Goal: Communication & Community: Answer question/provide support

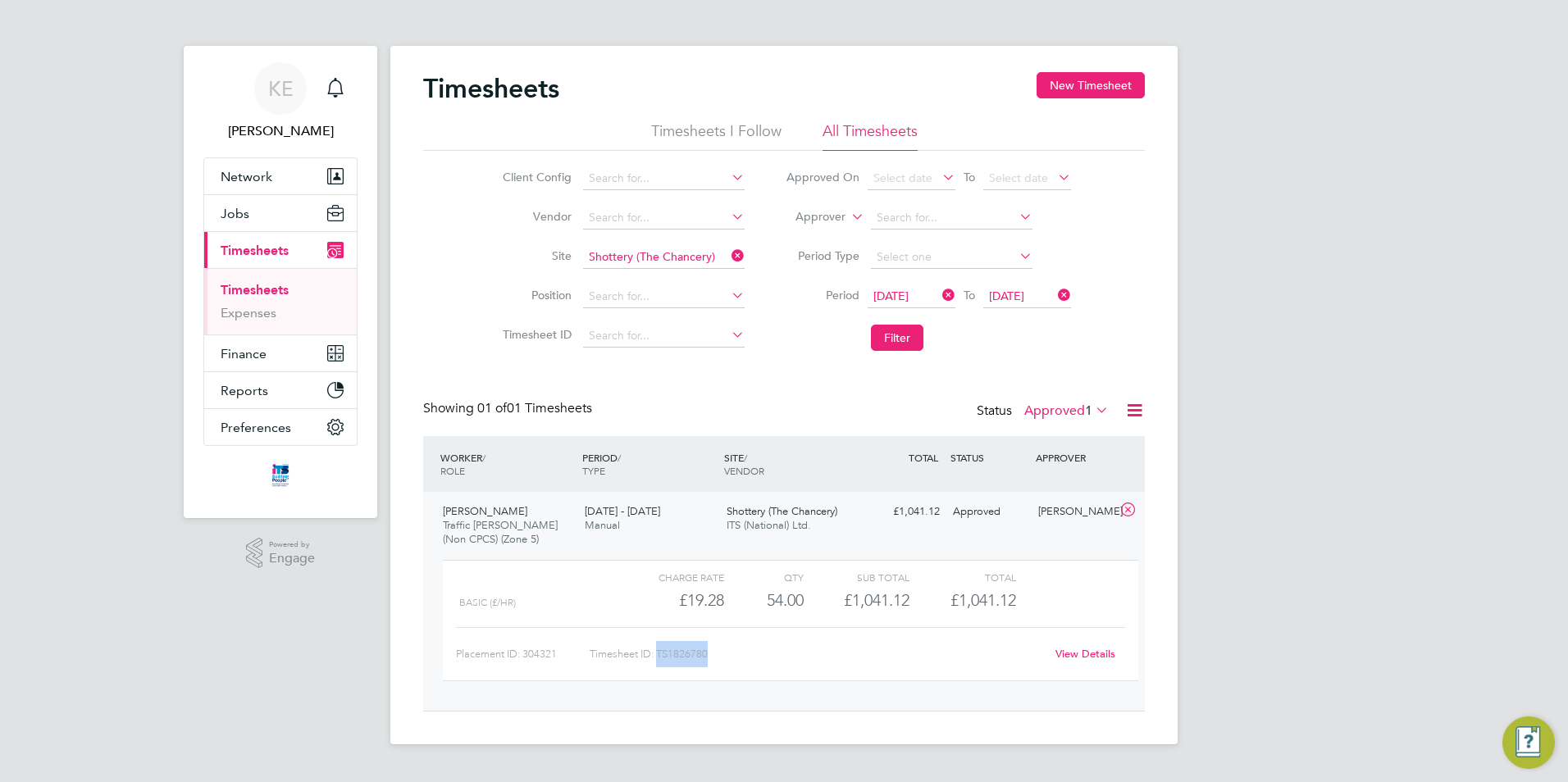
scroll to position [28, 160]
click at [728, 247] on icon at bounding box center [728, 256] width 0 height 23
click at [939, 296] on icon at bounding box center [939, 295] width 0 height 23
click at [673, 260] on input at bounding box center [663, 257] width 161 height 23
click at [667, 272] on li "Drakelow Riverside" at bounding box center [673, 280] width 184 height 22
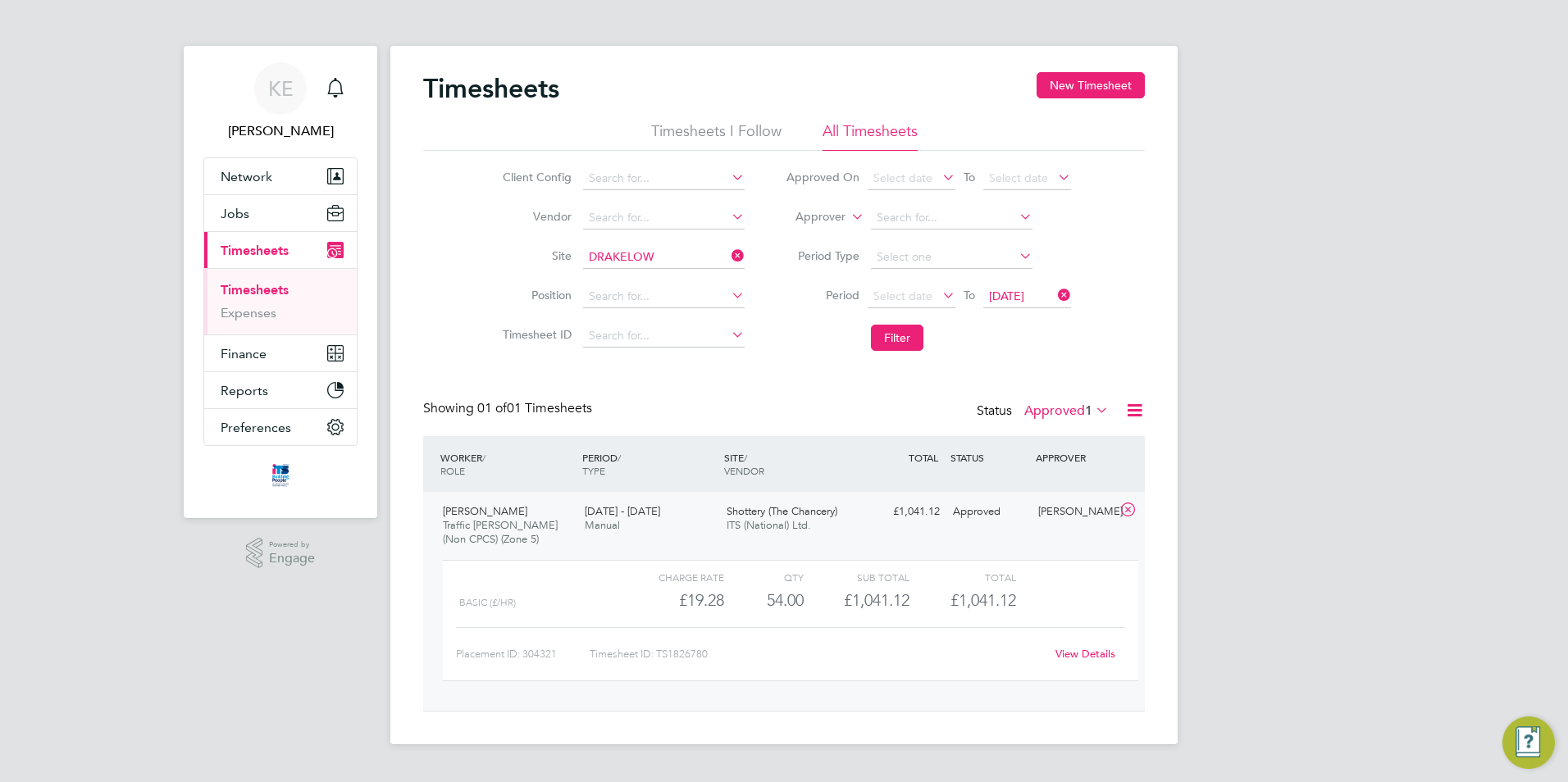
type input "Drakelow Riverside"
click at [905, 342] on button "Filter" at bounding box center [897, 338] width 52 height 26
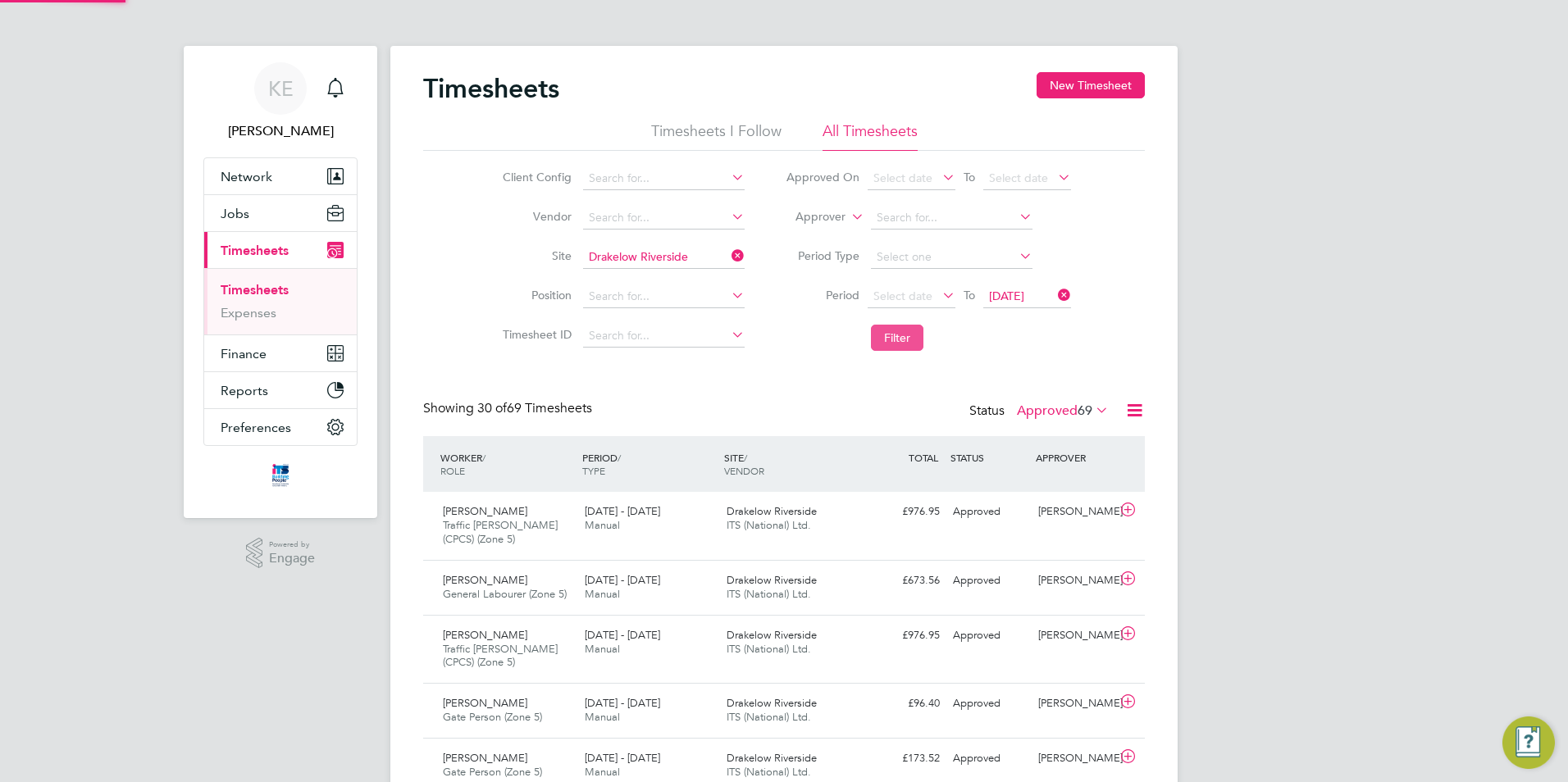
scroll to position [0, 0]
click at [1046, 410] on label "Approved 69" at bounding box center [1063, 410] width 91 height 17
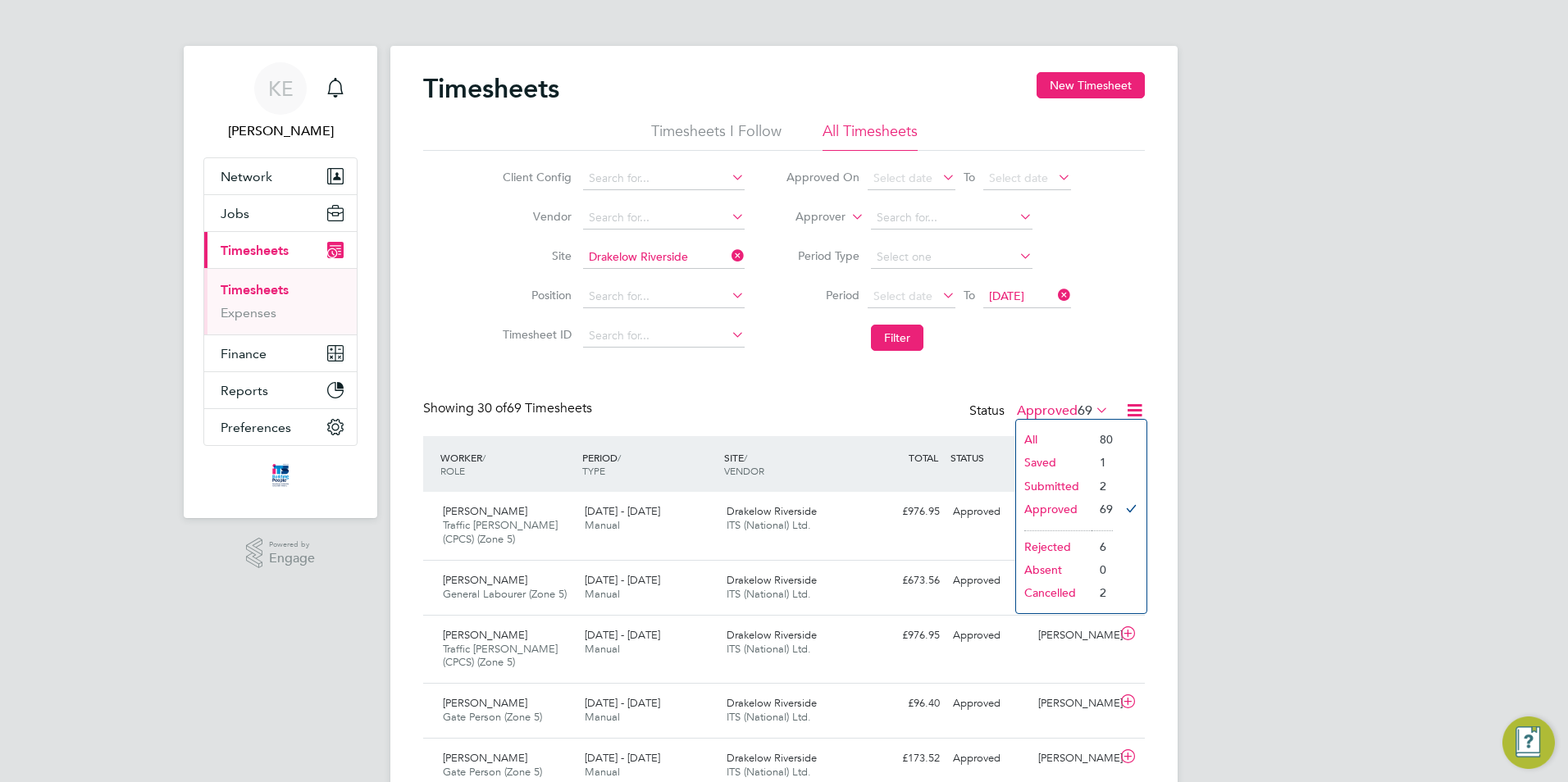
click at [1044, 485] on li "Submitted" at bounding box center [1054, 486] width 76 height 23
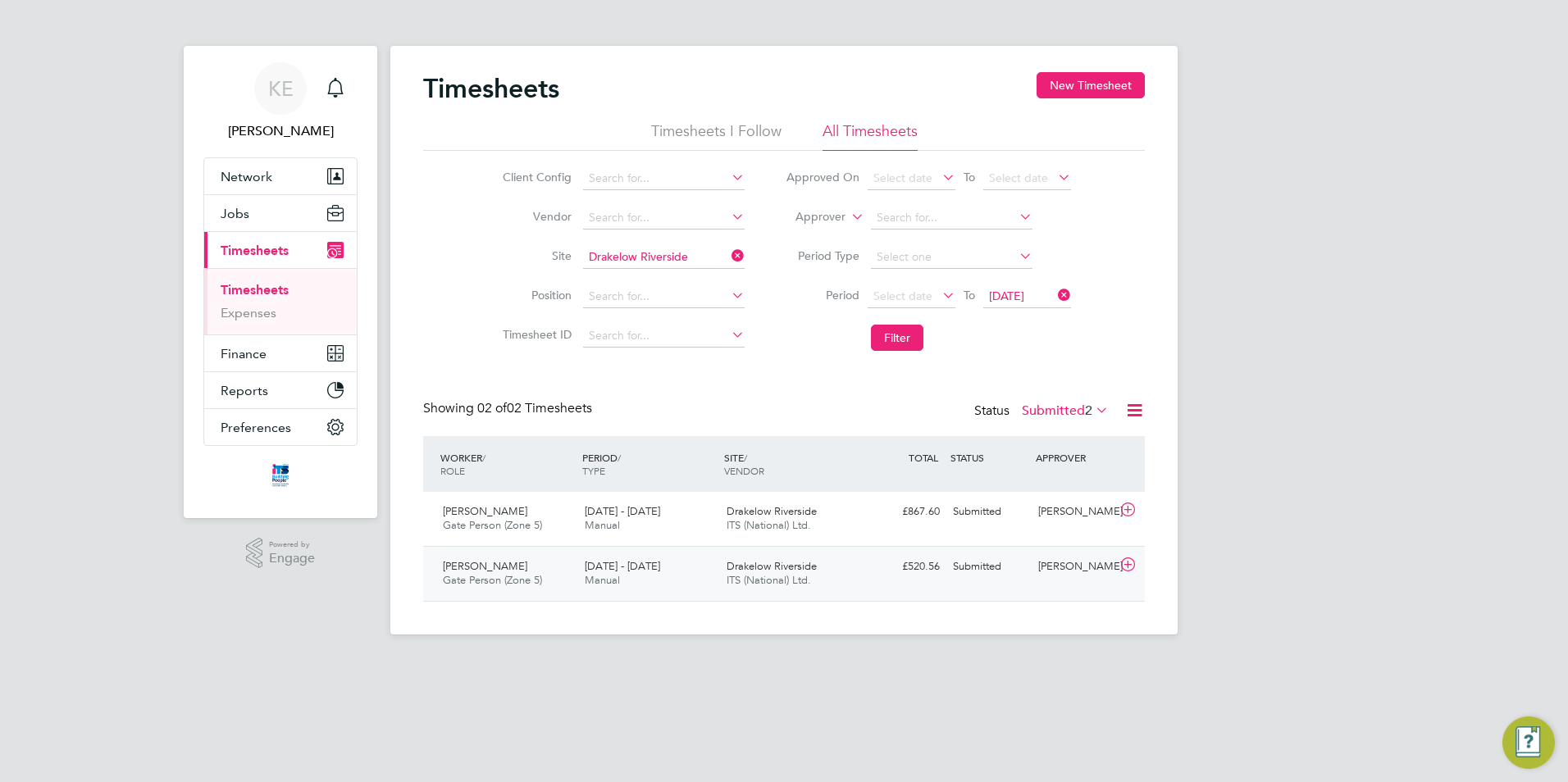
click at [818, 590] on div "Drakelow Riverside ITS (National) Ltd." at bounding box center [791, 574] width 142 height 41
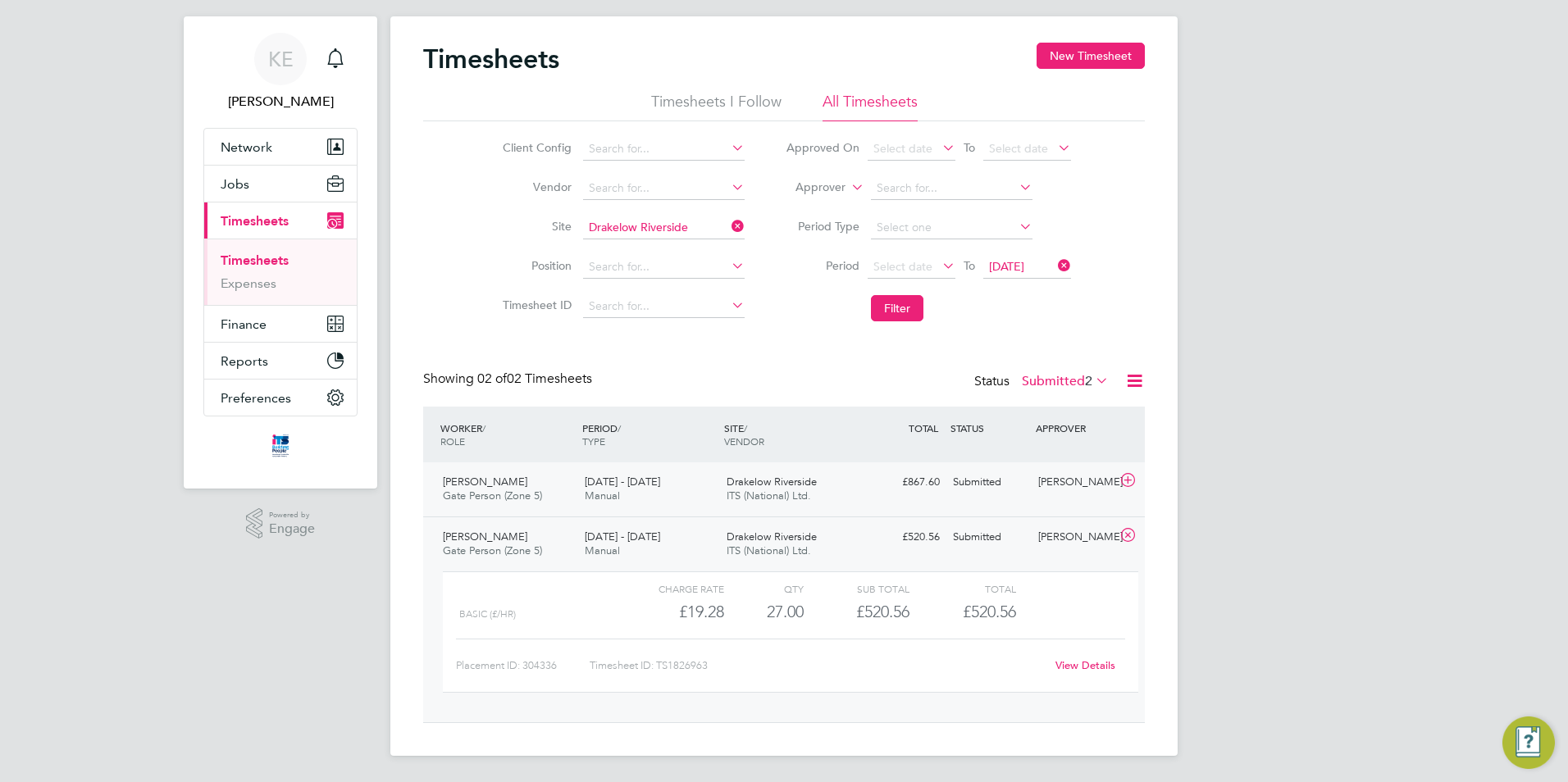
click at [831, 484] on div "Drakelow Riverside ITS (National) Ltd." at bounding box center [791, 489] width 142 height 41
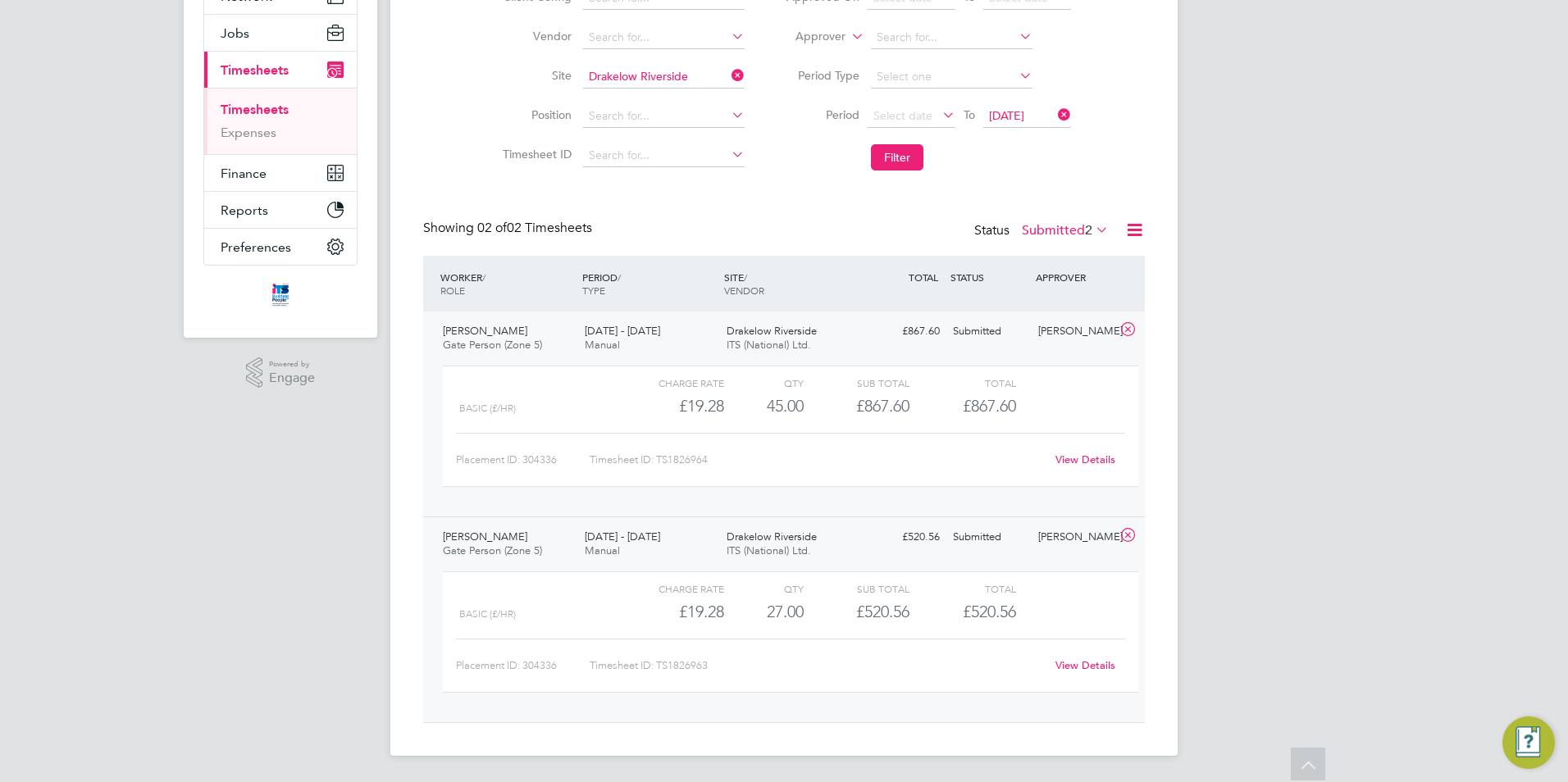
click at [1034, 232] on label "Submitted 2" at bounding box center [1065, 230] width 87 height 17
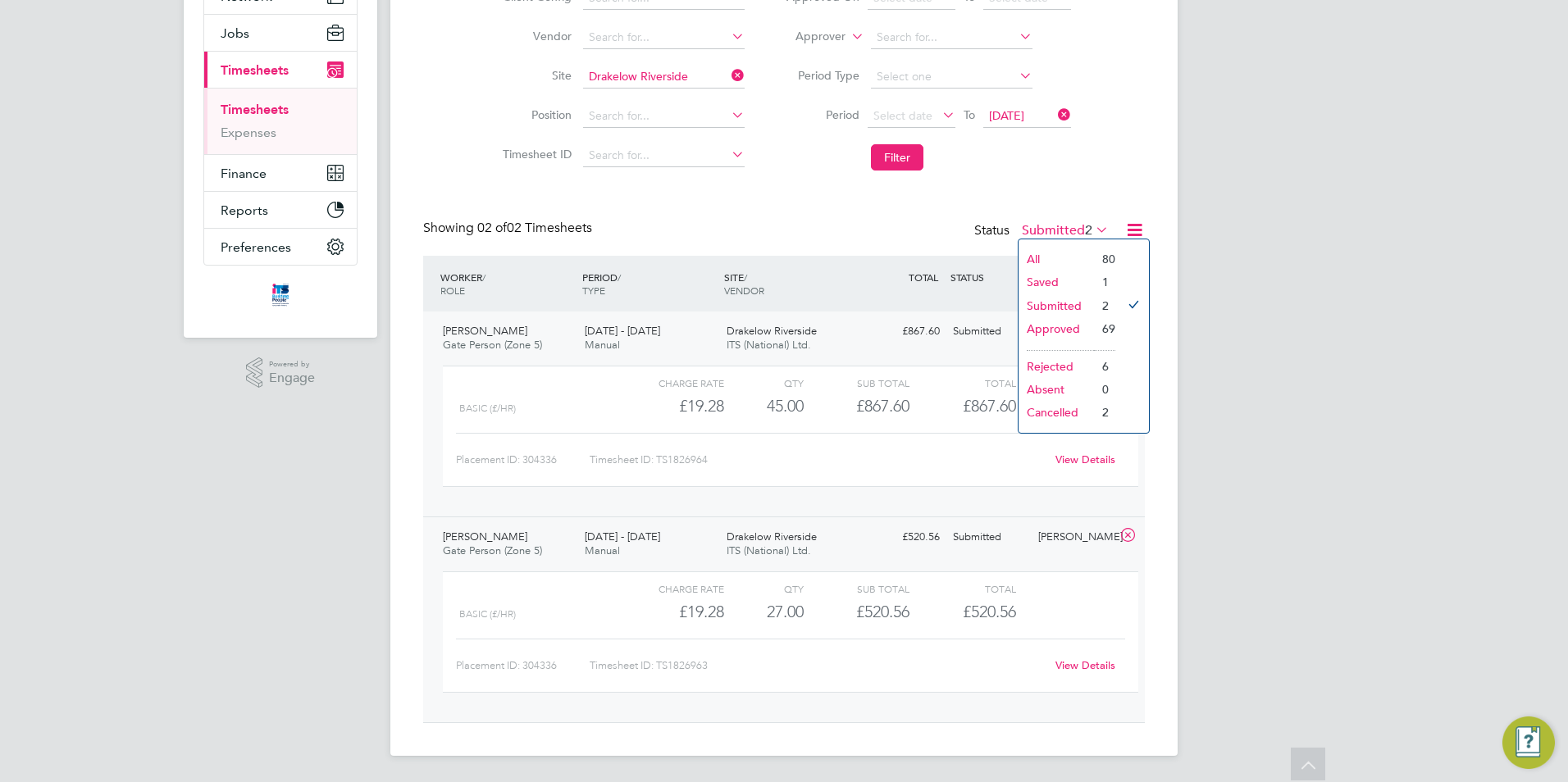
click at [1047, 370] on li "Rejected" at bounding box center [1056, 367] width 76 height 23
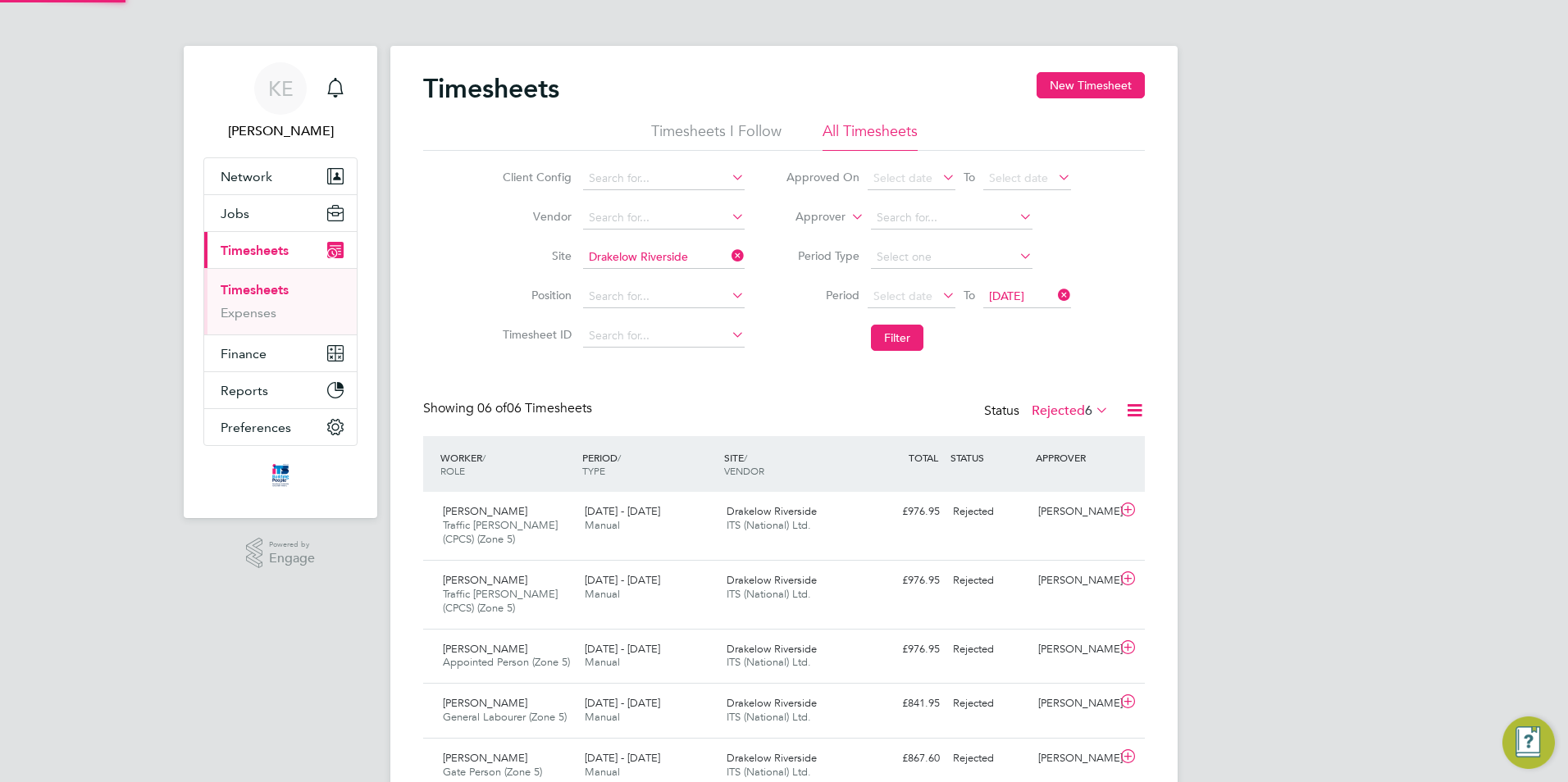
scroll to position [8, 8]
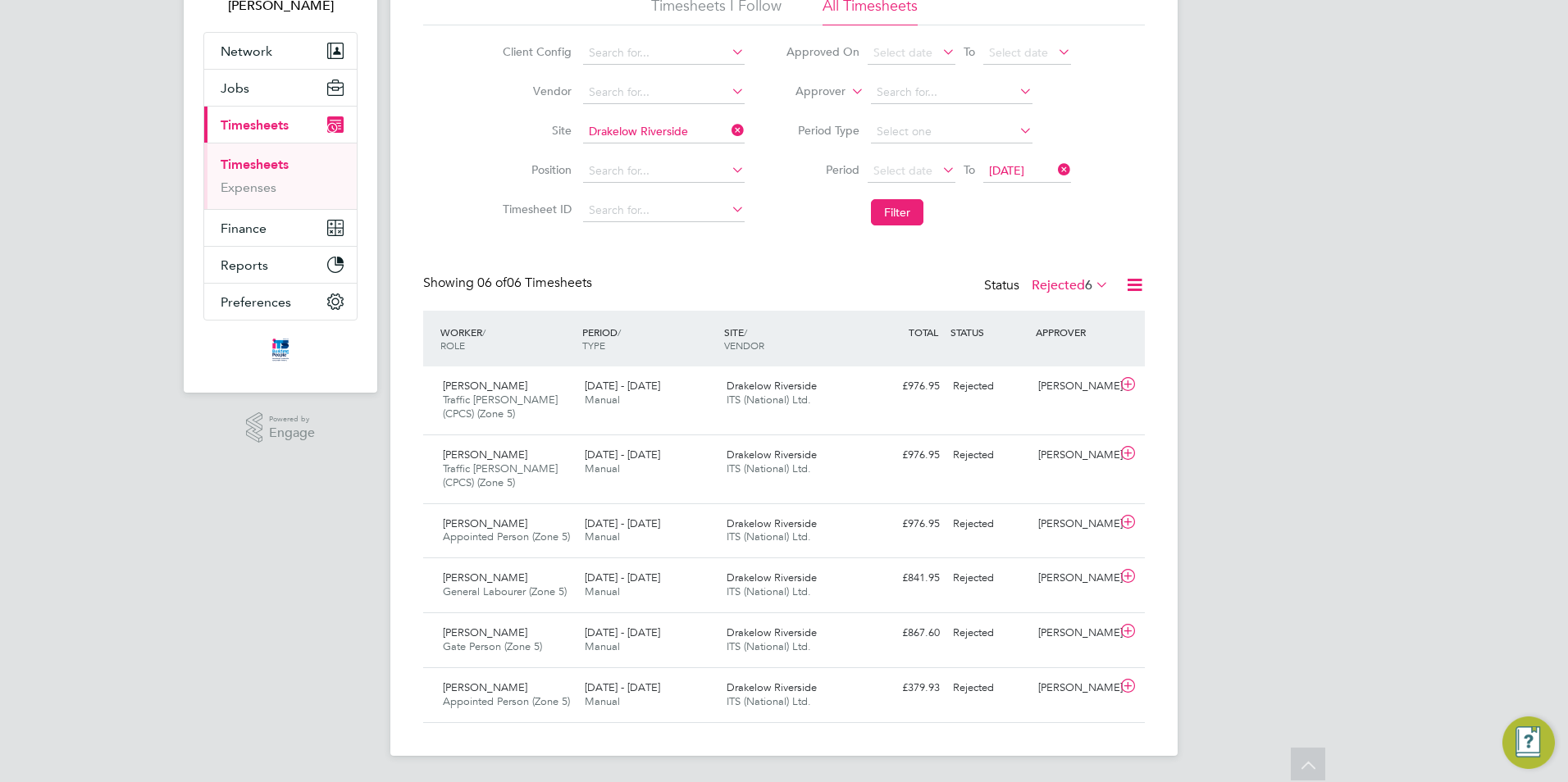
click at [1051, 290] on label "Rejected 6" at bounding box center [1070, 285] width 78 height 17
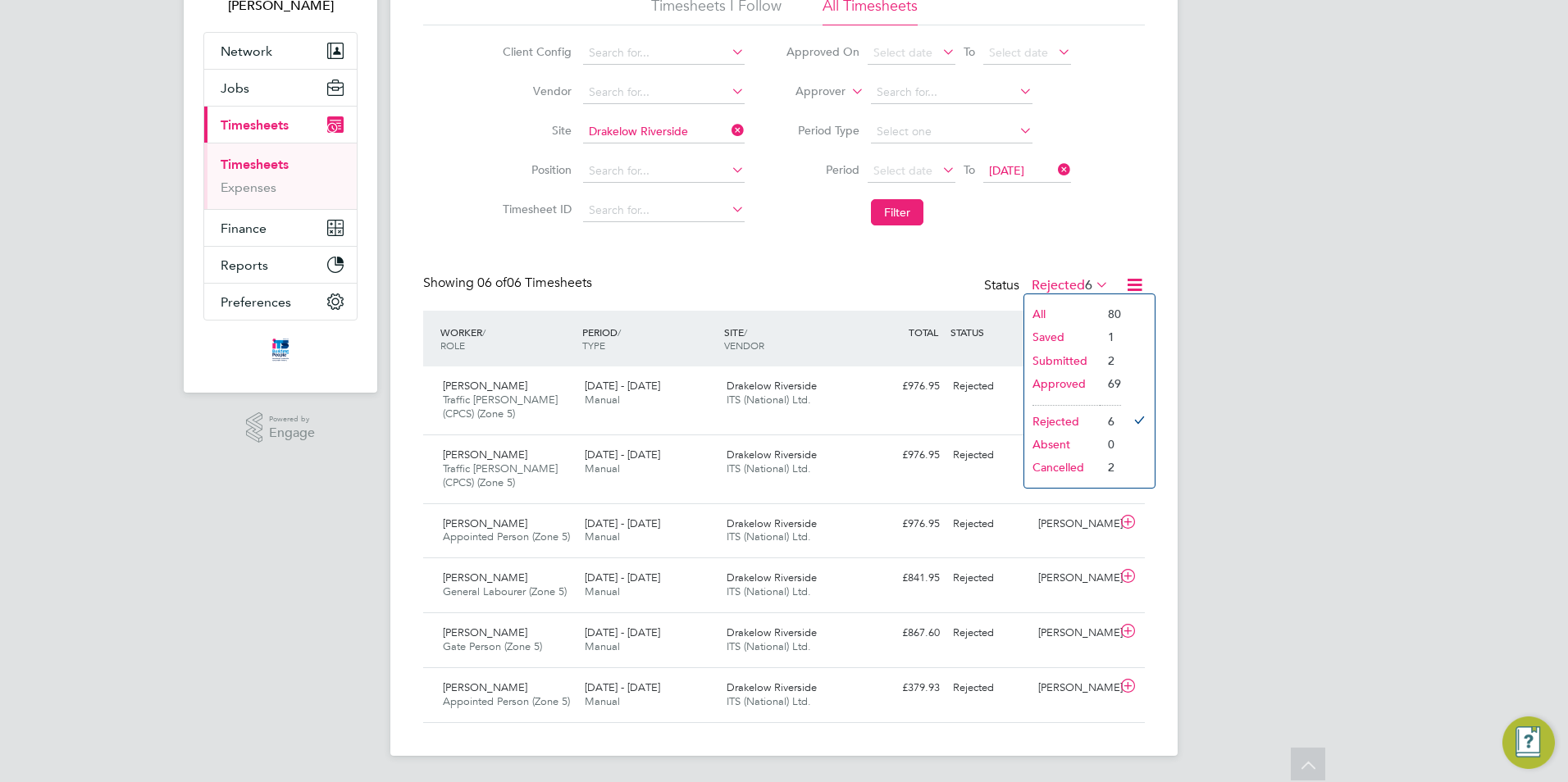
click at [1054, 387] on li "Approved" at bounding box center [1062, 383] width 76 height 23
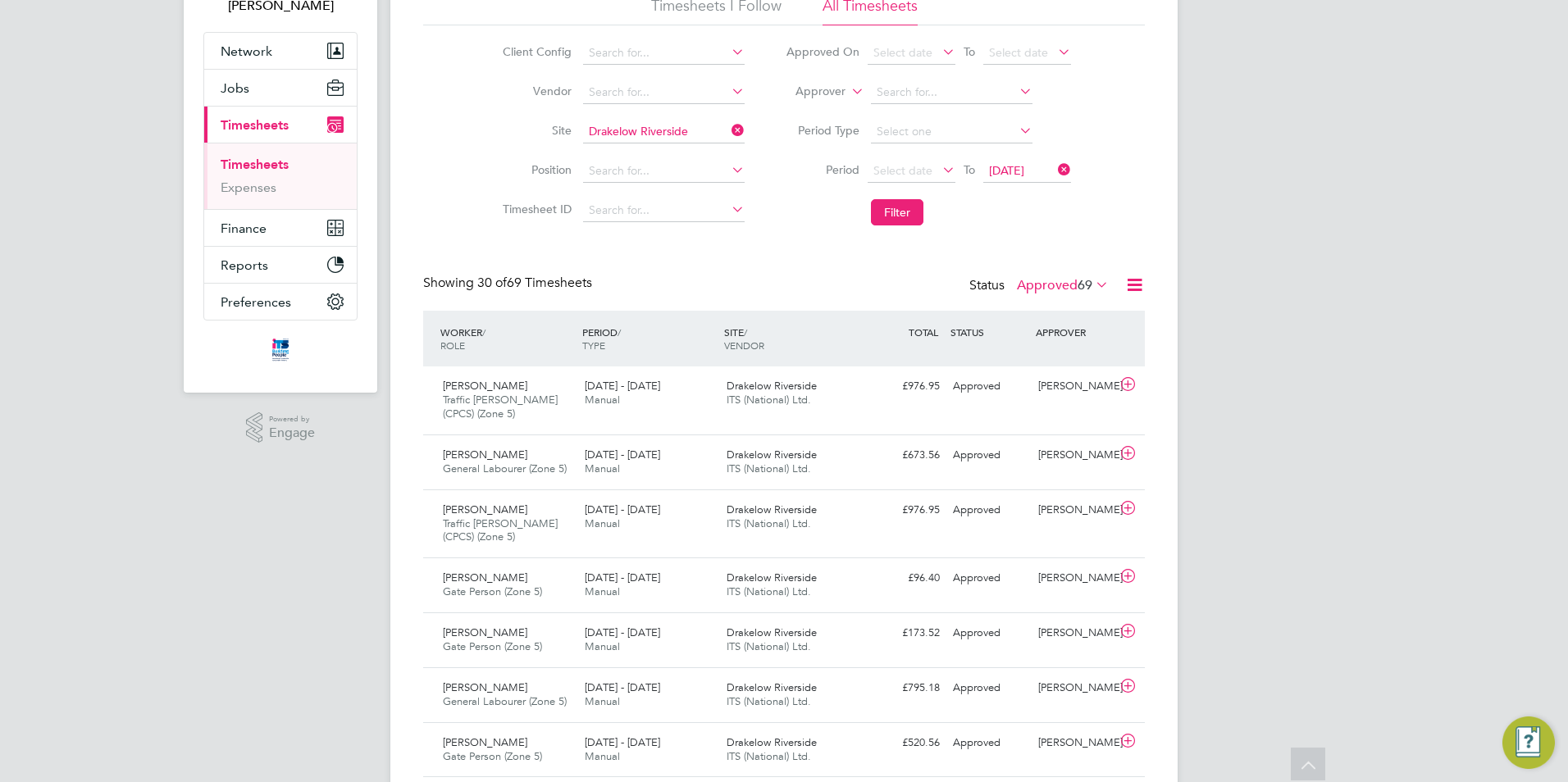
scroll to position [42, 143]
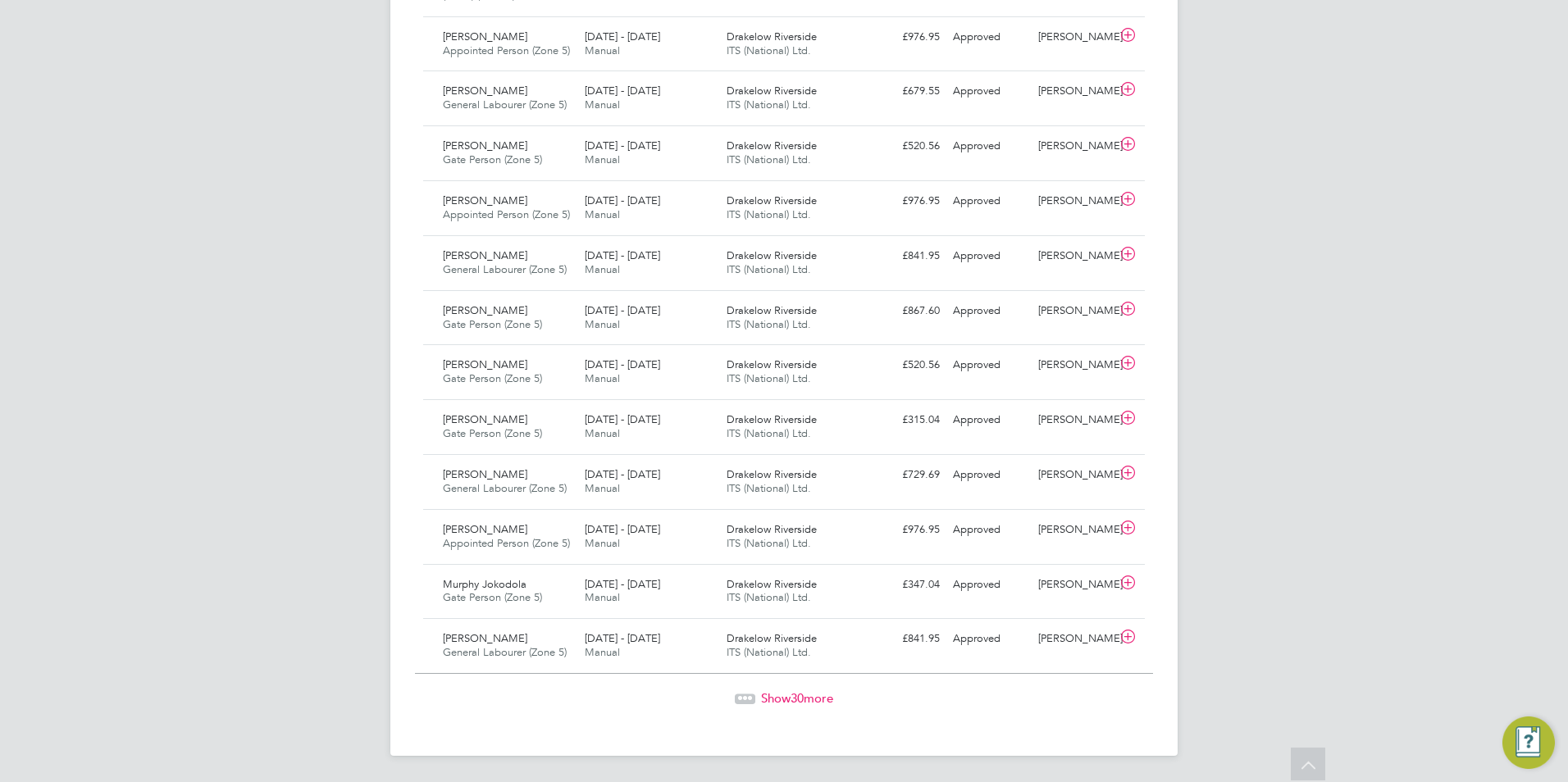
click at [809, 704] on span "Show 30 more" at bounding box center [797, 698] width 72 height 16
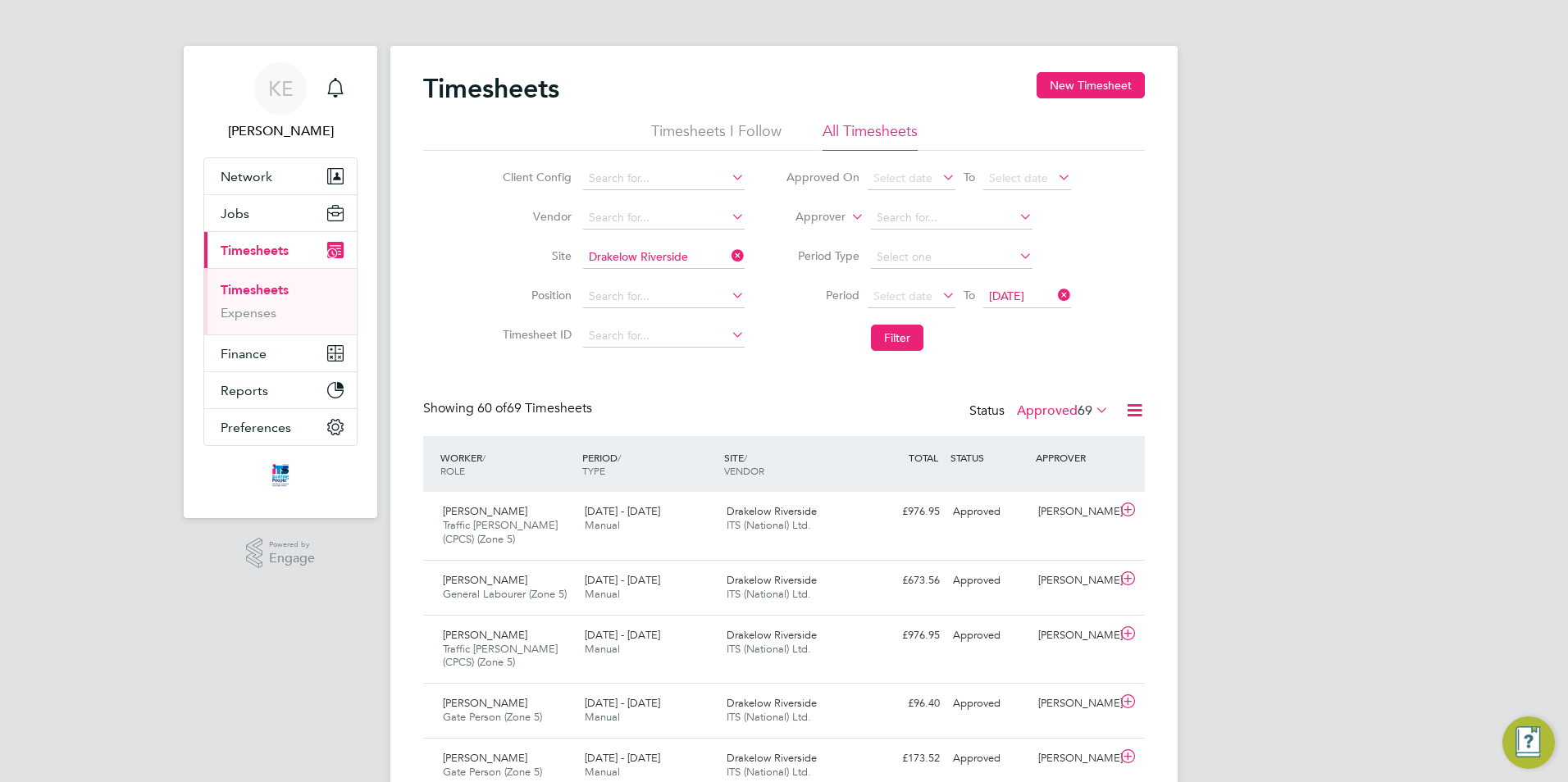
click at [1038, 414] on label "Approved 69" at bounding box center [1063, 410] width 91 height 17
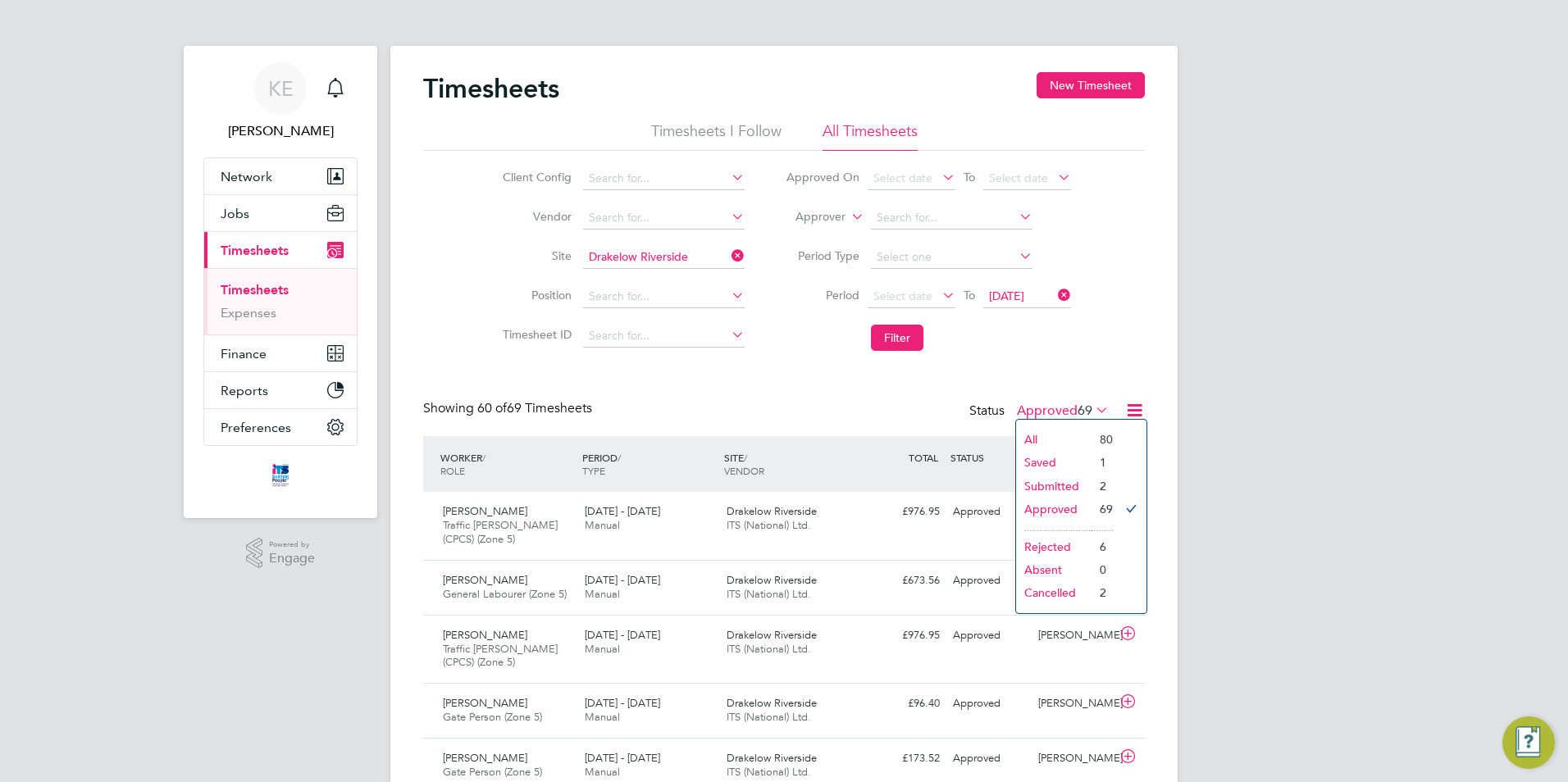
click at [1056, 486] on li "Submitted" at bounding box center [1054, 486] width 76 height 23
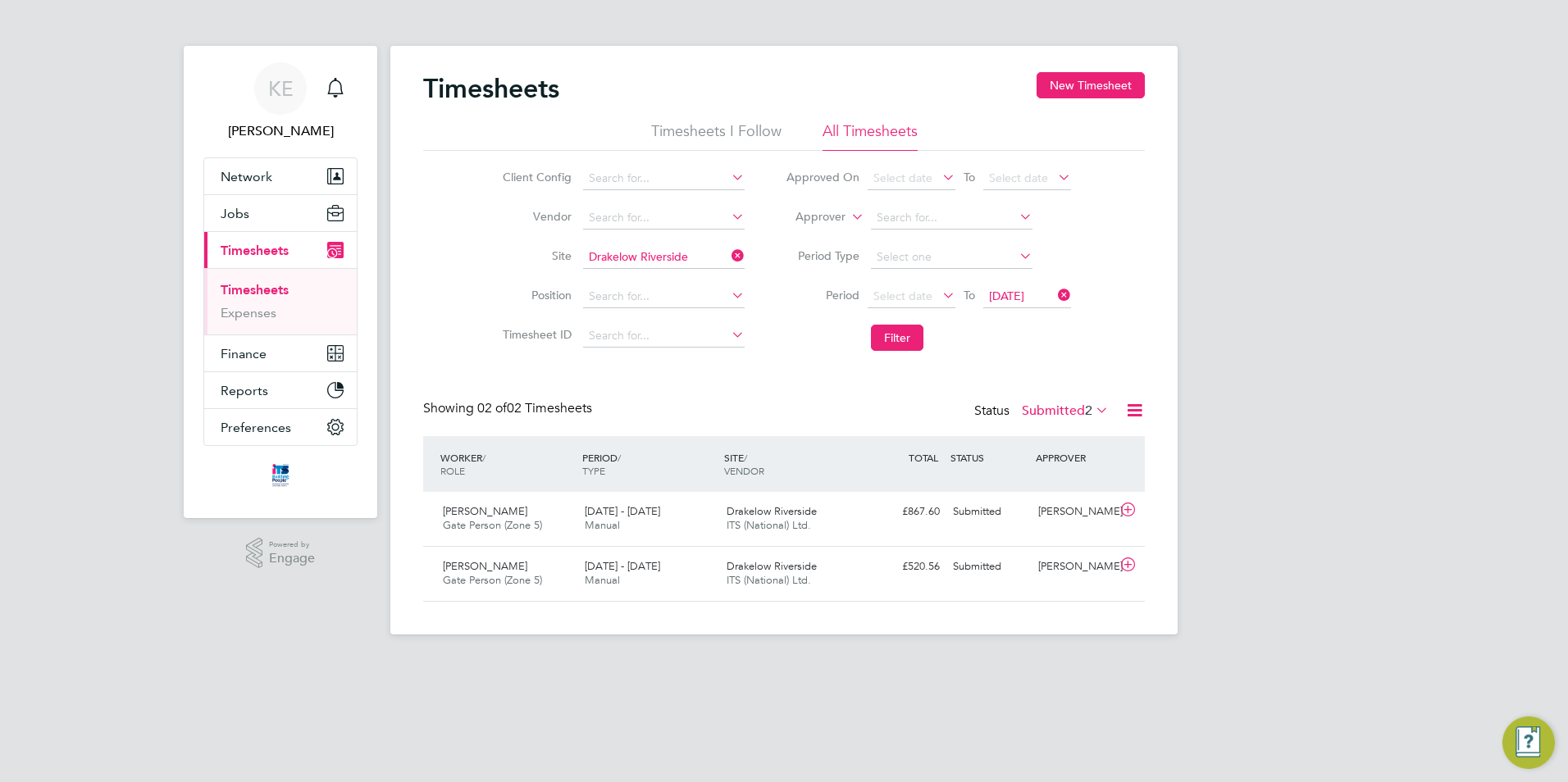
click at [1035, 412] on label "Submitted 2" at bounding box center [1065, 410] width 87 height 17
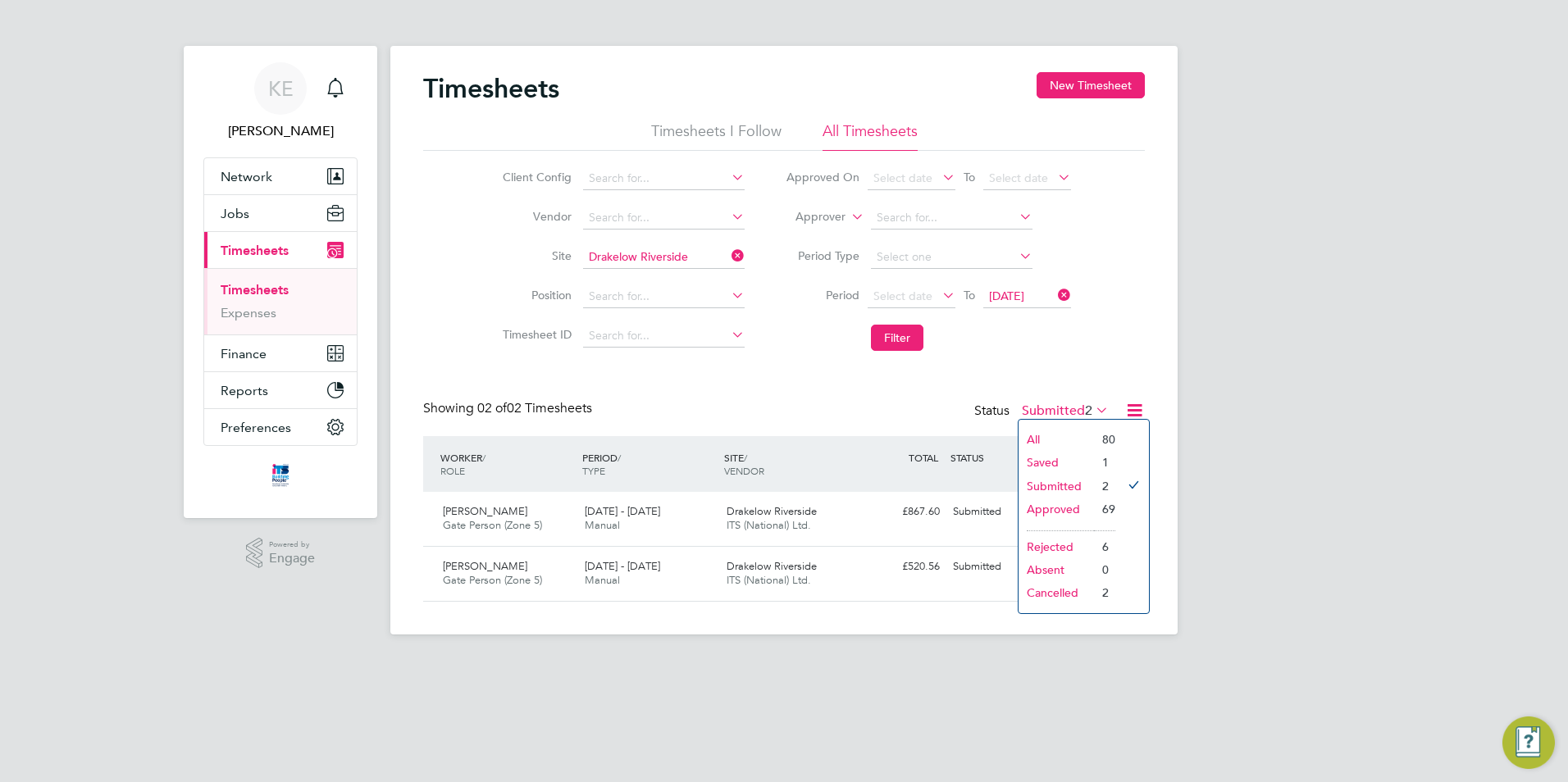
click at [551, 656] on app-footer at bounding box center [784, 648] width 787 height 26
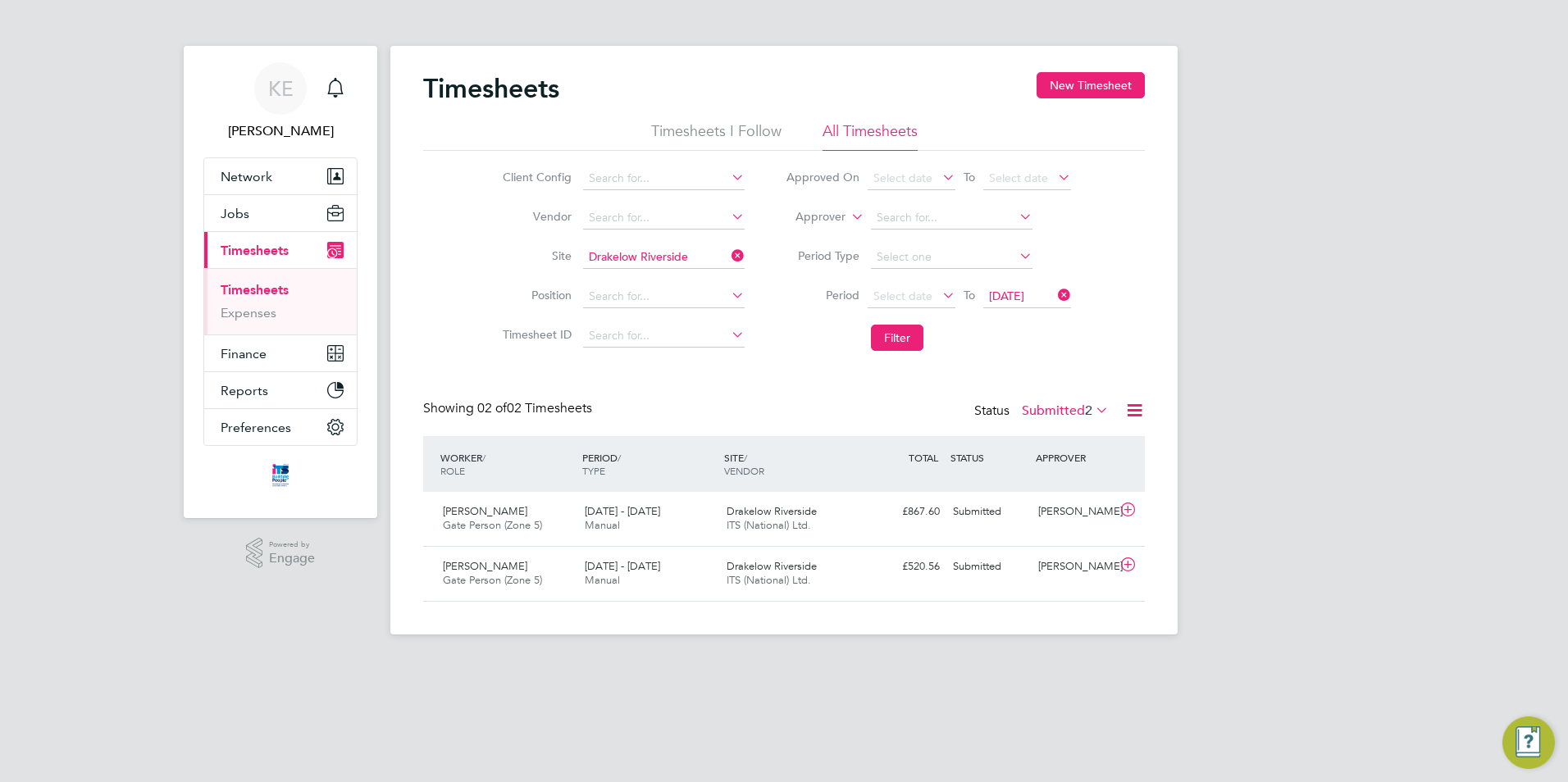
click at [1054, 405] on label "Submitted 2" at bounding box center [1065, 410] width 87 height 17
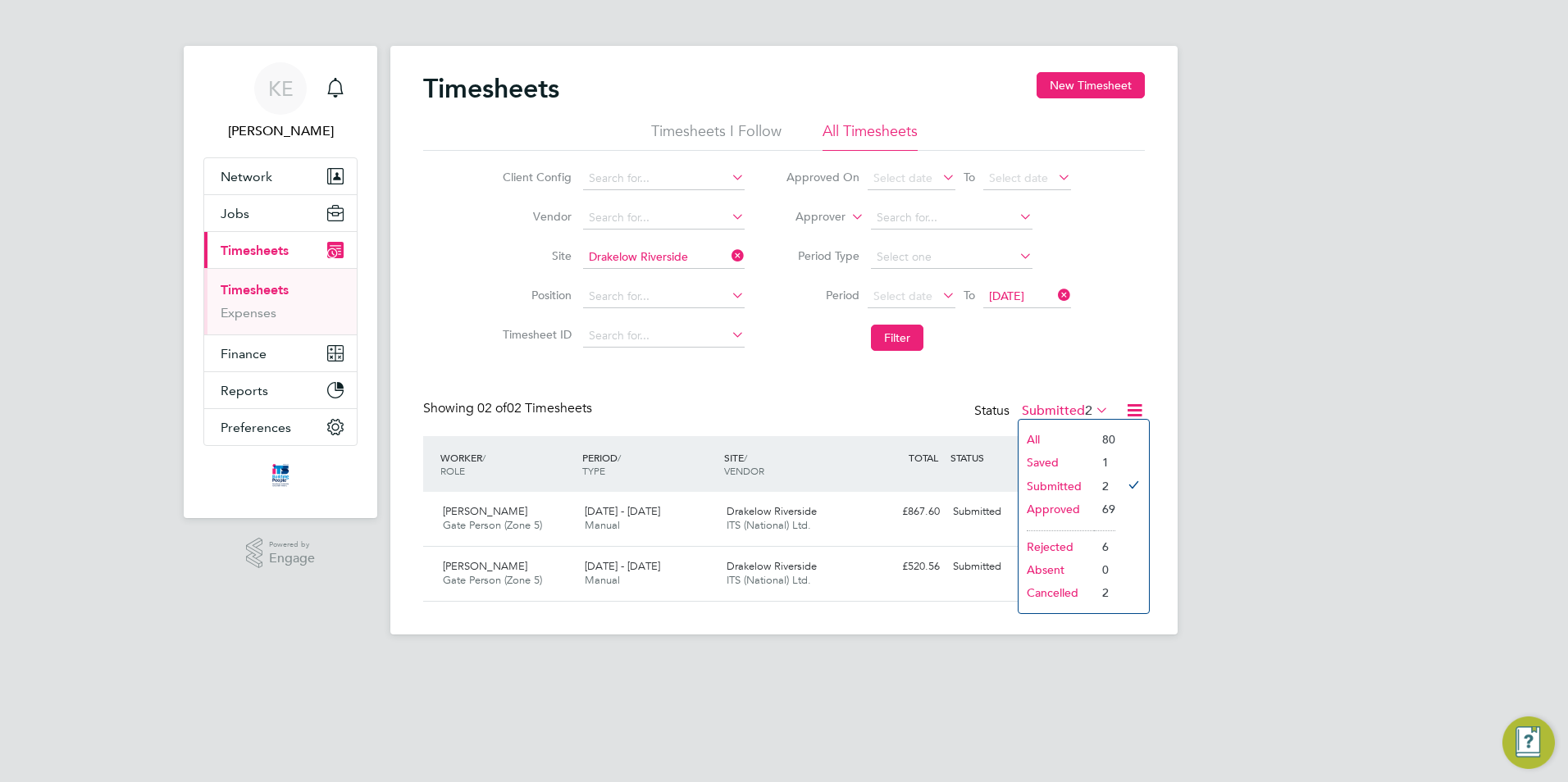
click at [1046, 591] on li "Cancelled" at bounding box center [1056, 593] width 76 height 23
click at [638, 577] on div "8 - 14 Sep 2025 Manual" at bounding box center [649, 574] width 142 height 41
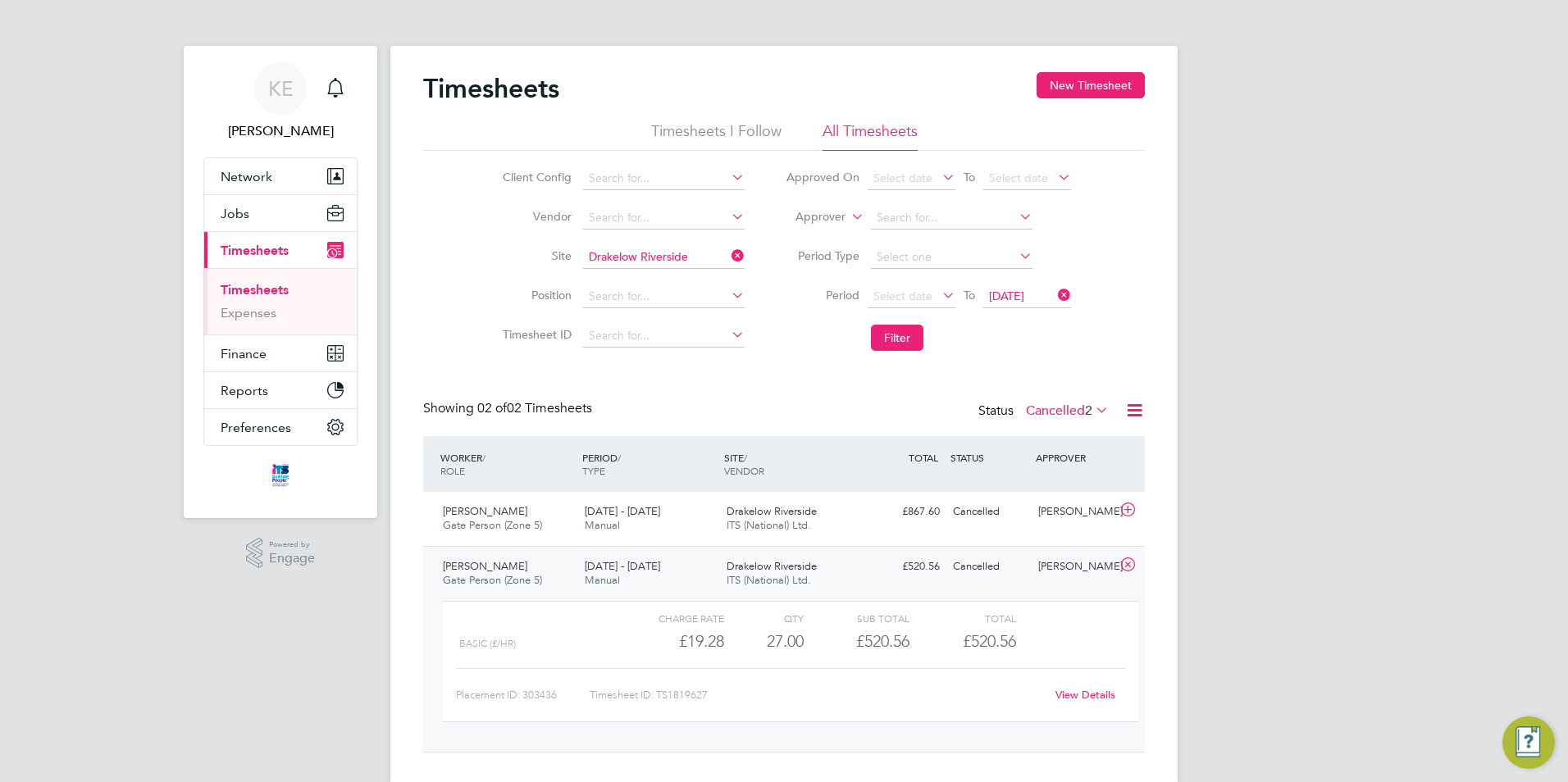
click at [754, 576] on span "ITS (National) Ltd." at bounding box center [768, 580] width 84 height 14
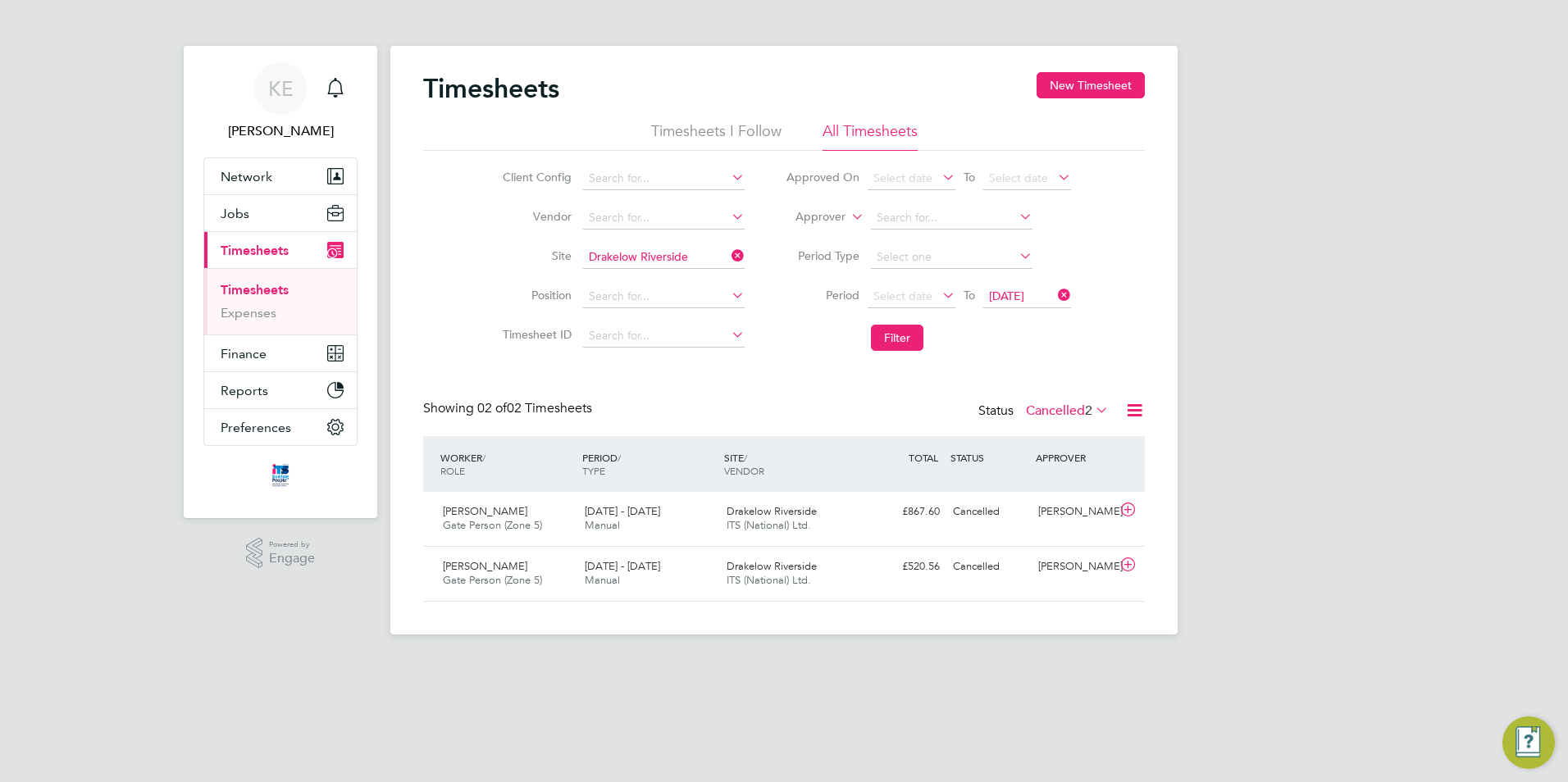
click at [1057, 409] on label "Cancelled 2" at bounding box center [1067, 410] width 83 height 17
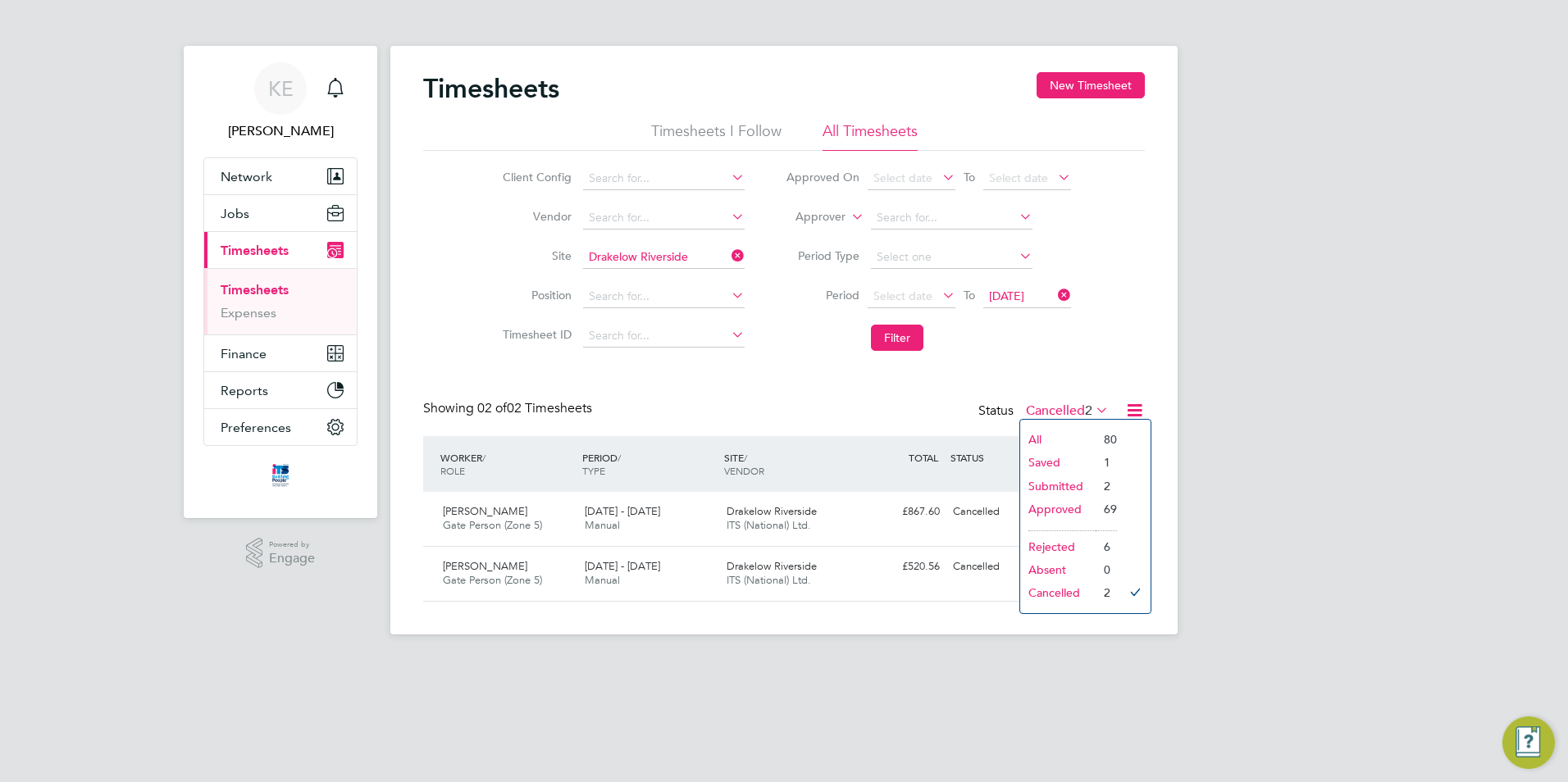
click at [728, 257] on icon at bounding box center [728, 256] width 0 height 23
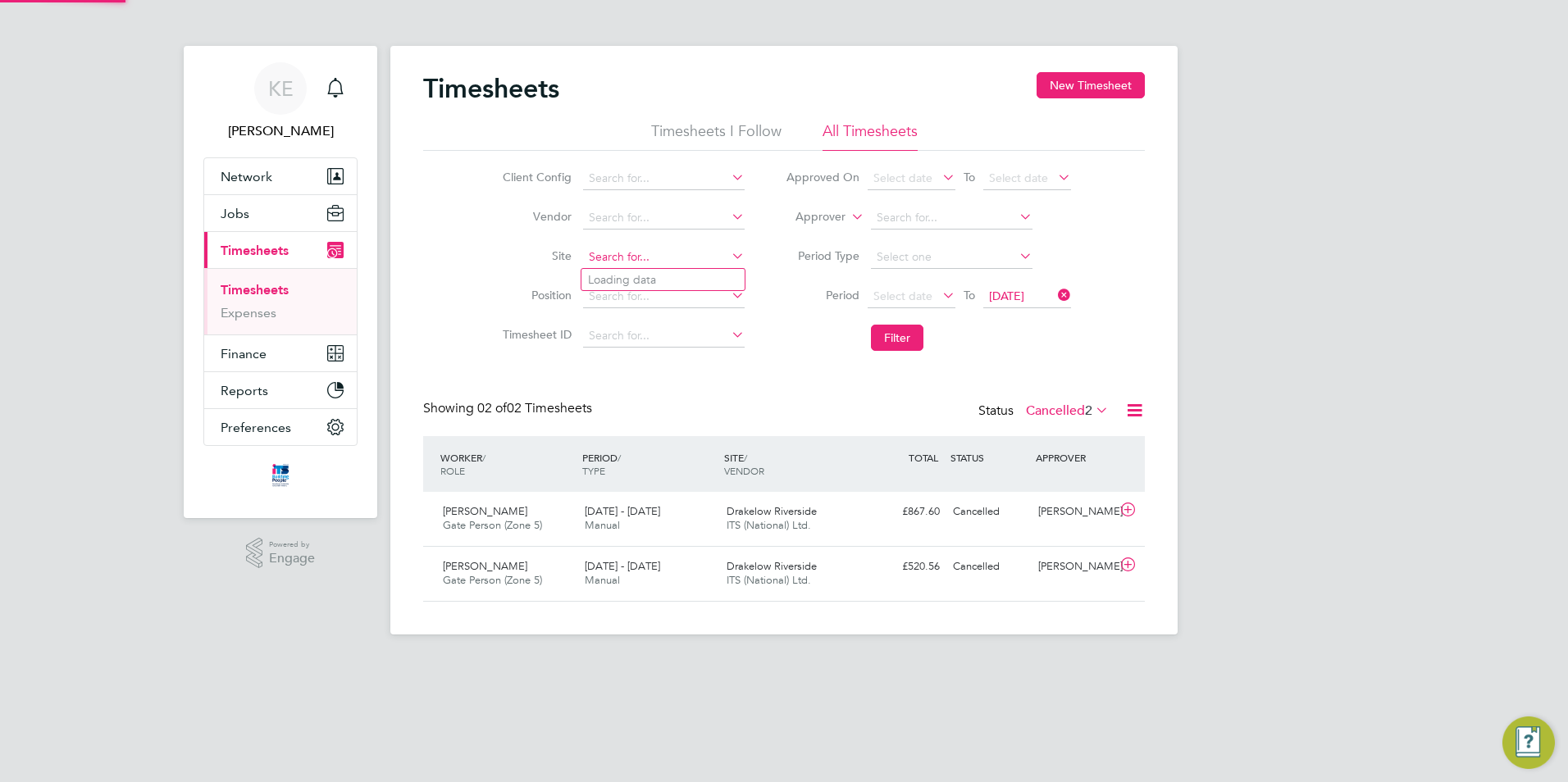
click at [622, 253] on input at bounding box center [663, 257] width 161 height 23
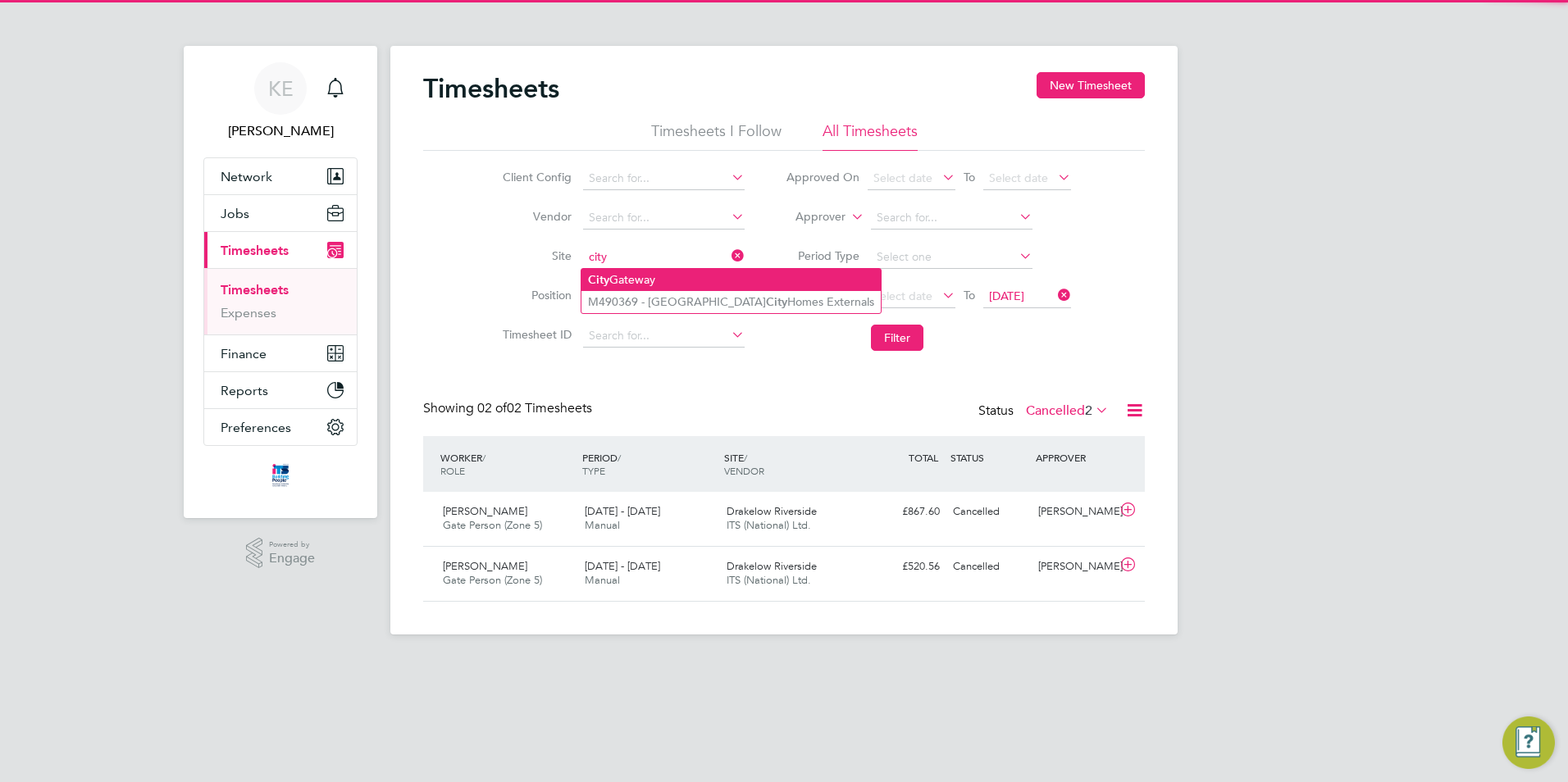
click at [655, 280] on li "City Gateway" at bounding box center [732, 280] width 300 height 22
type input "City Gateway"
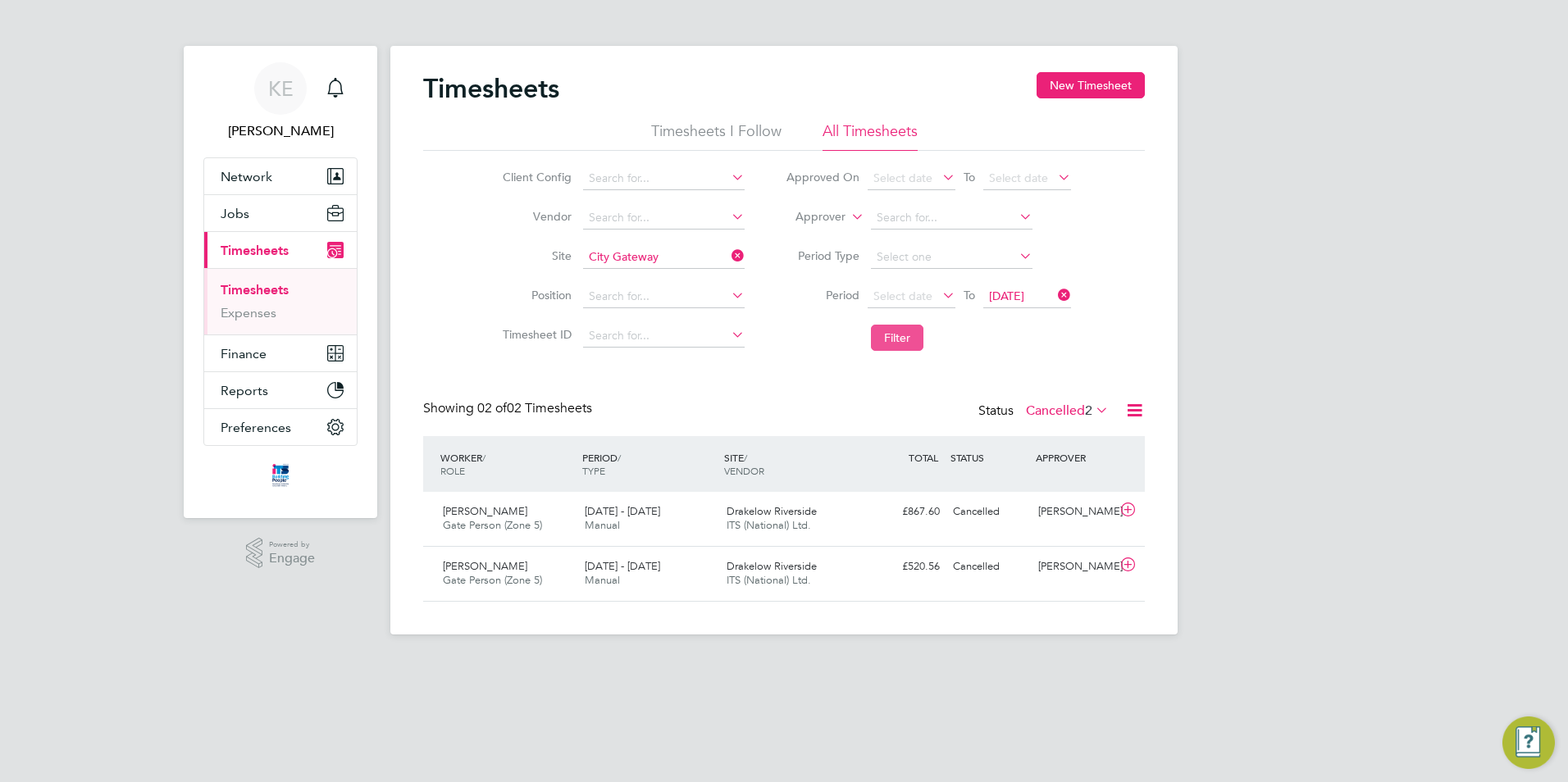
click at [899, 336] on button "Filter" at bounding box center [897, 338] width 52 height 26
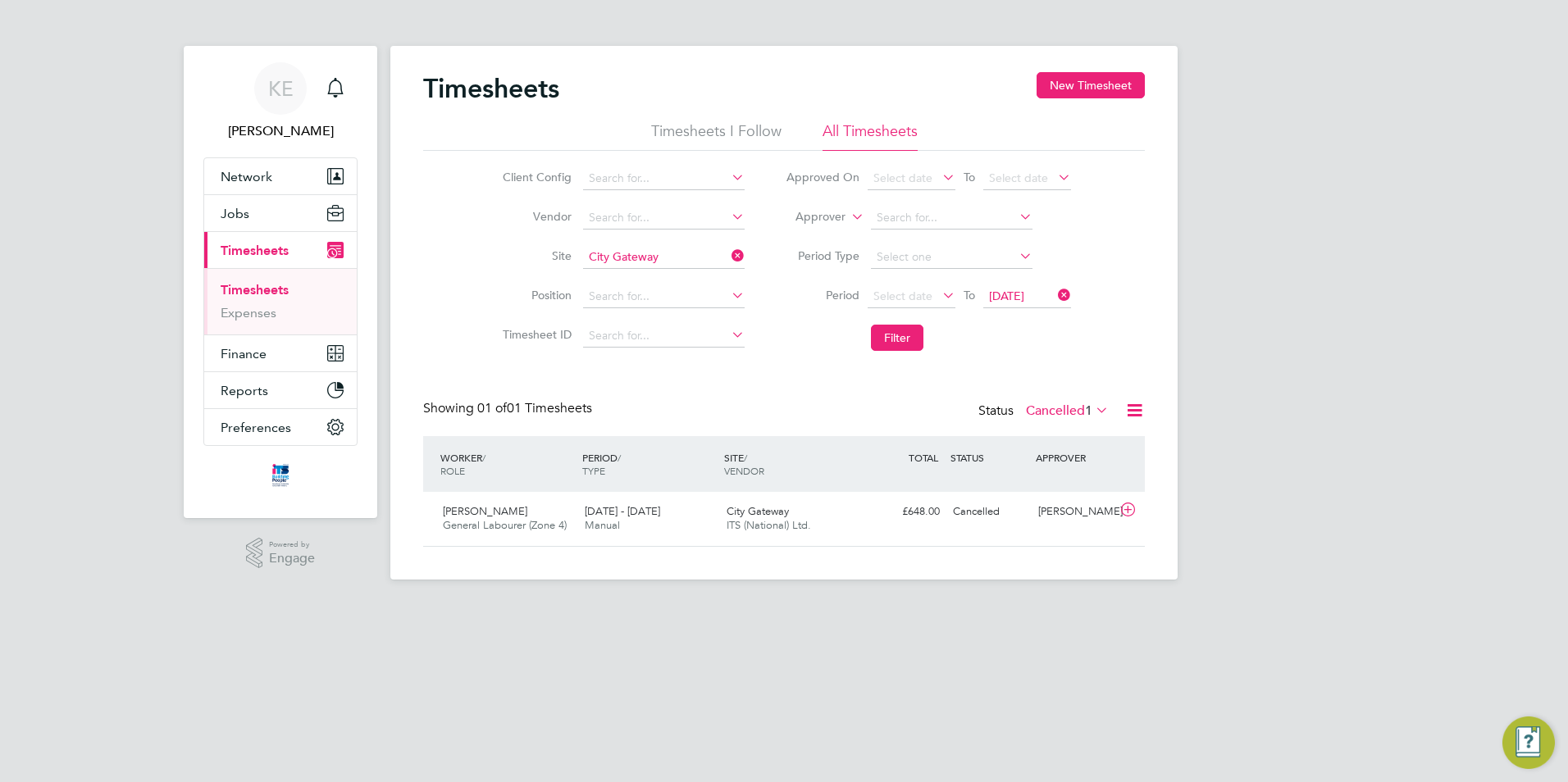
click at [1046, 412] on label "Cancelled 1" at bounding box center [1067, 410] width 83 height 17
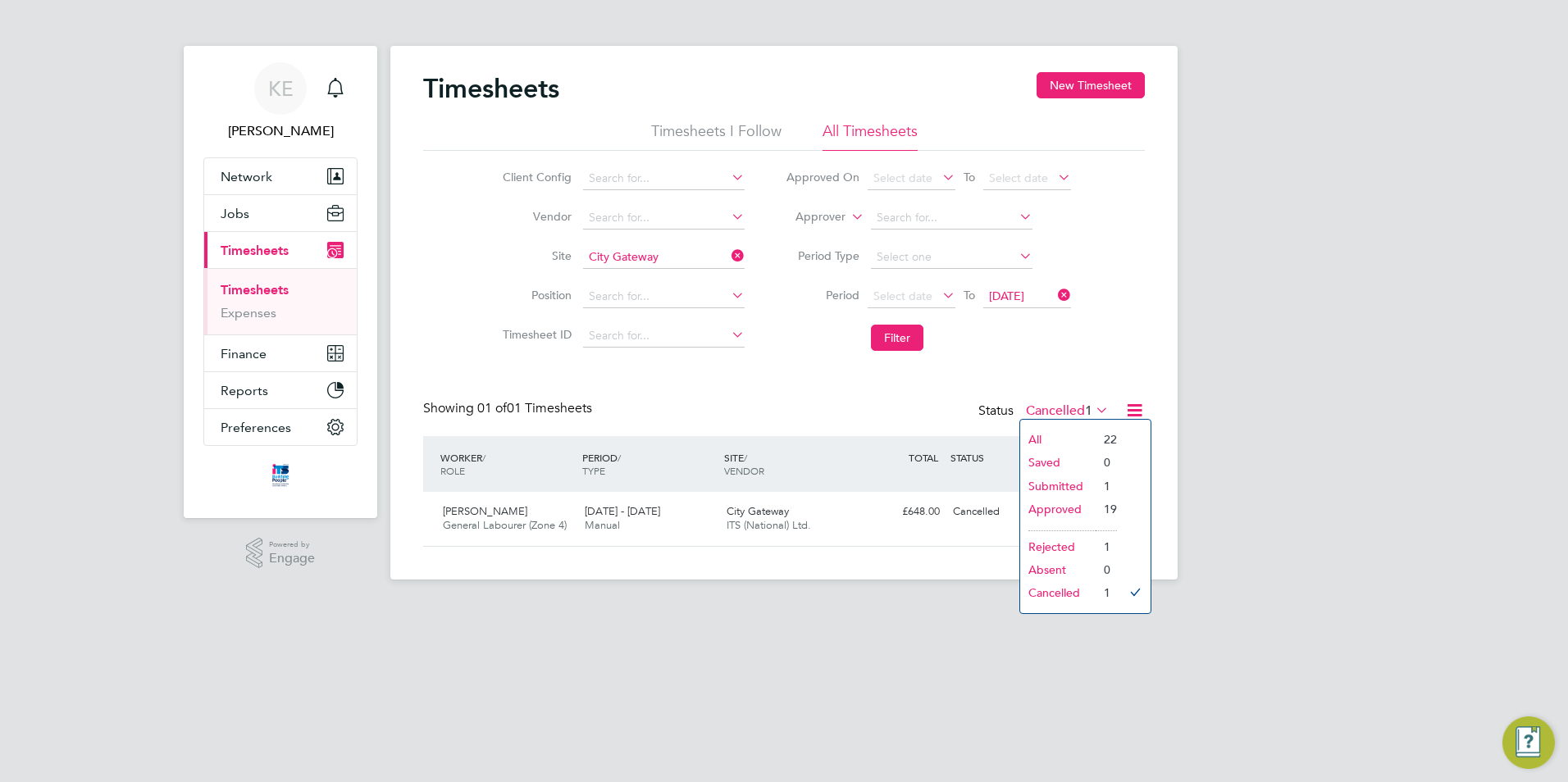
click at [1064, 485] on li "Submitted" at bounding box center [1058, 486] width 76 height 23
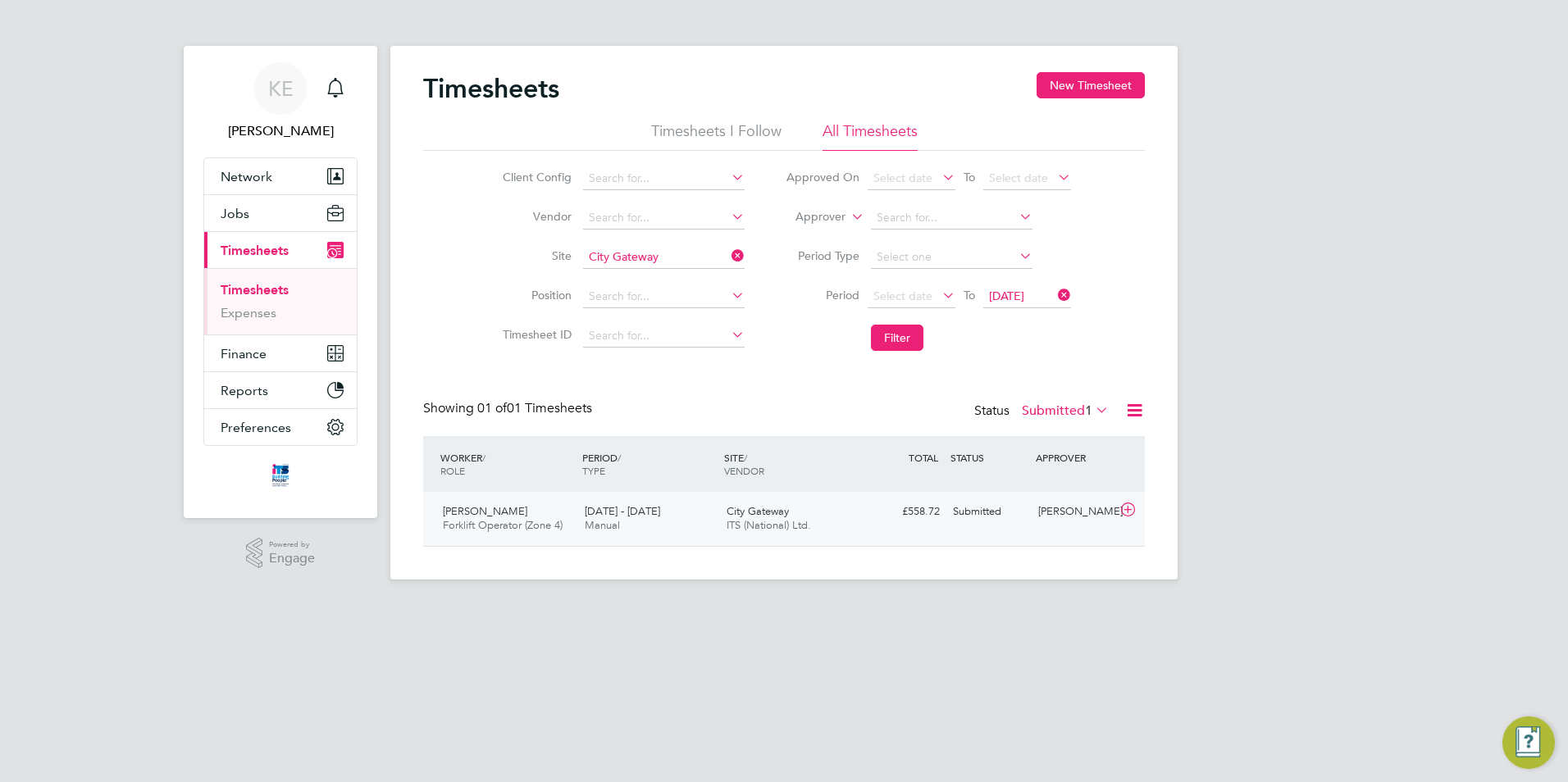
click at [560, 532] on span "Forklift Operator (Zone 4)" at bounding box center [502, 525] width 119 height 14
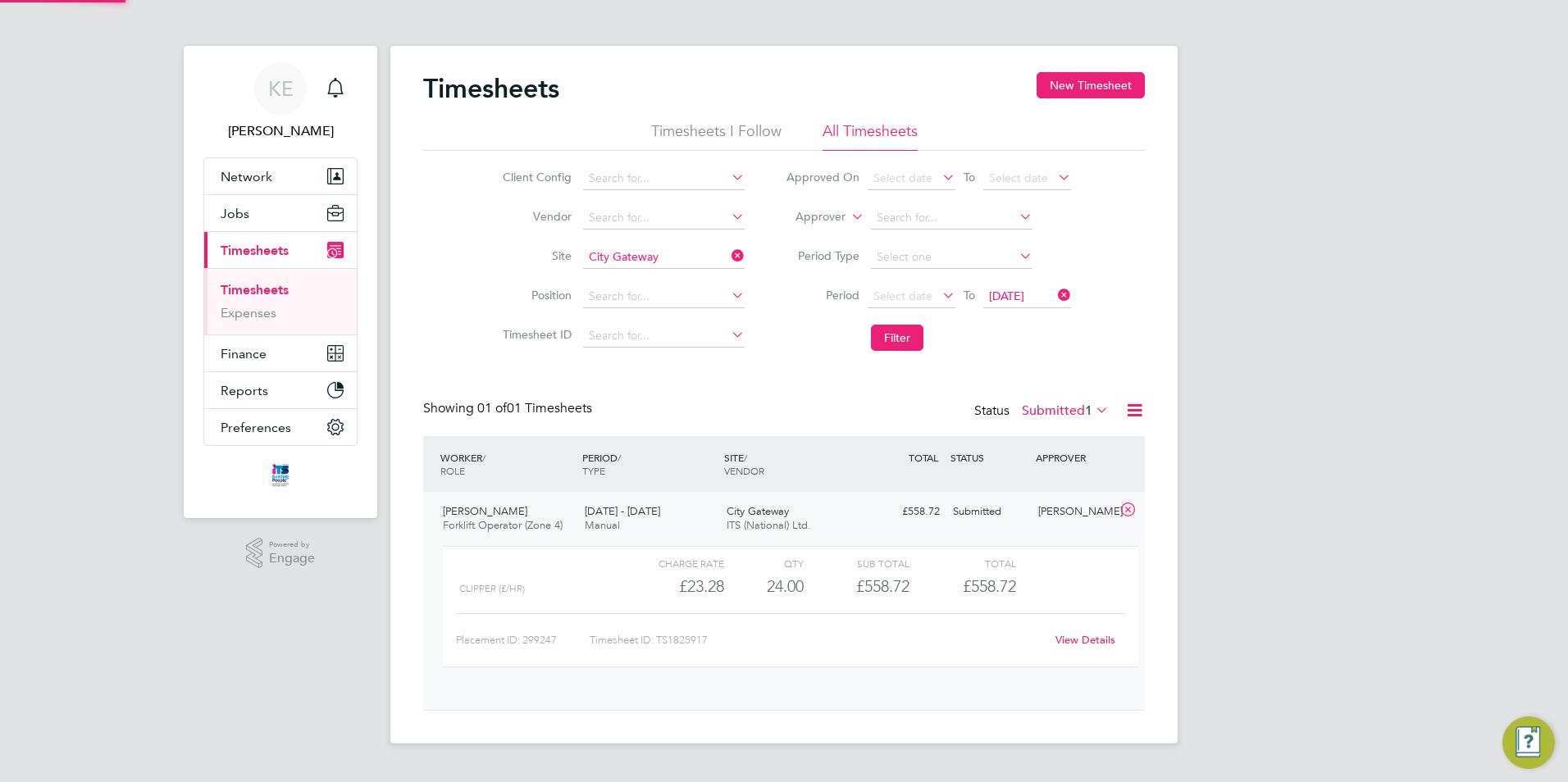
scroll to position [28, 160]
click at [1102, 638] on link "View Details" at bounding box center [1085, 640] width 60 height 14
click at [728, 256] on icon at bounding box center [728, 256] width 0 height 23
click at [678, 262] on input at bounding box center [663, 257] width 161 height 23
click at [676, 278] on li "Cribb s Causeway" at bounding box center [666, 280] width 169 height 22
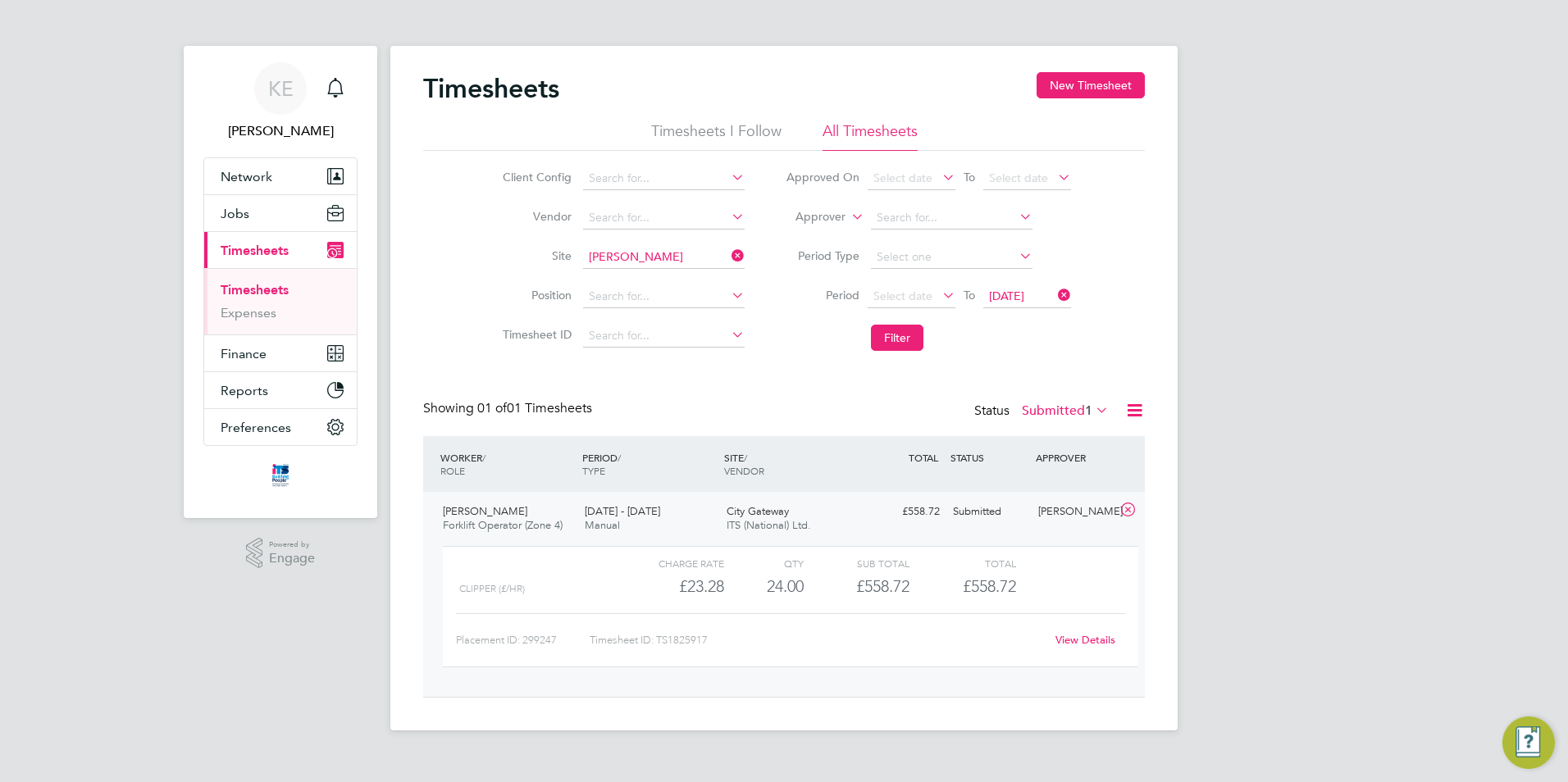
type input "Cribbs Causeway"
click at [902, 330] on button "Filter" at bounding box center [897, 338] width 52 height 26
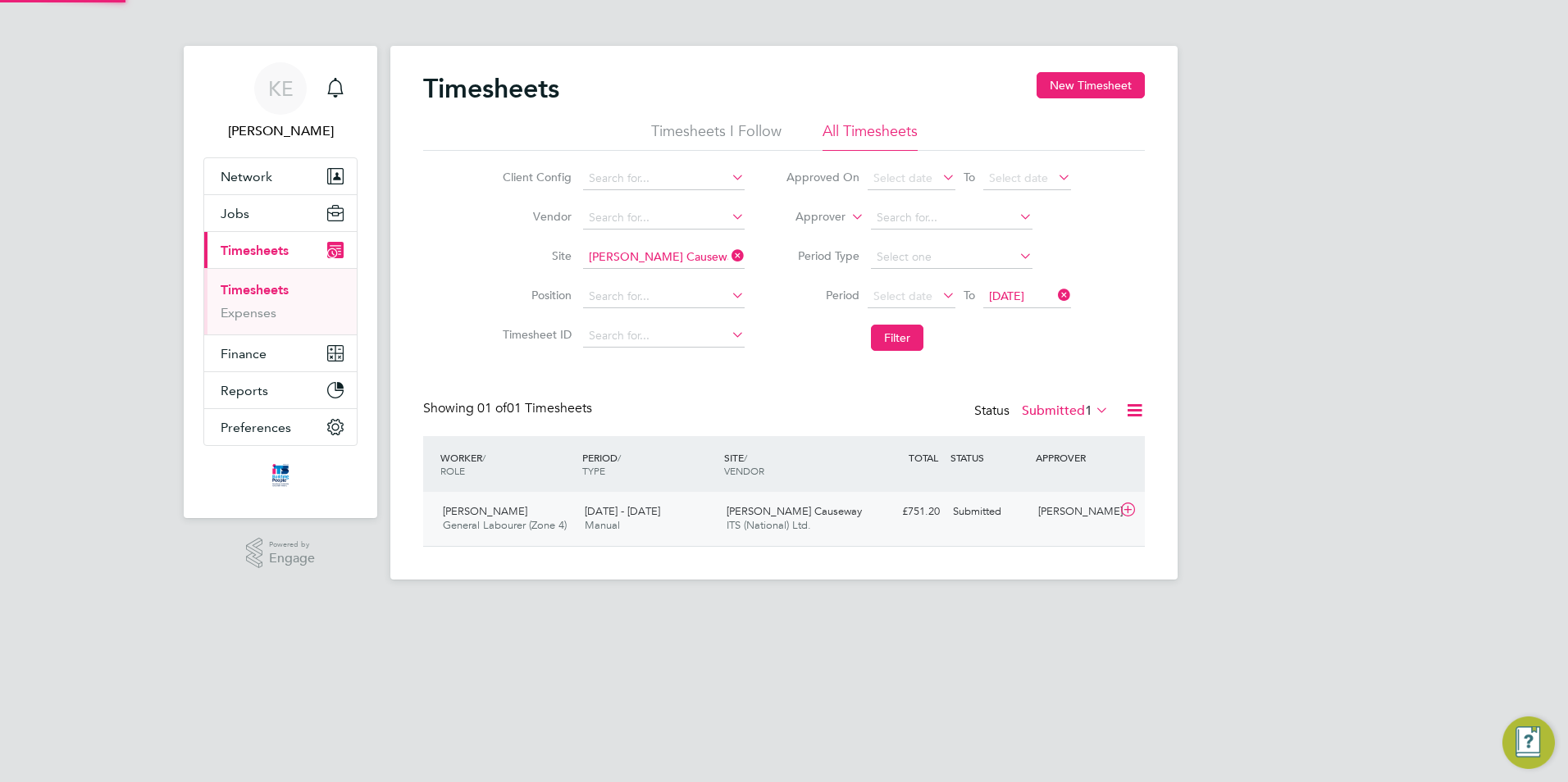
scroll to position [42, 143]
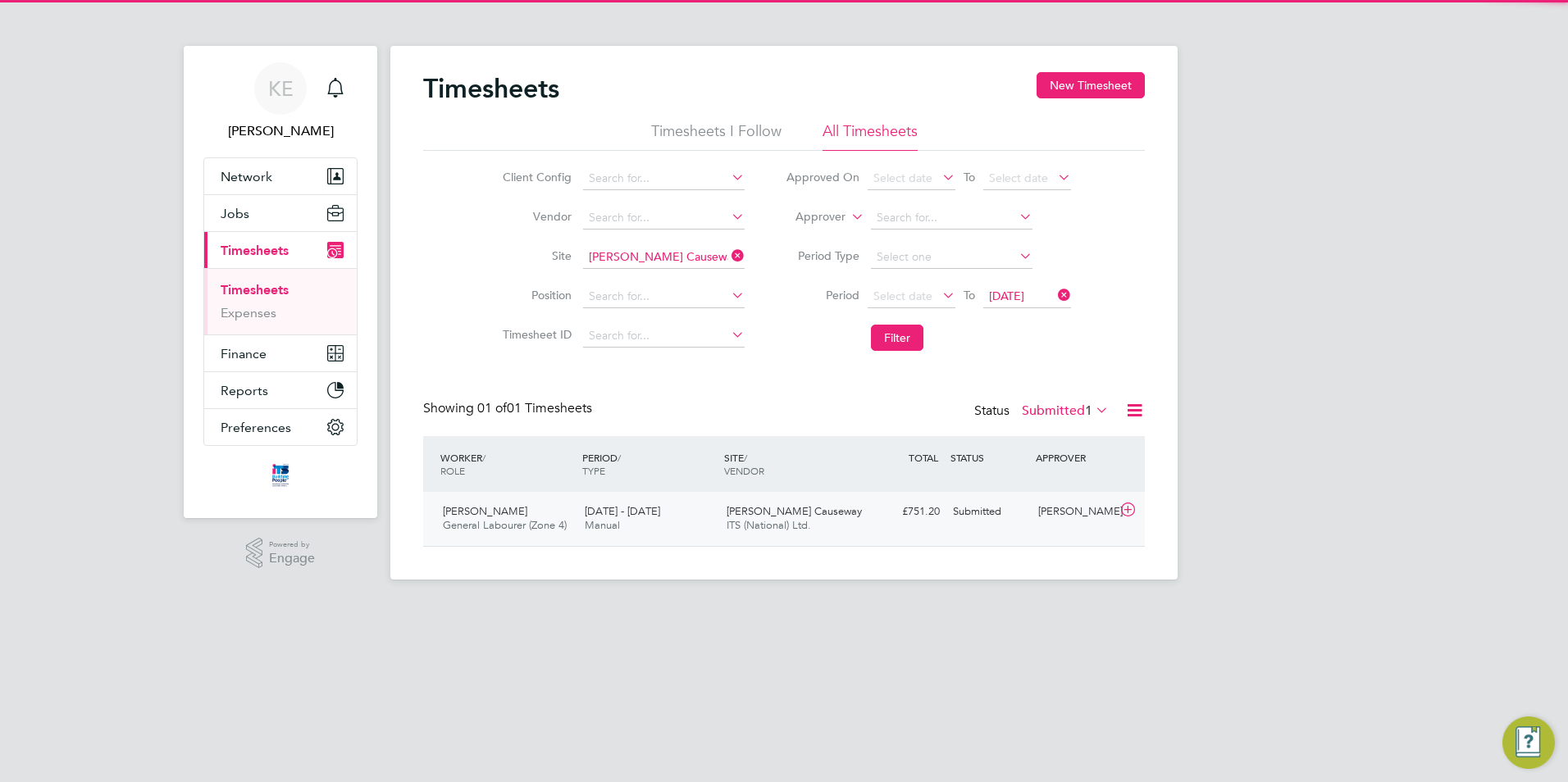
click at [547, 522] on span "General Labourer (Zone 4)" at bounding box center [504, 525] width 124 height 14
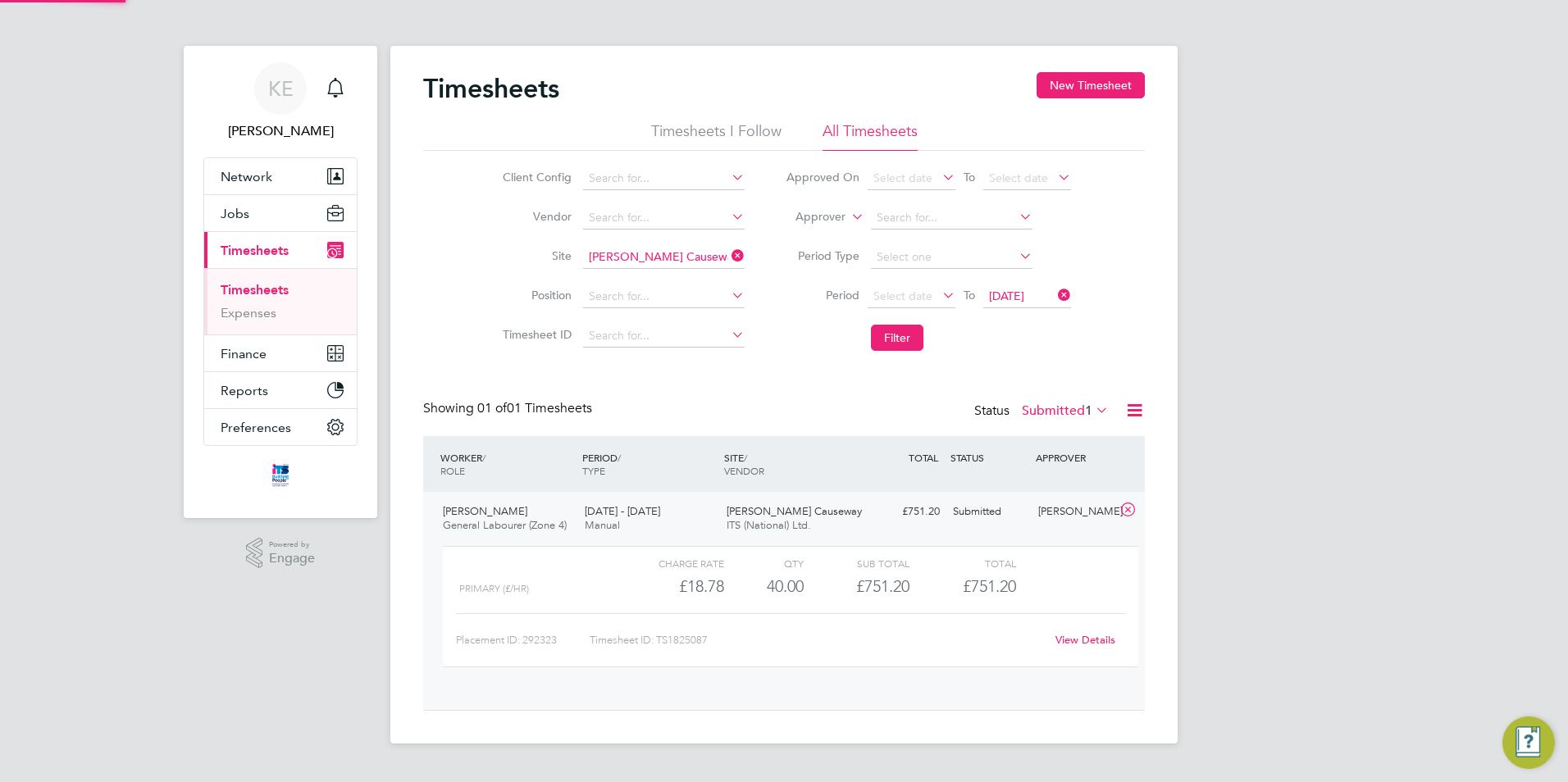
scroll to position [28, 160]
click at [1125, 506] on icon at bounding box center [1128, 509] width 21 height 13
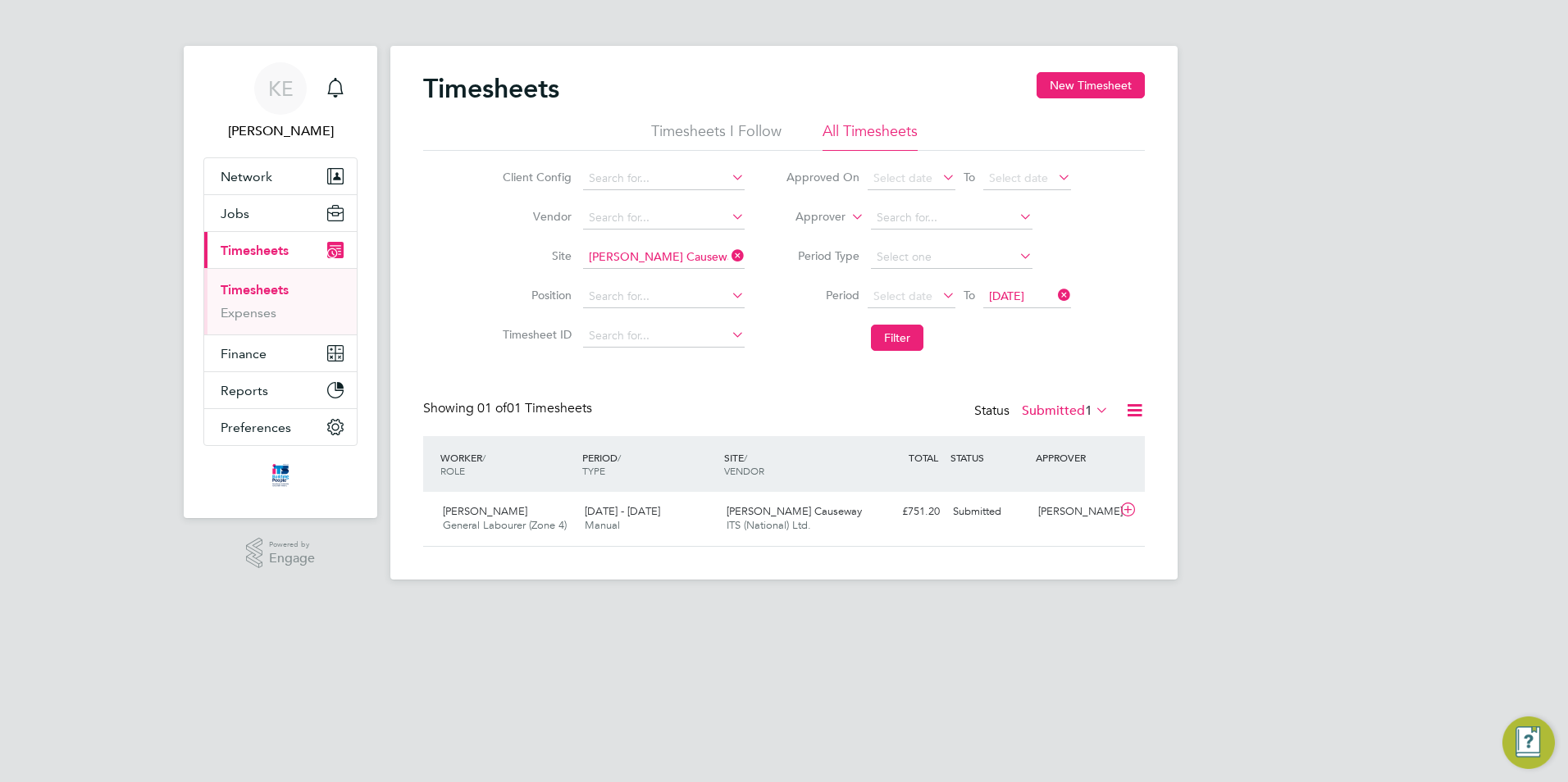
click at [1031, 406] on label "Submitted 1" at bounding box center [1065, 410] width 87 height 17
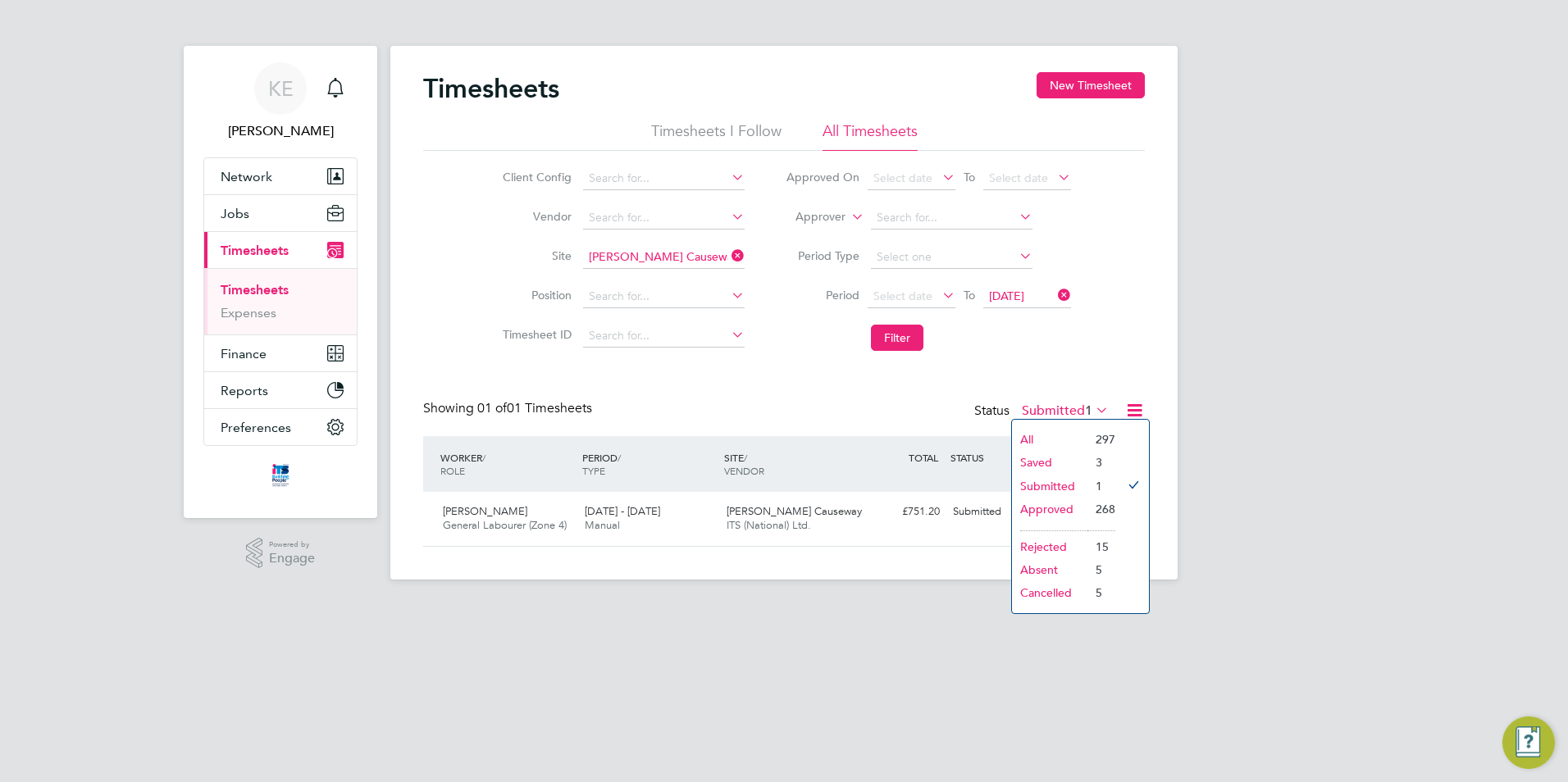
click at [1044, 509] on li "Approved" at bounding box center [1050, 509] width 76 height 23
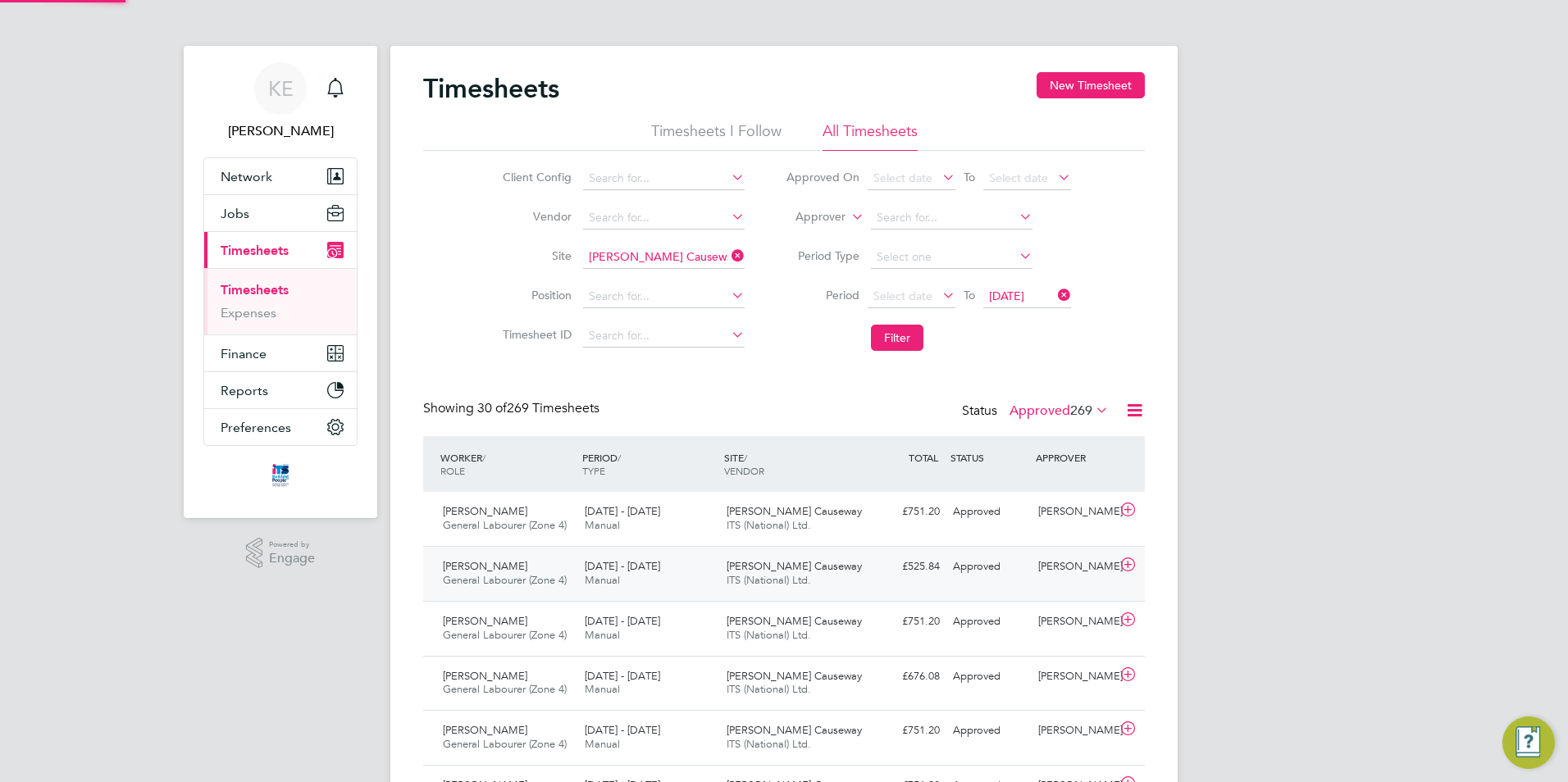
scroll to position [42, 143]
click at [747, 530] on span "ITS (National) Ltd." at bounding box center [768, 525] width 84 height 14
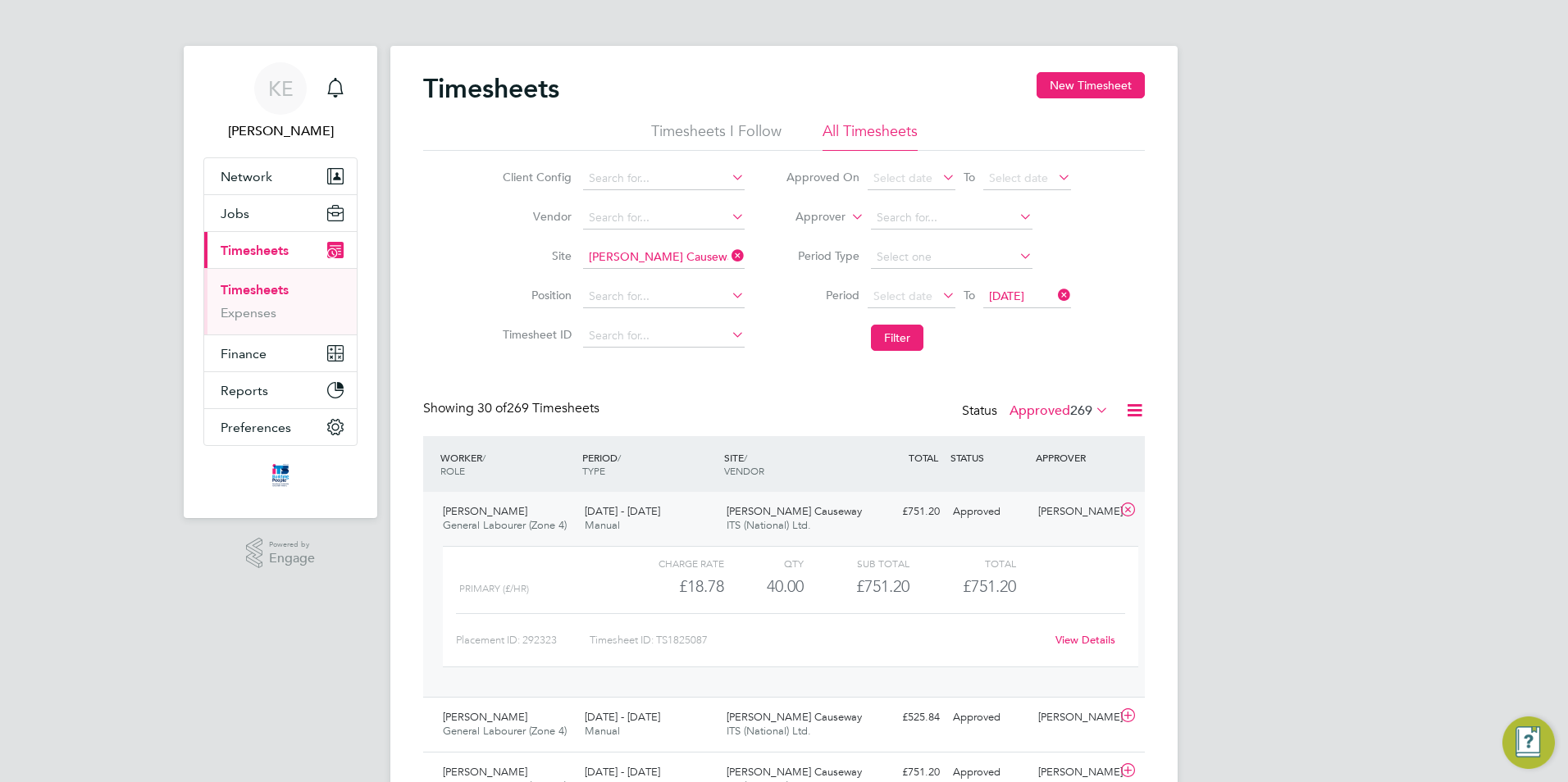
click at [1071, 637] on link "View Details" at bounding box center [1085, 640] width 60 height 14
drag, startPoint x: 709, startPoint y: 639, endPoint x: 679, endPoint y: 640, distance: 30.0
click at [661, 637] on div "Timesheet ID: TS1825087" at bounding box center [817, 640] width 456 height 26
copy div "TS1825087"
click at [728, 252] on icon at bounding box center [728, 256] width 0 height 23
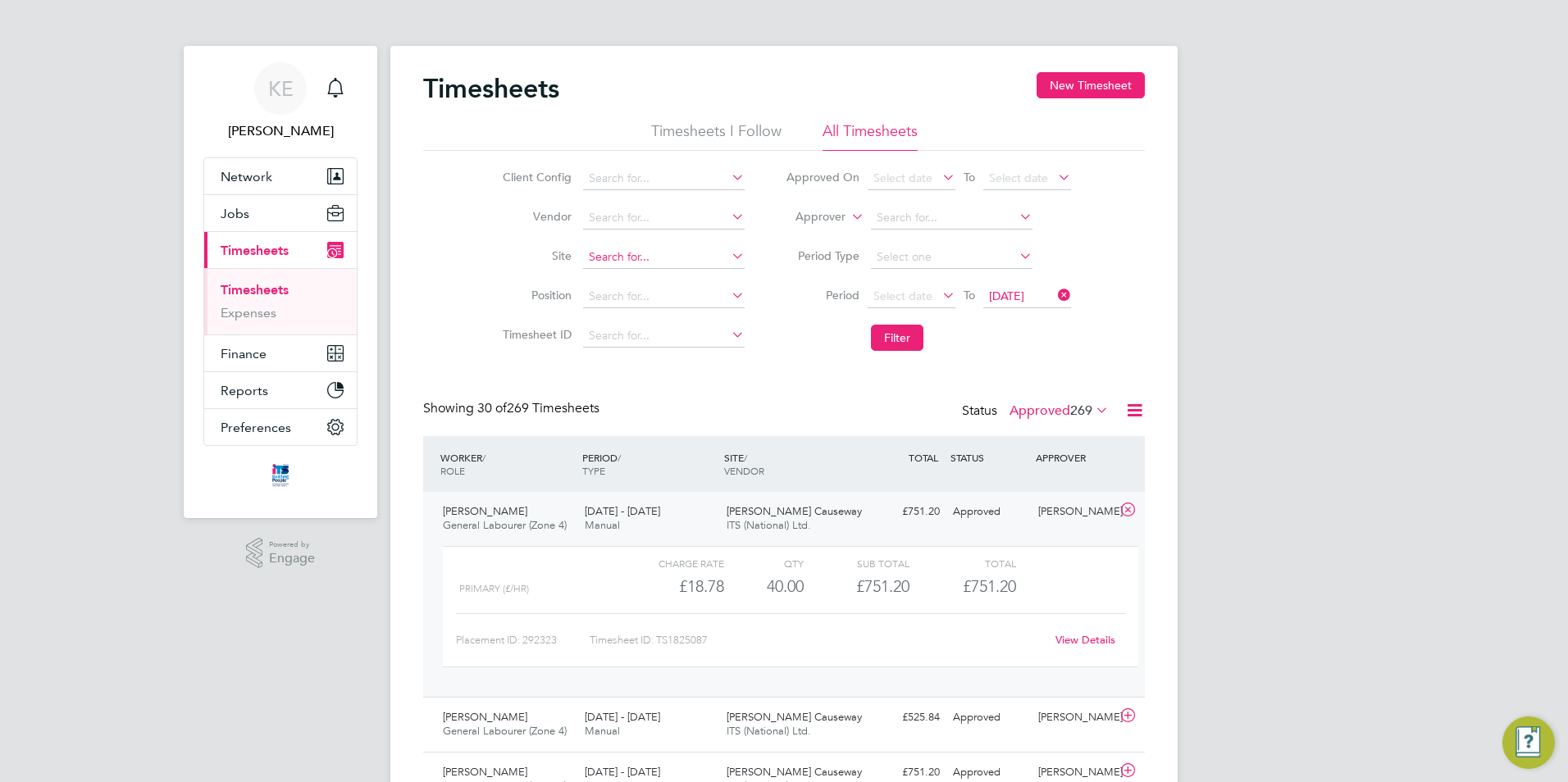
click at [684, 253] on input at bounding box center [663, 257] width 161 height 23
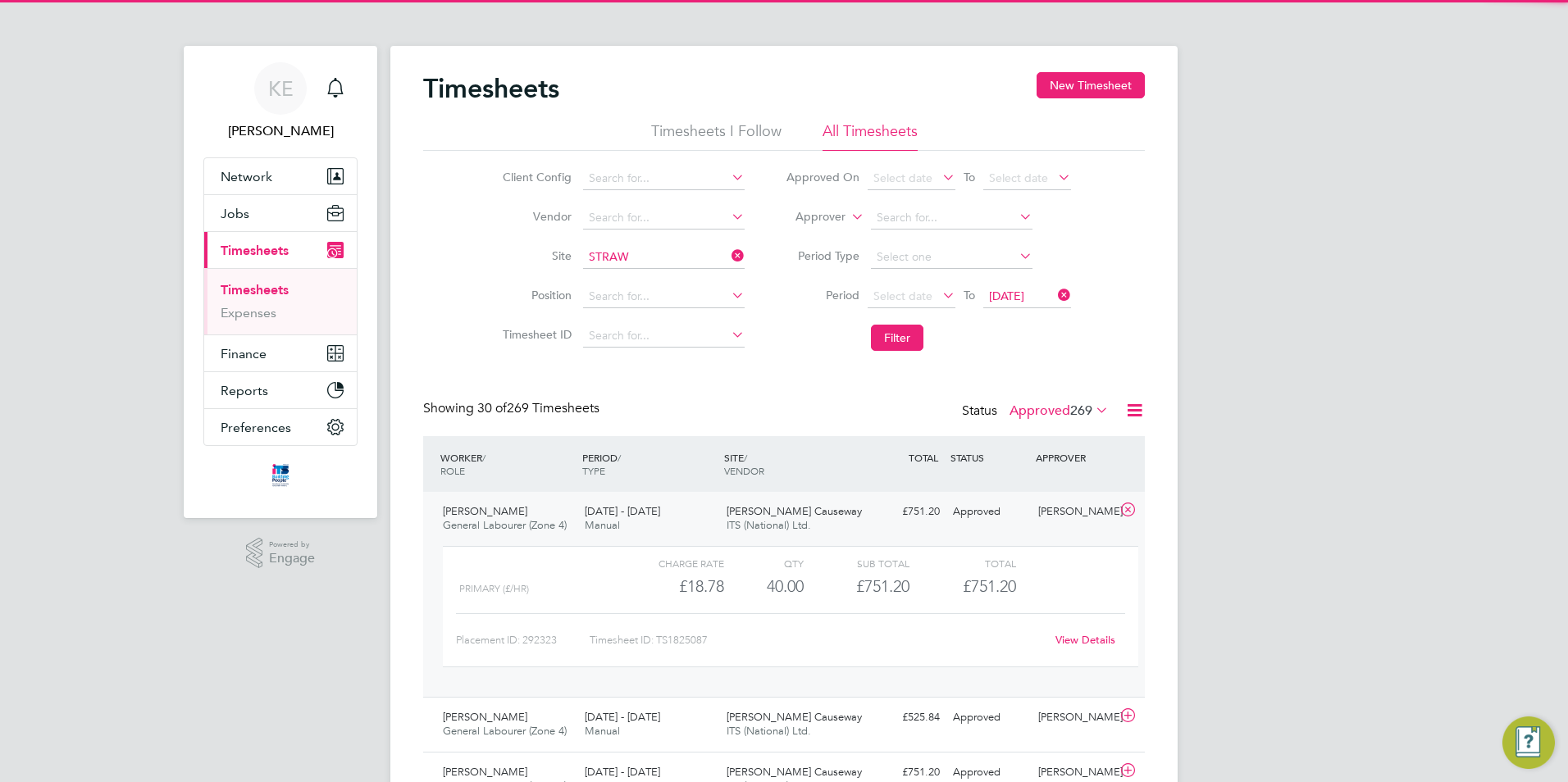
click at [657, 272] on li "Straw berry Grange" at bounding box center [672, 280] width 180 height 22
type input "Strawberry Grange"
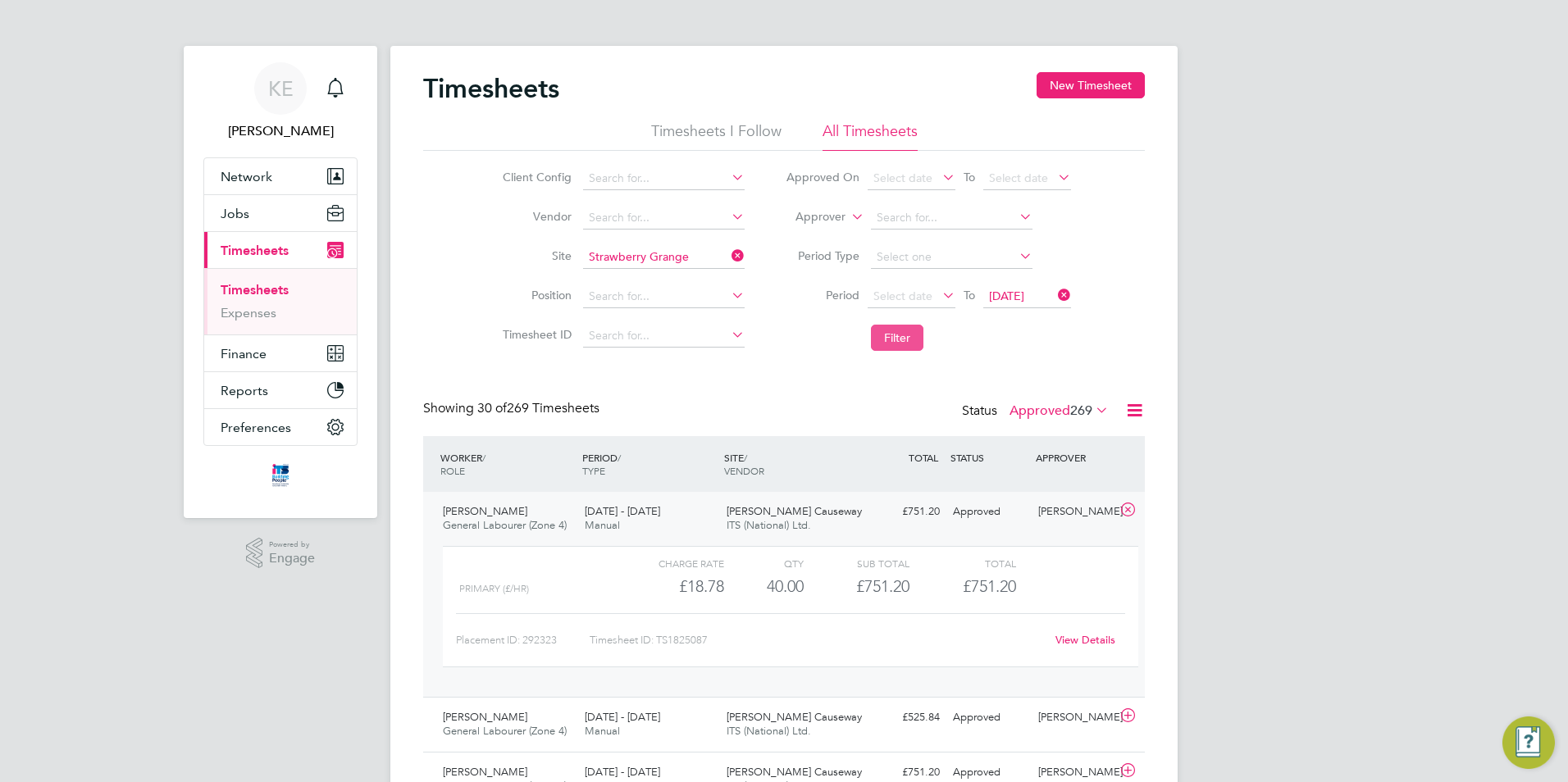
click at [892, 344] on button "Filter" at bounding box center [897, 338] width 52 height 26
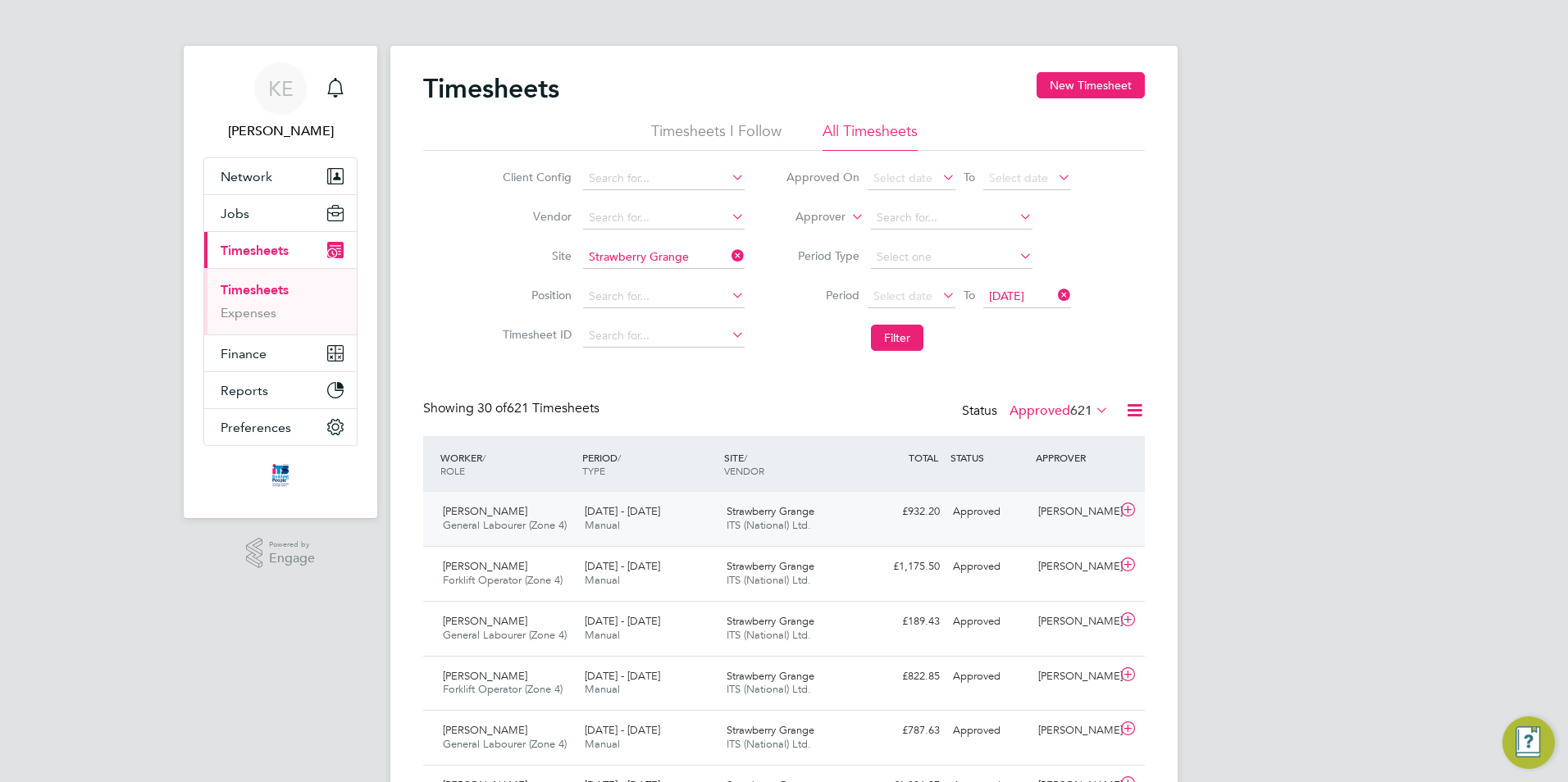
click at [612, 503] on div "15 - 21 Sep 2025 Manual" at bounding box center [649, 518] width 142 height 41
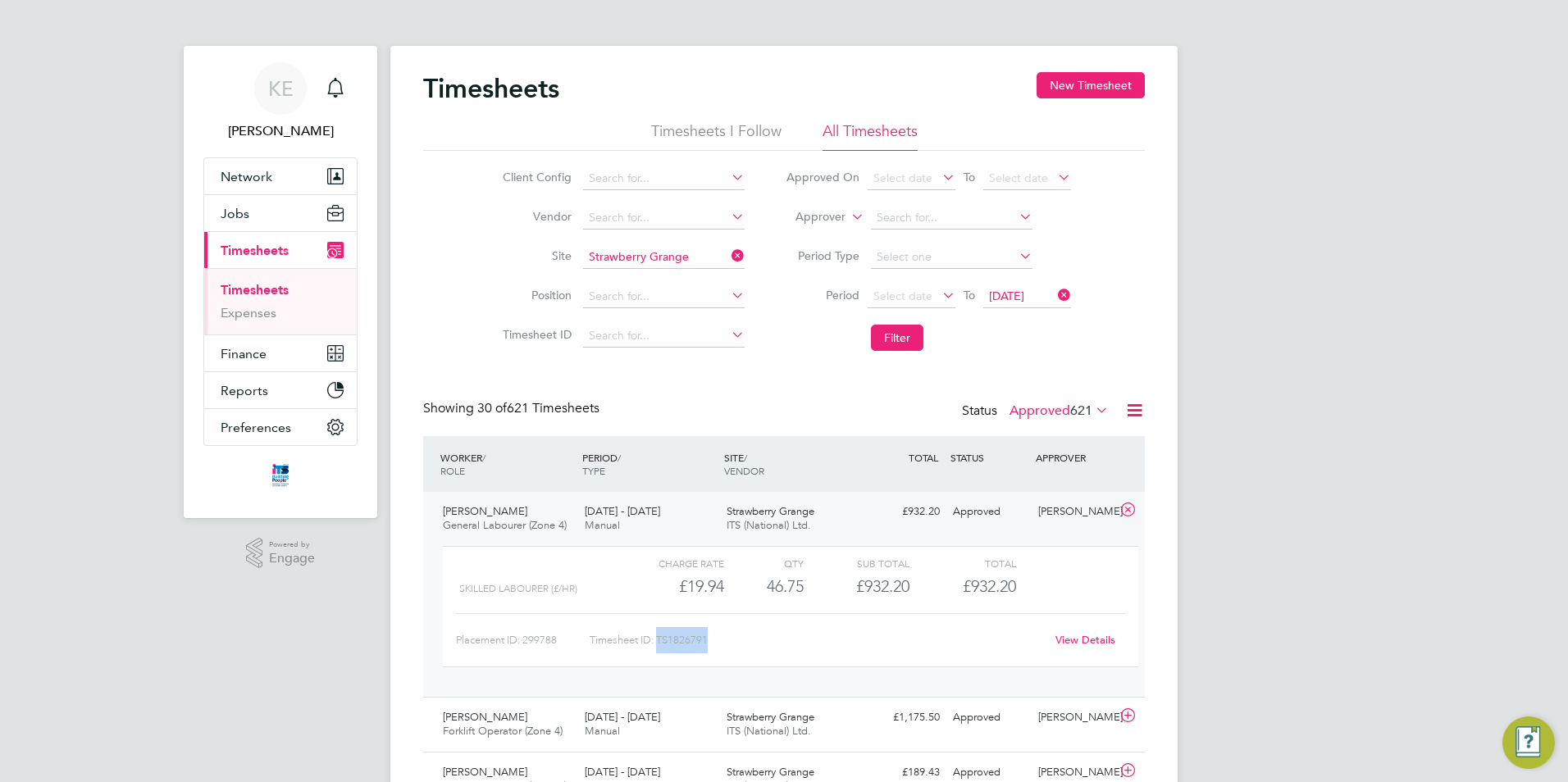
drag, startPoint x: 715, startPoint y: 644, endPoint x: 659, endPoint y: 638, distance: 56.3
click at [659, 638] on div "Timesheet ID: TS1826791" at bounding box center [817, 640] width 456 height 26
copy div "TS1826791"
click at [728, 259] on icon at bounding box center [728, 256] width 0 height 23
click at [639, 262] on input at bounding box center [663, 257] width 161 height 23
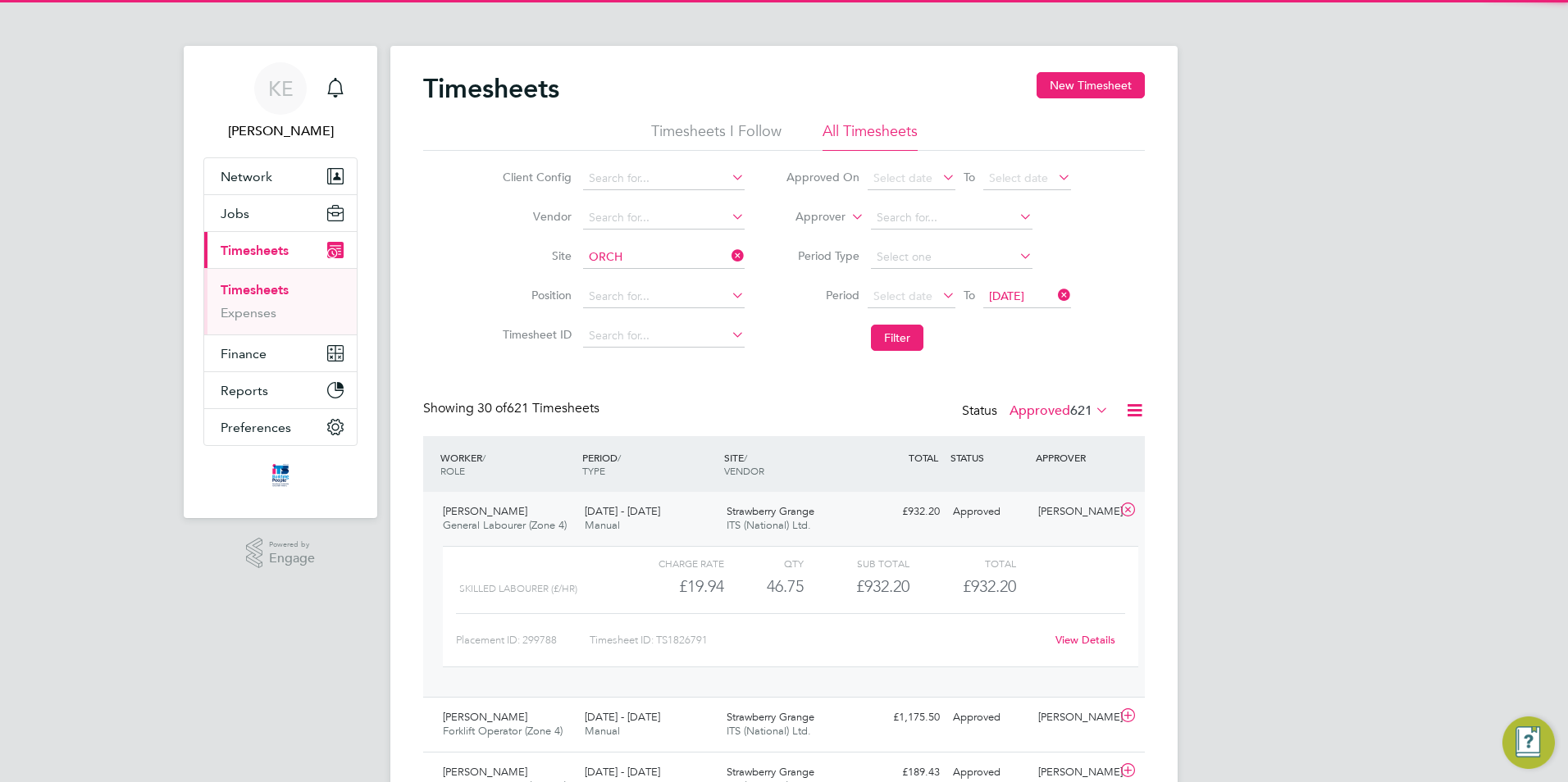
click at [639, 276] on li "Bovis Westco, Comeytrowe" at bounding box center [672, 280] width 181 height 21
type input "Bovis Westco, Comeytrowe"
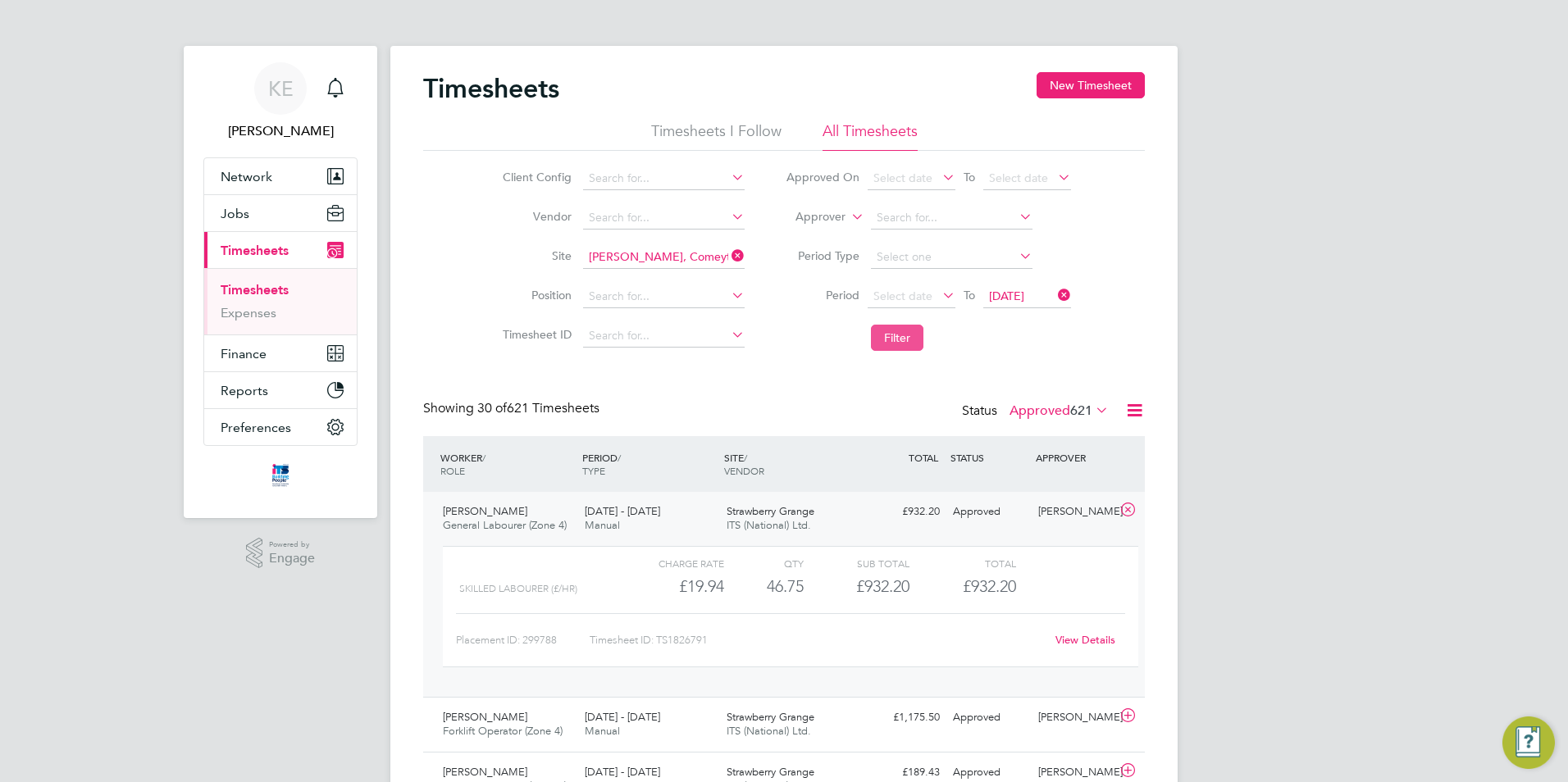
click at [883, 327] on button "Filter" at bounding box center [897, 338] width 52 height 26
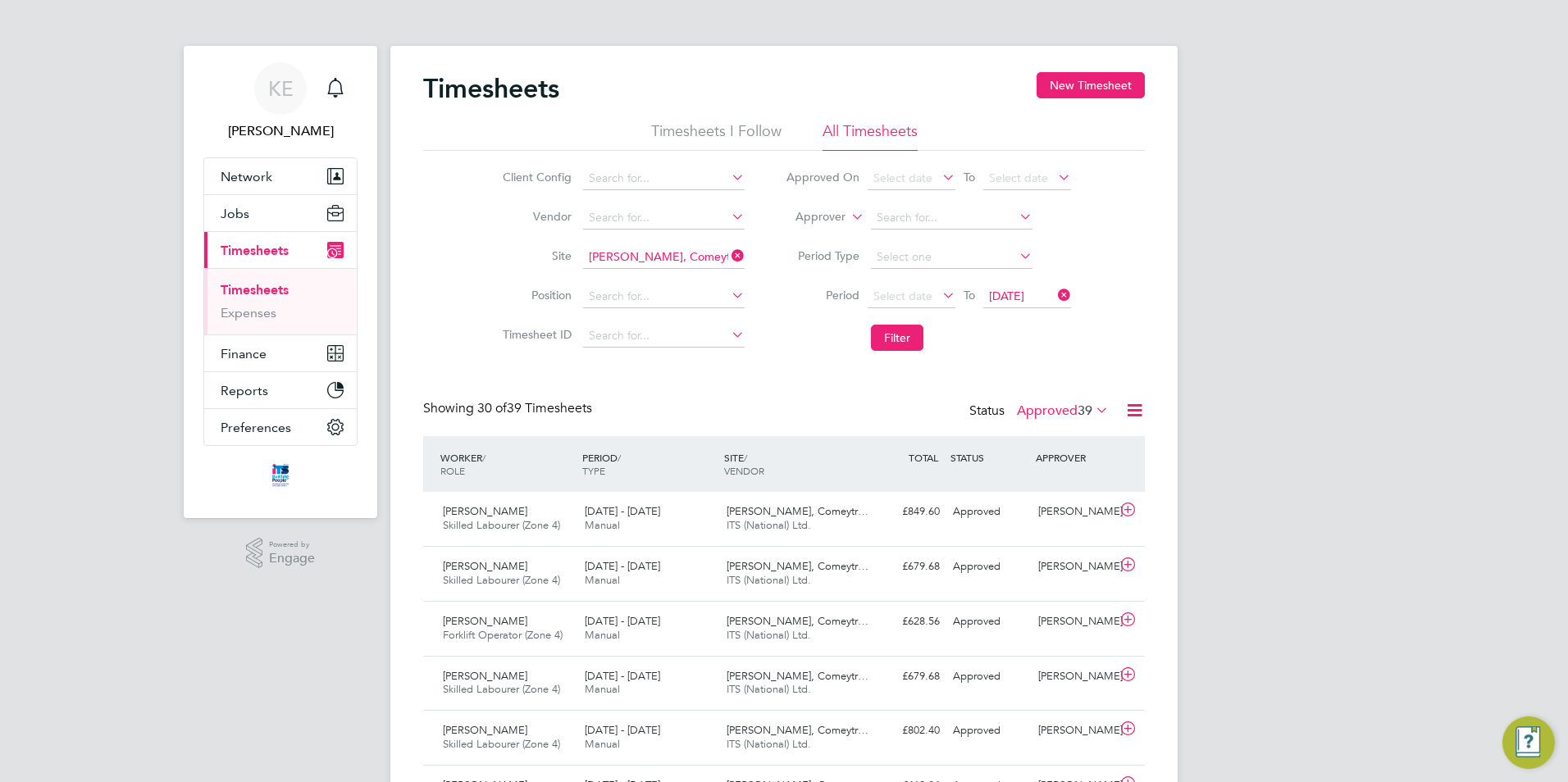
click at [1017, 416] on label "Approved 39" at bounding box center [1063, 410] width 91 height 17
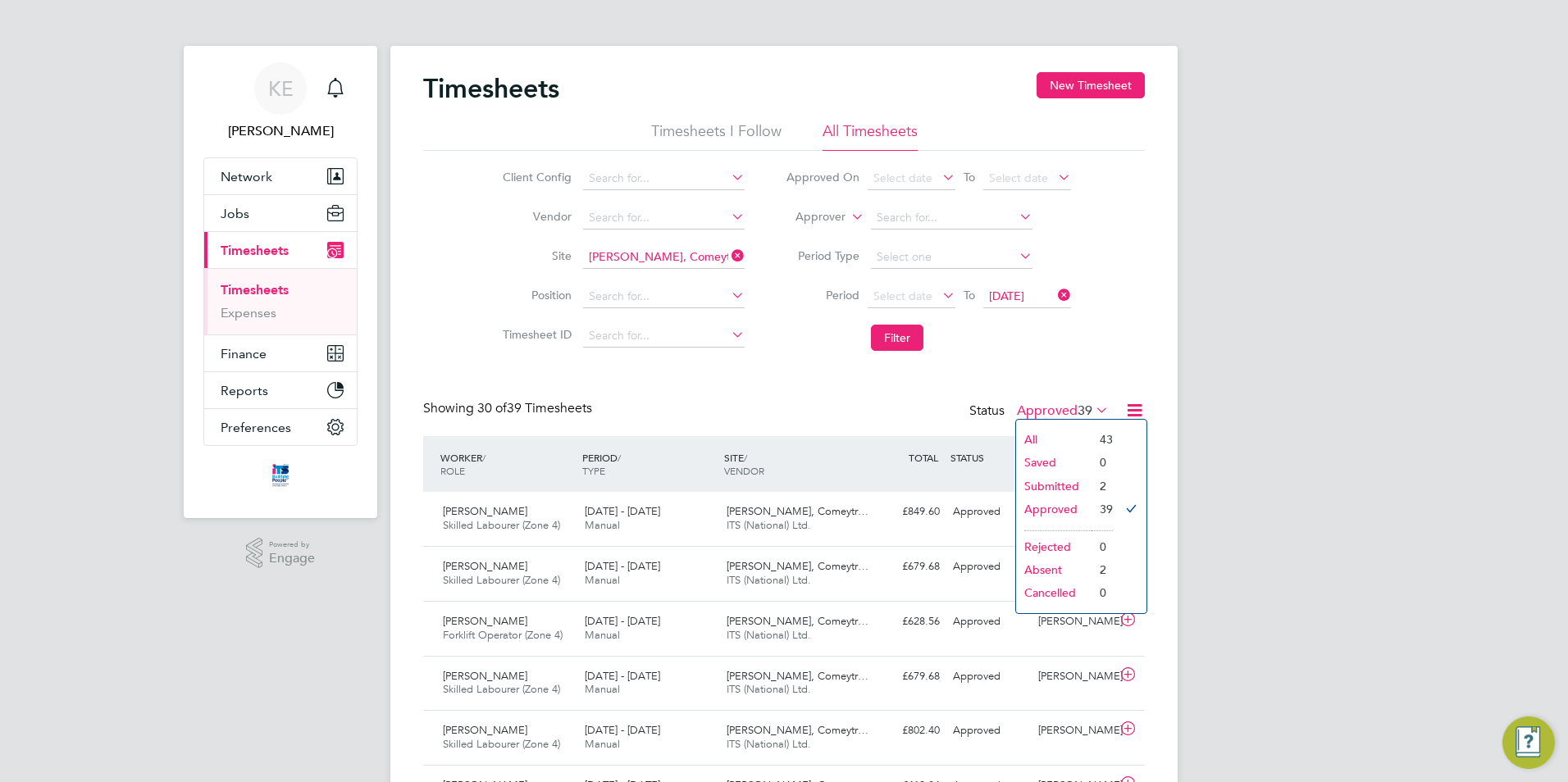
click at [1044, 489] on li "Submitted" at bounding box center [1054, 486] width 76 height 23
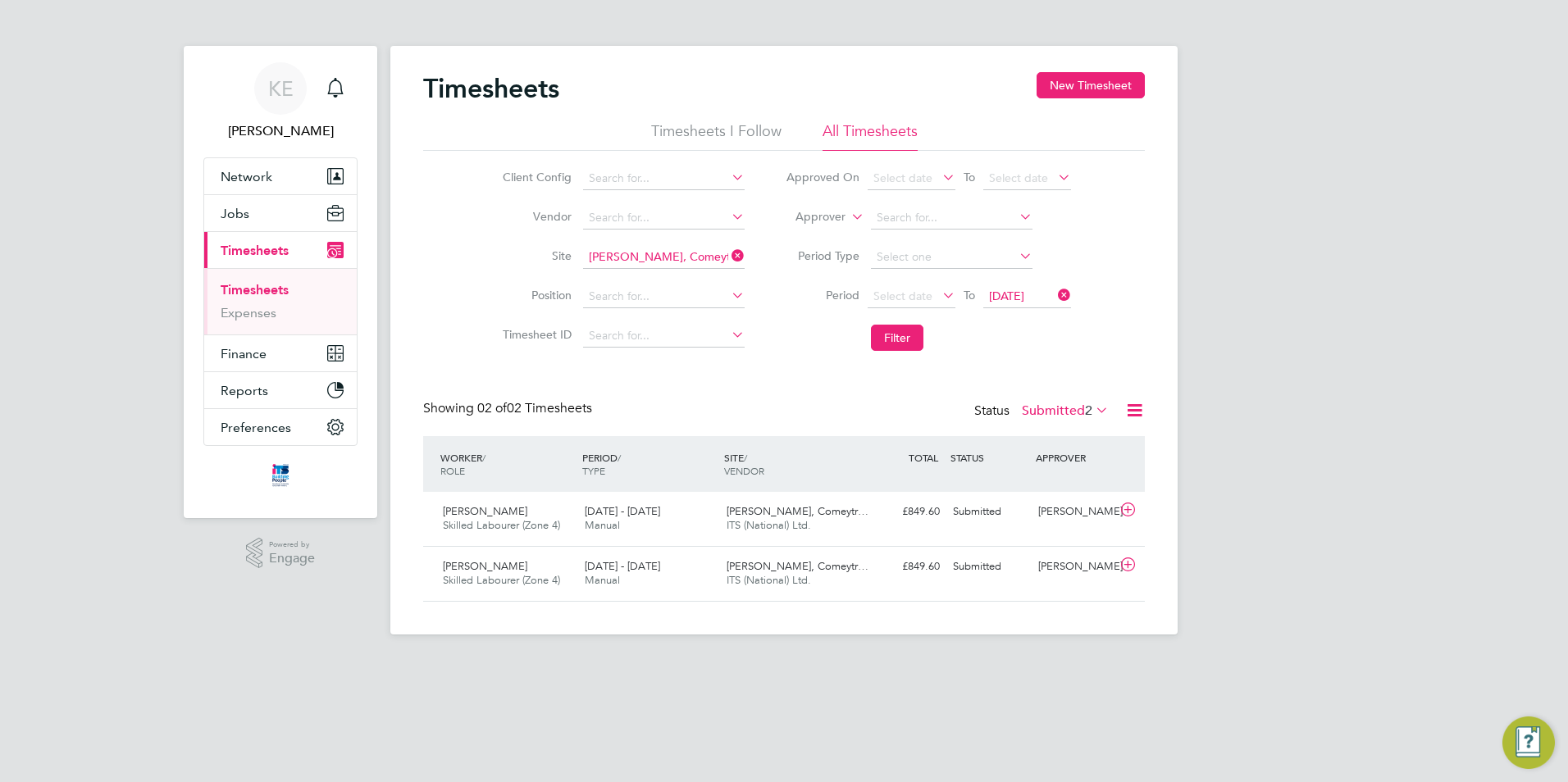
click at [728, 254] on icon at bounding box center [728, 256] width 0 height 23
click at [633, 255] on input at bounding box center [663, 257] width 161 height 23
click at [653, 273] on li "Drake low Riverside" at bounding box center [670, 280] width 177 height 22
type input "Drakelow Riverside"
click at [885, 337] on button "Filter" at bounding box center [897, 338] width 52 height 26
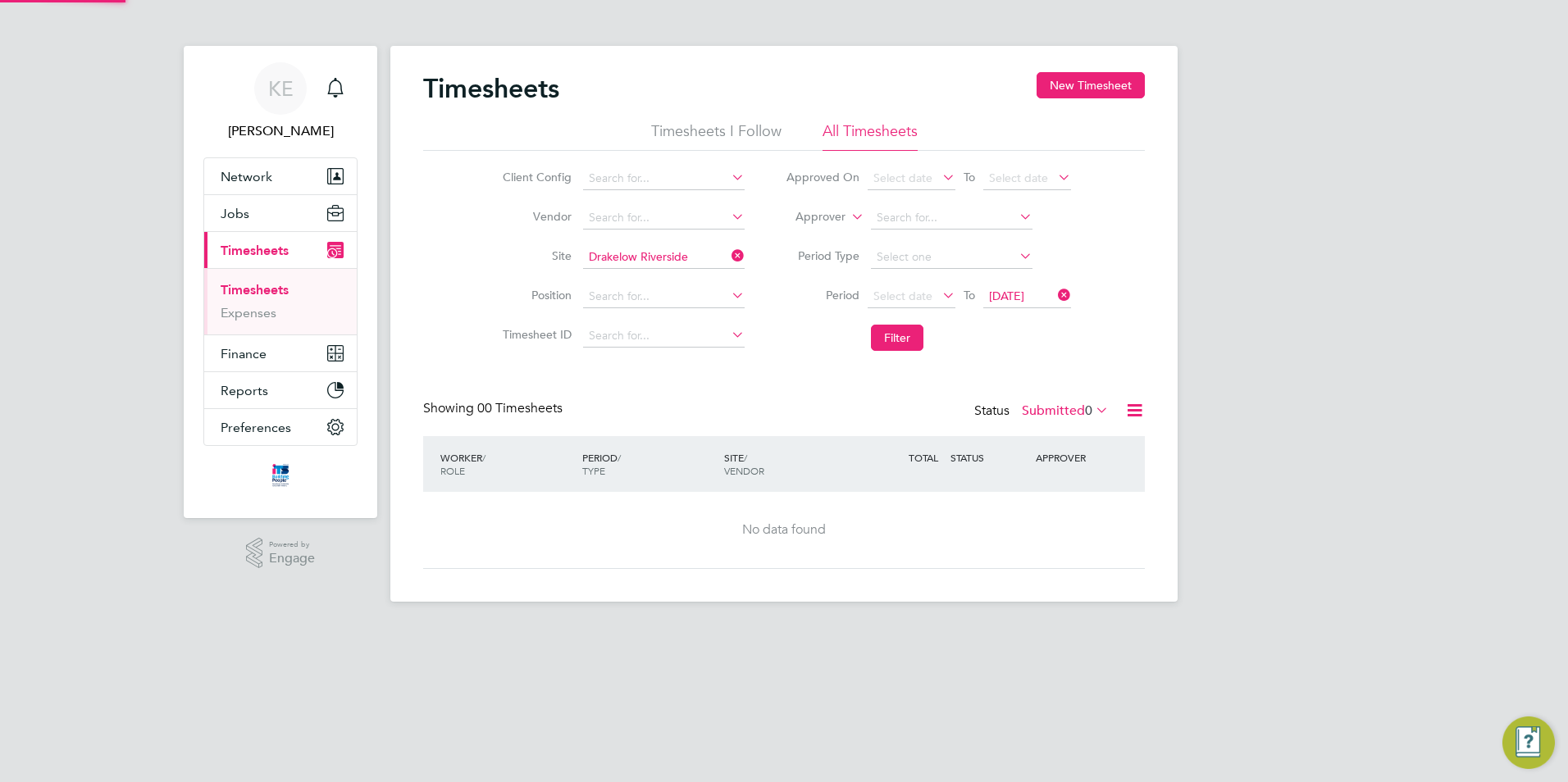
click at [1056, 411] on label "Submitted 0" at bounding box center [1065, 410] width 87 height 17
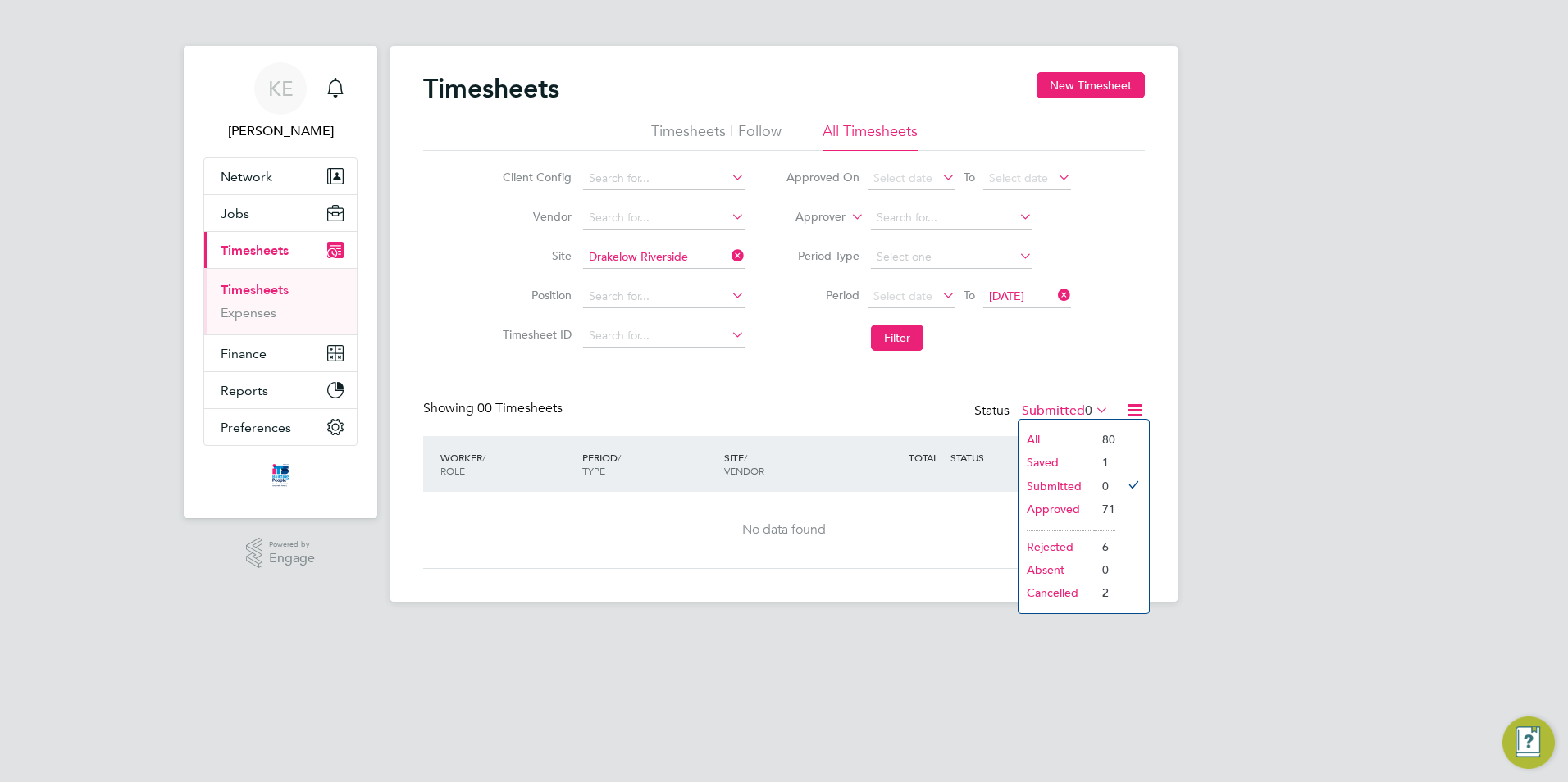
click at [1060, 512] on li "Approved" at bounding box center [1056, 509] width 76 height 23
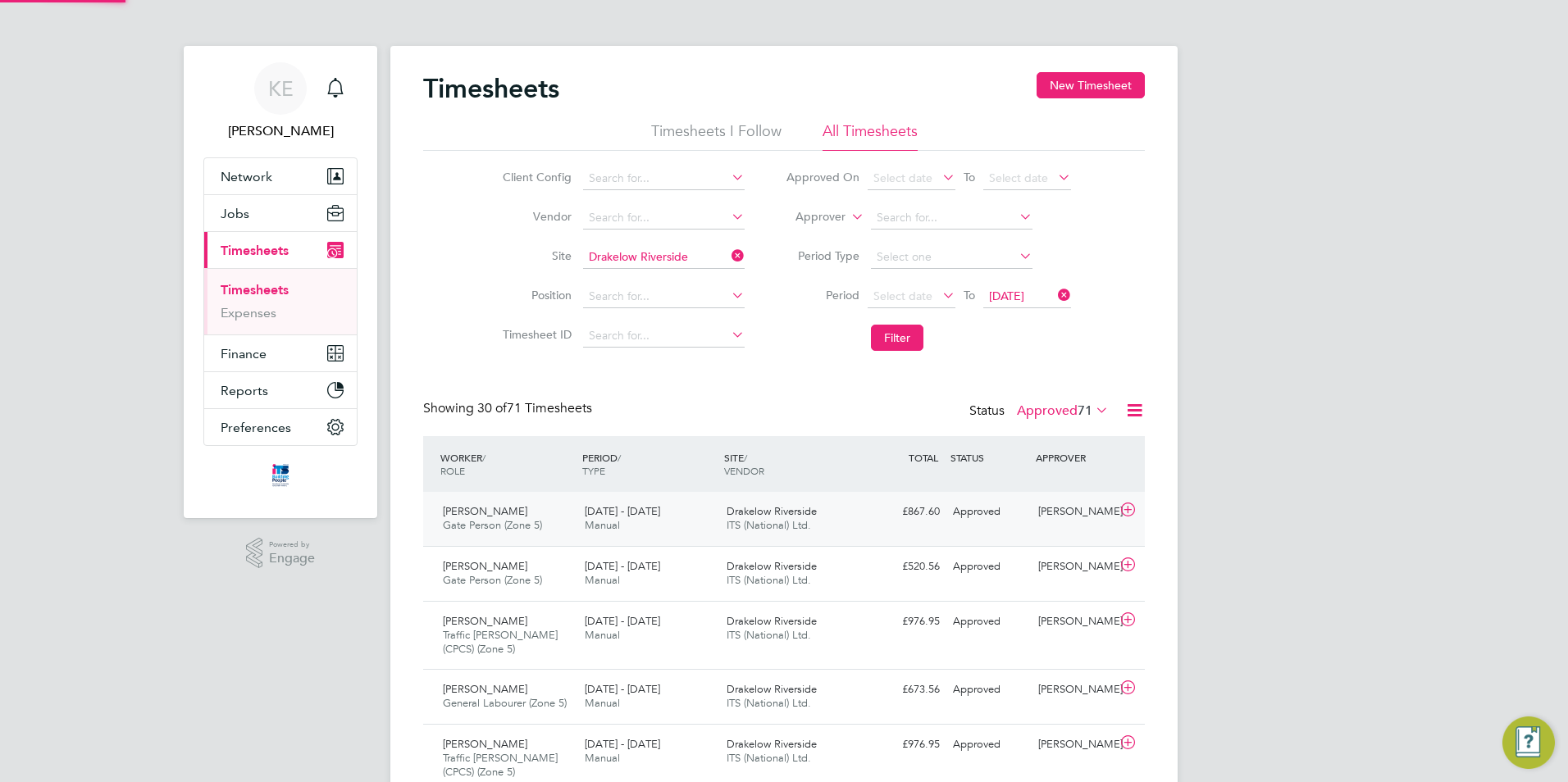
scroll to position [55, 143]
click at [548, 575] on div "Harmandeep Singh Gate Person (Zone 5) 8 - 14 Sep 2025" at bounding box center [507, 574] width 142 height 41
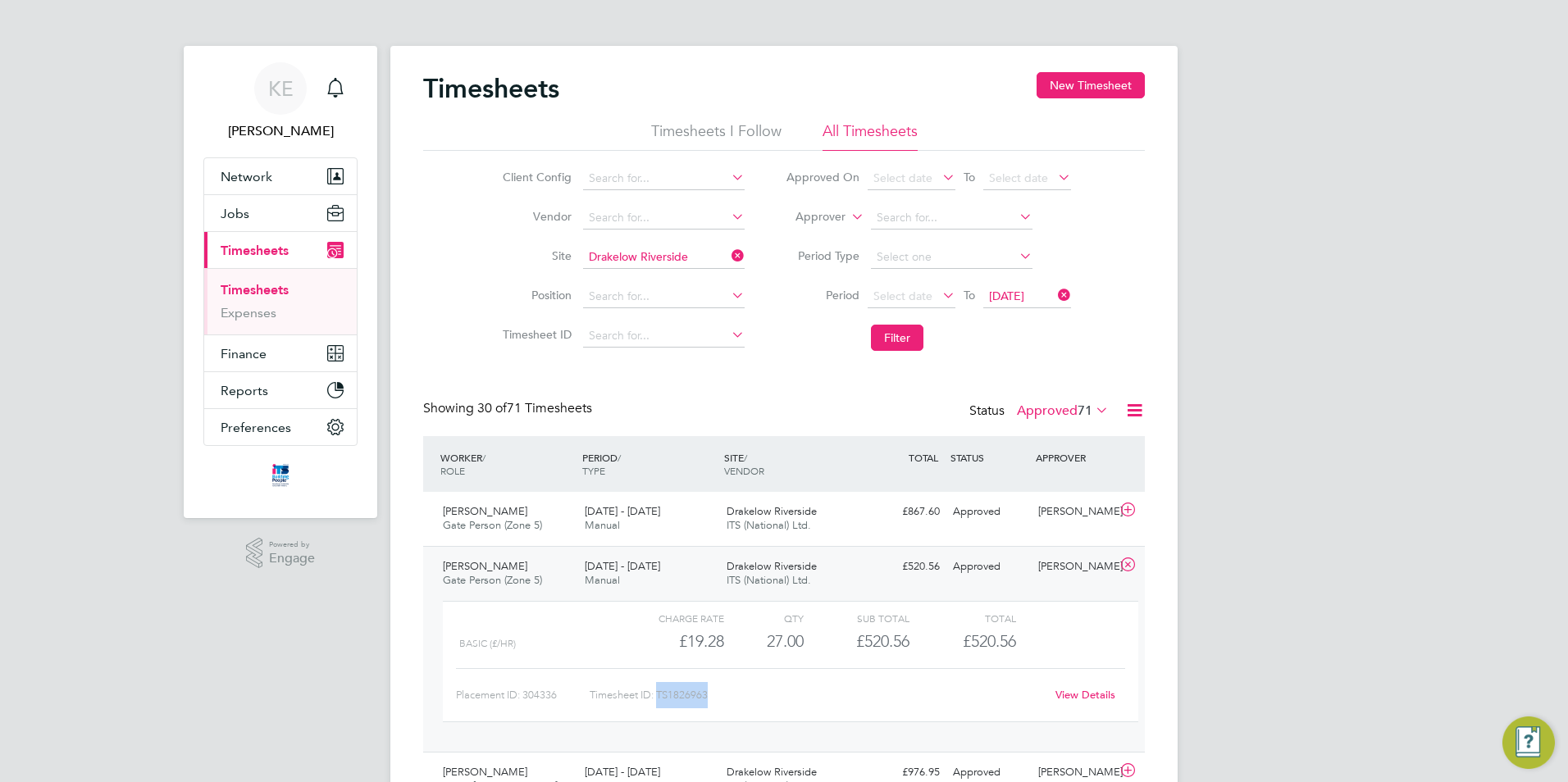
drag, startPoint x: 714, startPoint y: 693, endPoint x: 660, endPoint y: 696, distance: 54.1
click at [660, 696] on div "Timesheet ID: TS1826963" at bounding box center [817, 695] width 456 height 26
copy div "TS1826963"
click at [811, 516] on span "Drakelow Riverside" at bounding box center [772, 511] width 91 height 14
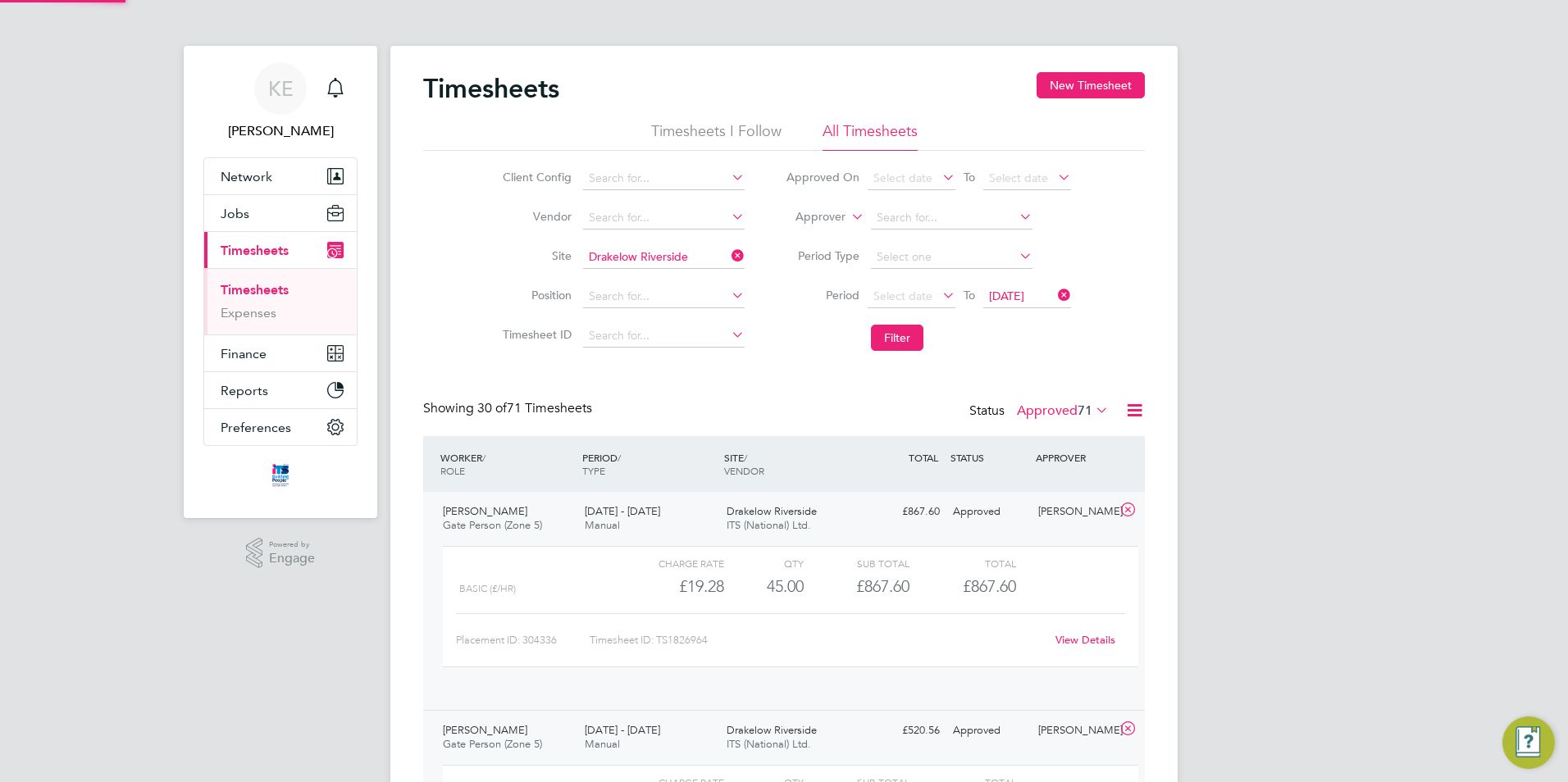
scroll to position [28, 160]
drag, startPoint x: 709, startPoint y: 638, endPoint x: 659, endPoint y: 643, distance: 50.2
click at [659, 643] on div "Timesheet ID: TS1826964" at bounding box center [817, 640] width 456 height 26
copy div "TS1826964"
click at [728, 261] on icon at bounding box center [728, 256] width 0 height 23
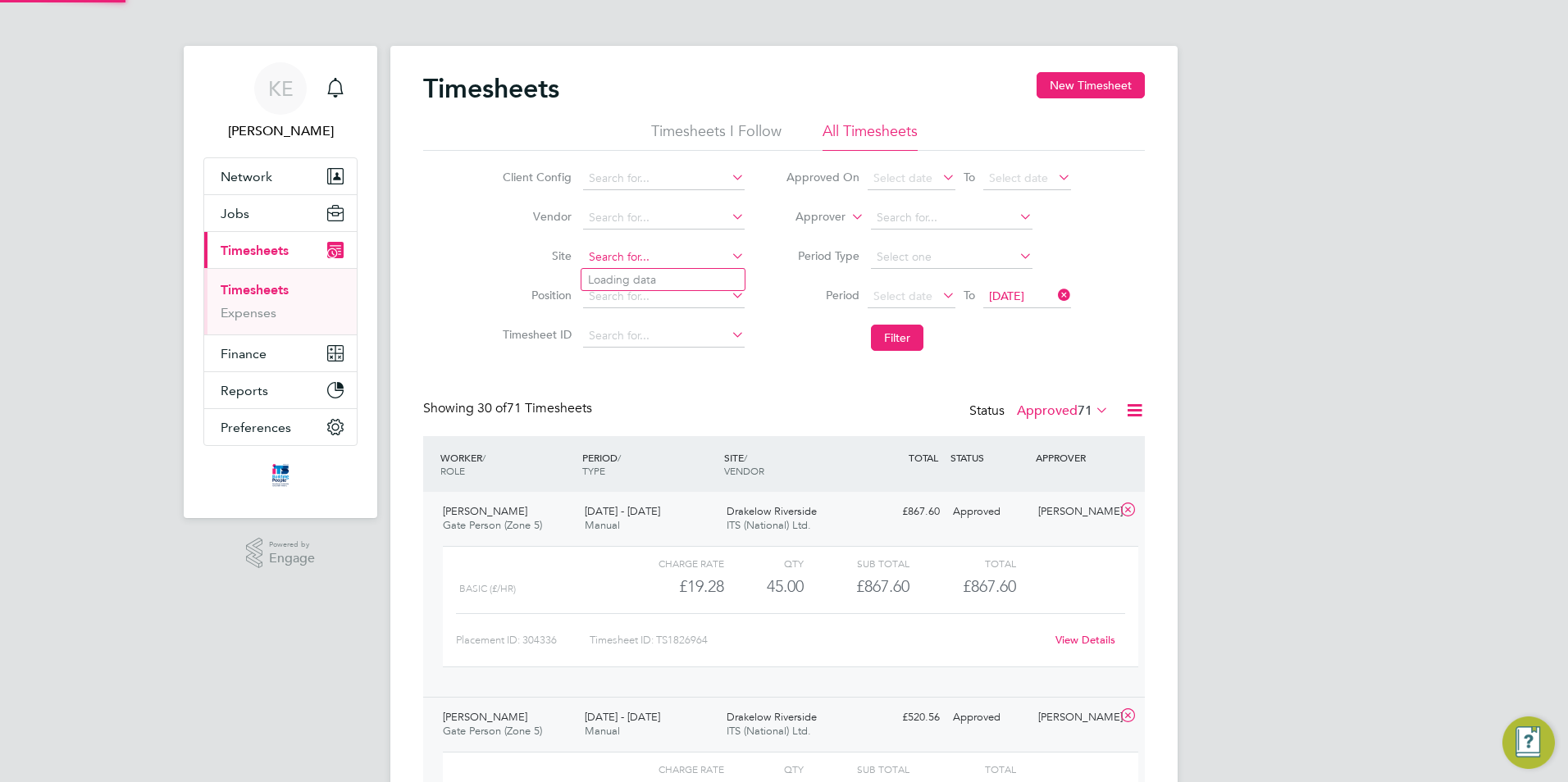
click at [672, 256] on input at bounding box center [663, 257] width 161 height 23
click at [688, 287] on li "Summ erdown SEN School (93X142)" at bounding box center [726, 280] width 288 height 22
type input "Summerdown SEN School (93X142)"
click at [883, 336] on button "Filter" at bounding box center [897, 338] width 52 height 26
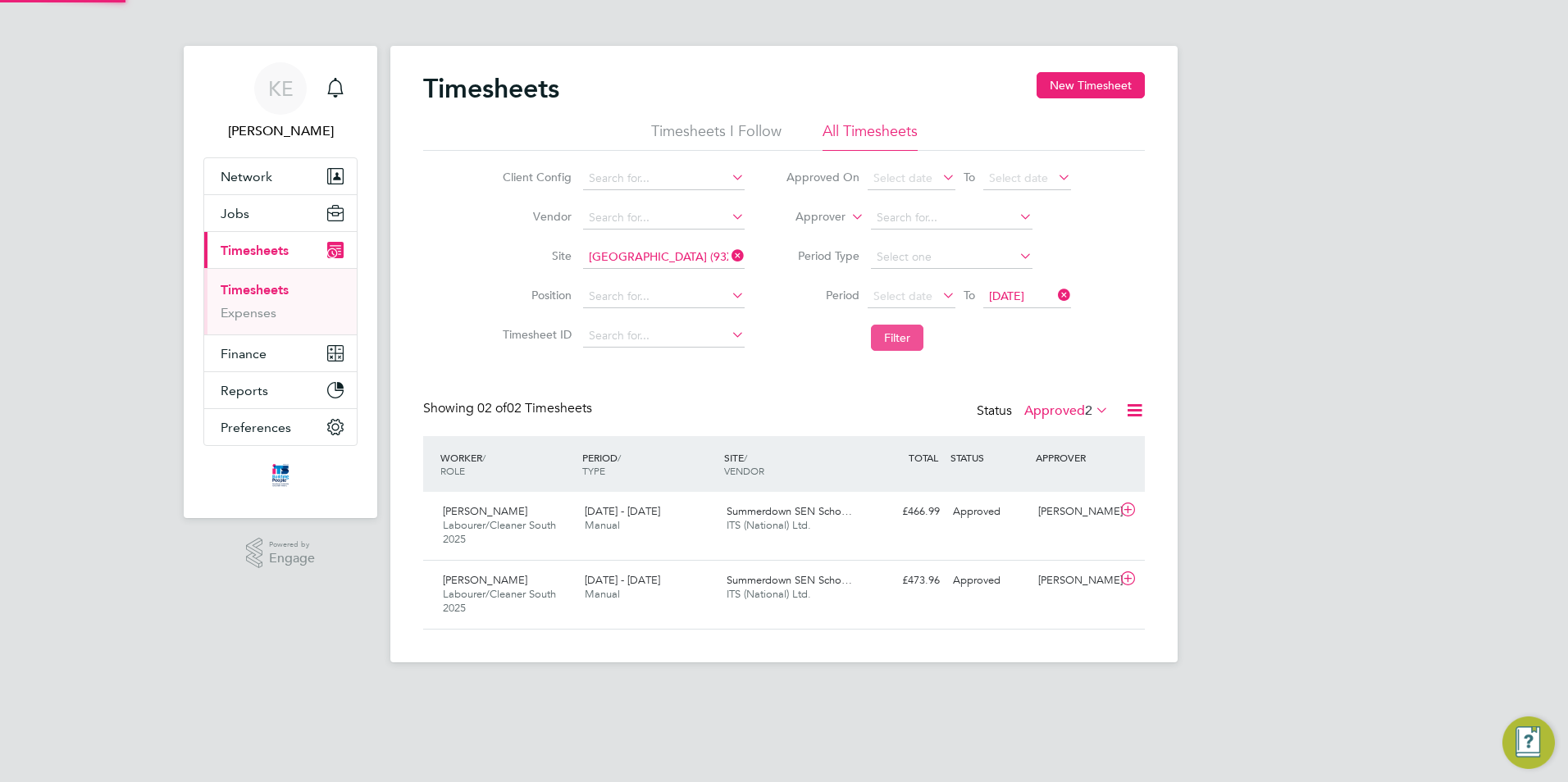
scroll to position [42, 143]
click at [728, 257] on icon at bounding box center [728, 256] width 0 height 23
click at [690, 268] on div "Timesheets New Timesheet Timesheets I Follow All Timesheets Client Config Vendo…" at bounding box center [784, 354] width 787 height 617
click at [704, 301] on li "Summ erhill Gardens, Polegate" at bounding box center [726, 301] width 288 height 22
type input "Summerhill Gardens, Polegate"
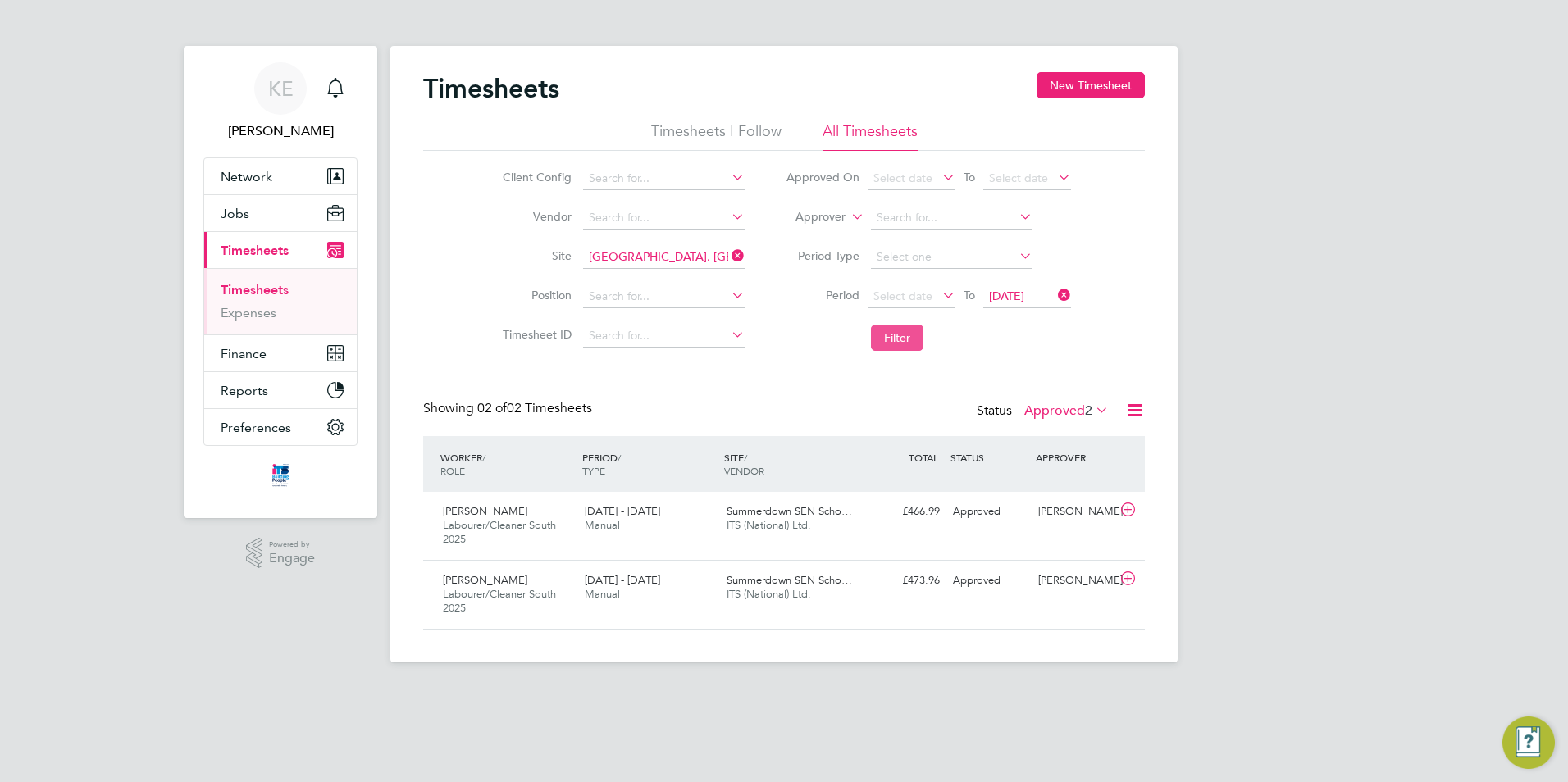
click at [892, 342] on button "Filter" at bounding box center [897, 338] width 52 height 26
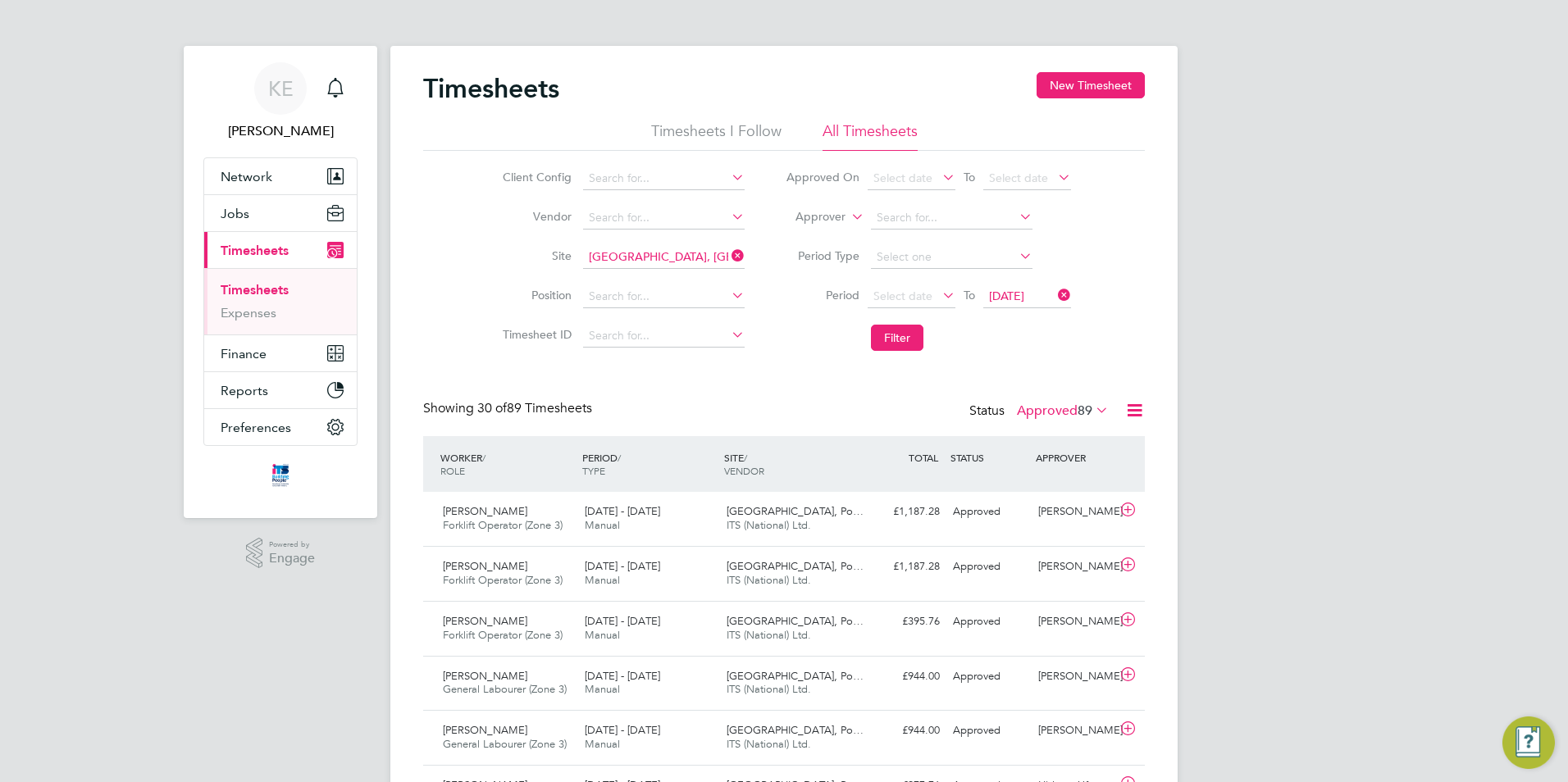
click at [1052, 411] on label "Approved 89" at bounding box center [1063, 410] width 91 height 17
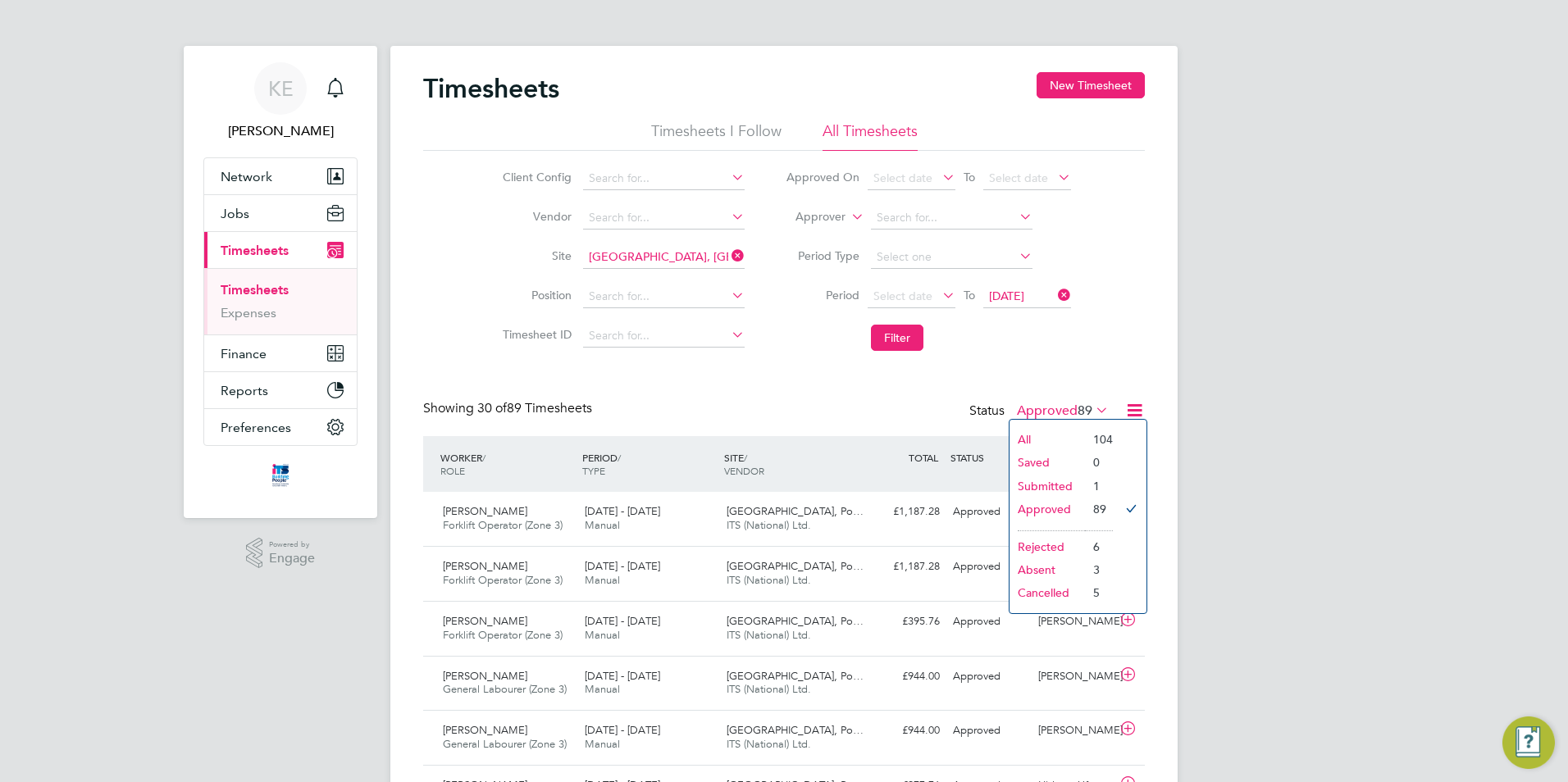
click at [1061, 484] on li "Submitted" at bounding box center [1047, 486] width 76 height 23
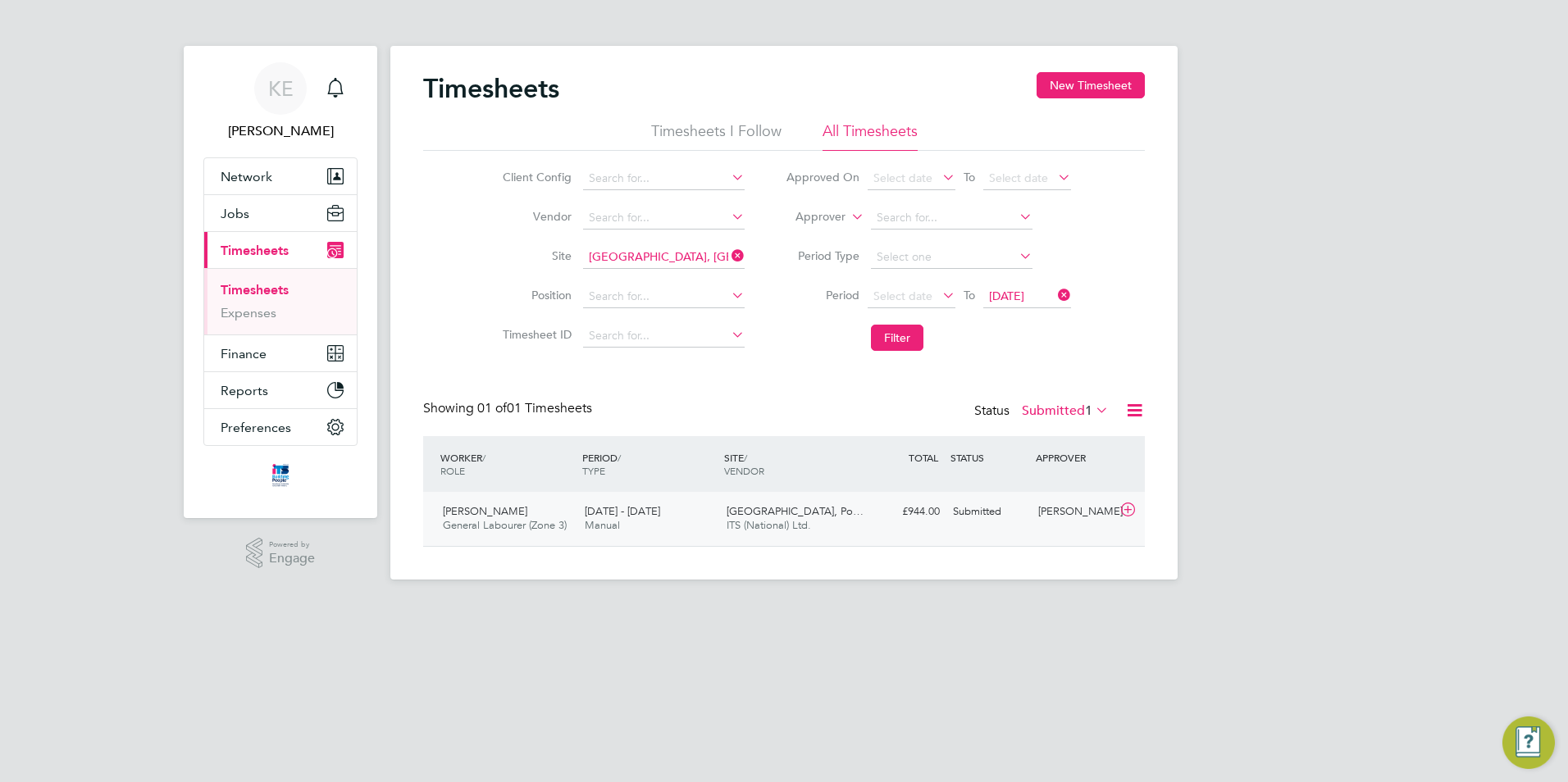
click at [793, 537] on div "Summerhill Gardens, Po… ITS (National) Ltd." at bounding box center [791, 518] width 142 height 41
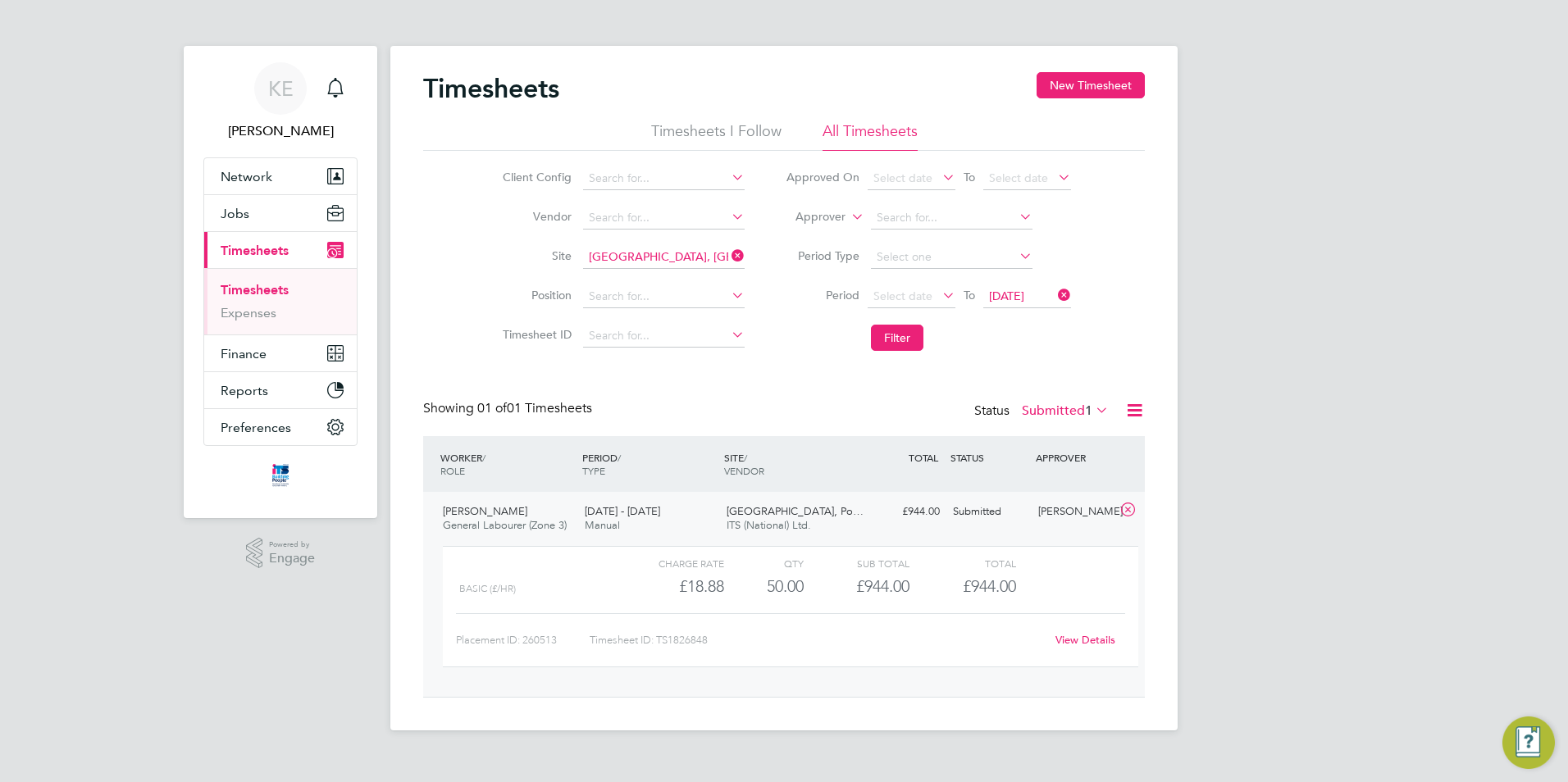
click at [1075, 641] on link "View Details" at bounding box center [1085, 640] width 60 height 14
click at [877, 334] on button "Filter" at bounding box center [897, 338] width 52 height 26
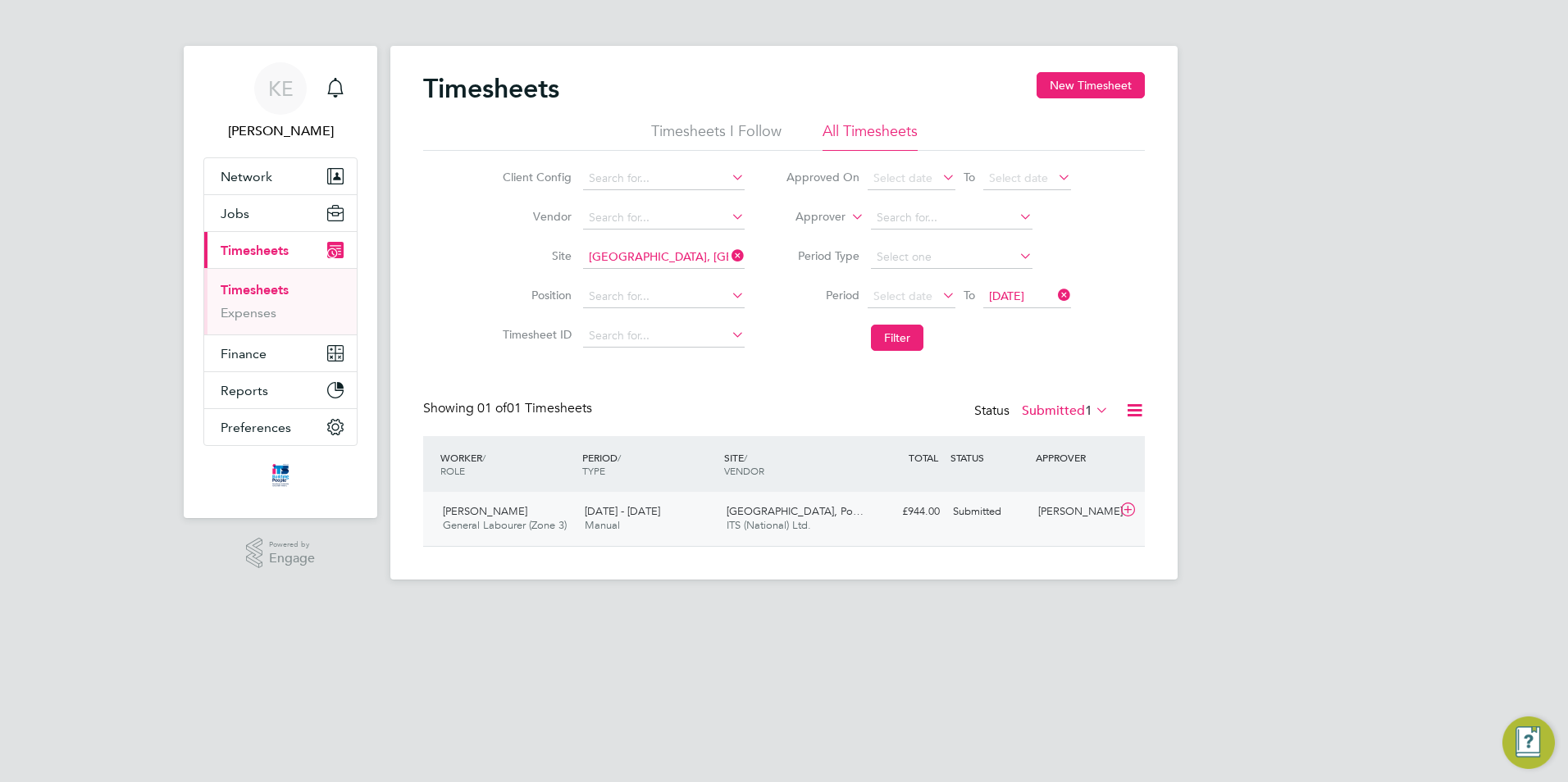
click at [965, 519] on div "Submitted" at bounding box center [990, 511] width 85 height 27
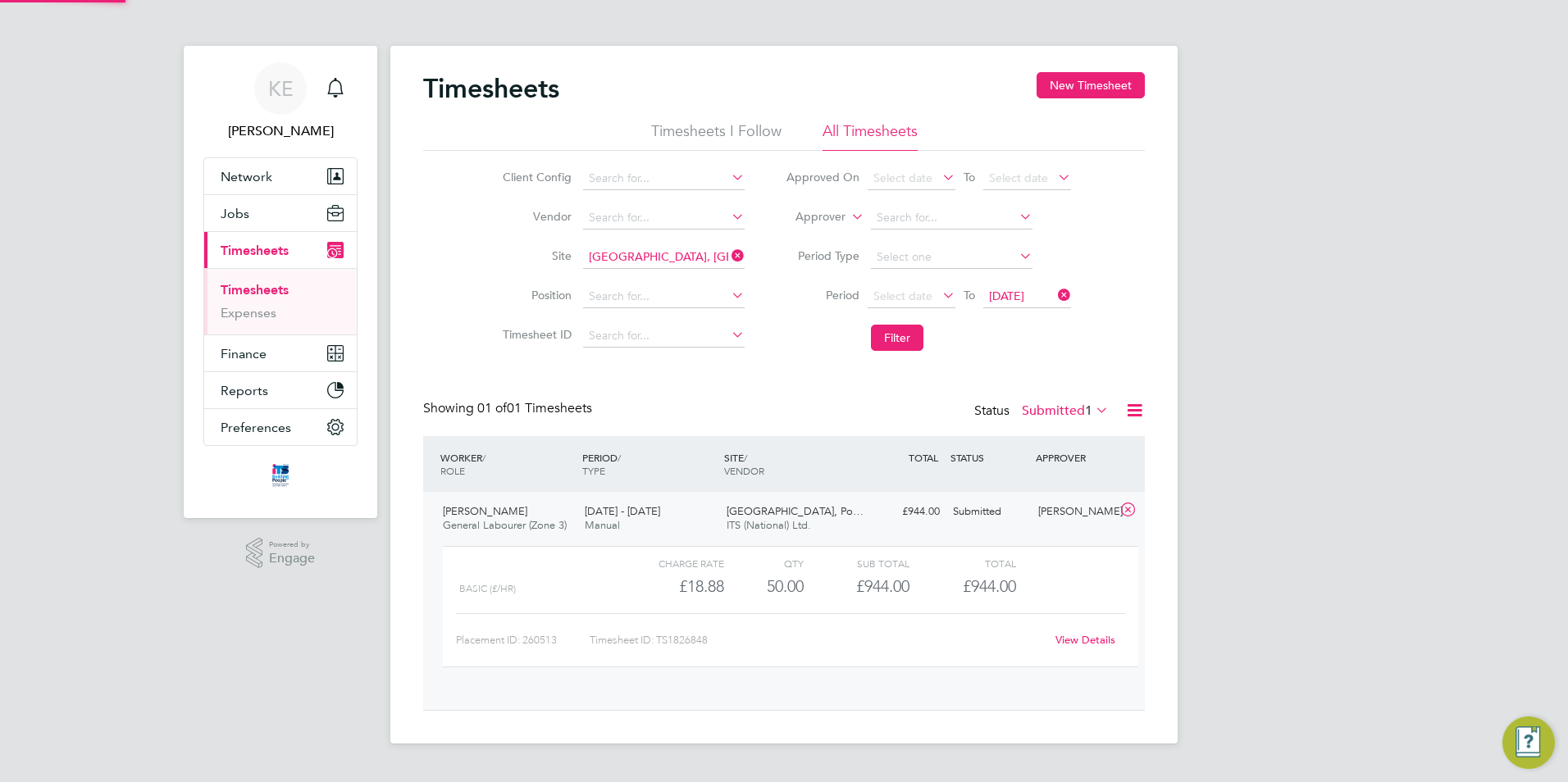
scroll to position [28, 160]
click at [965, 519] on div "Submitted" at bounding box center [990, 511] width 85 height 27
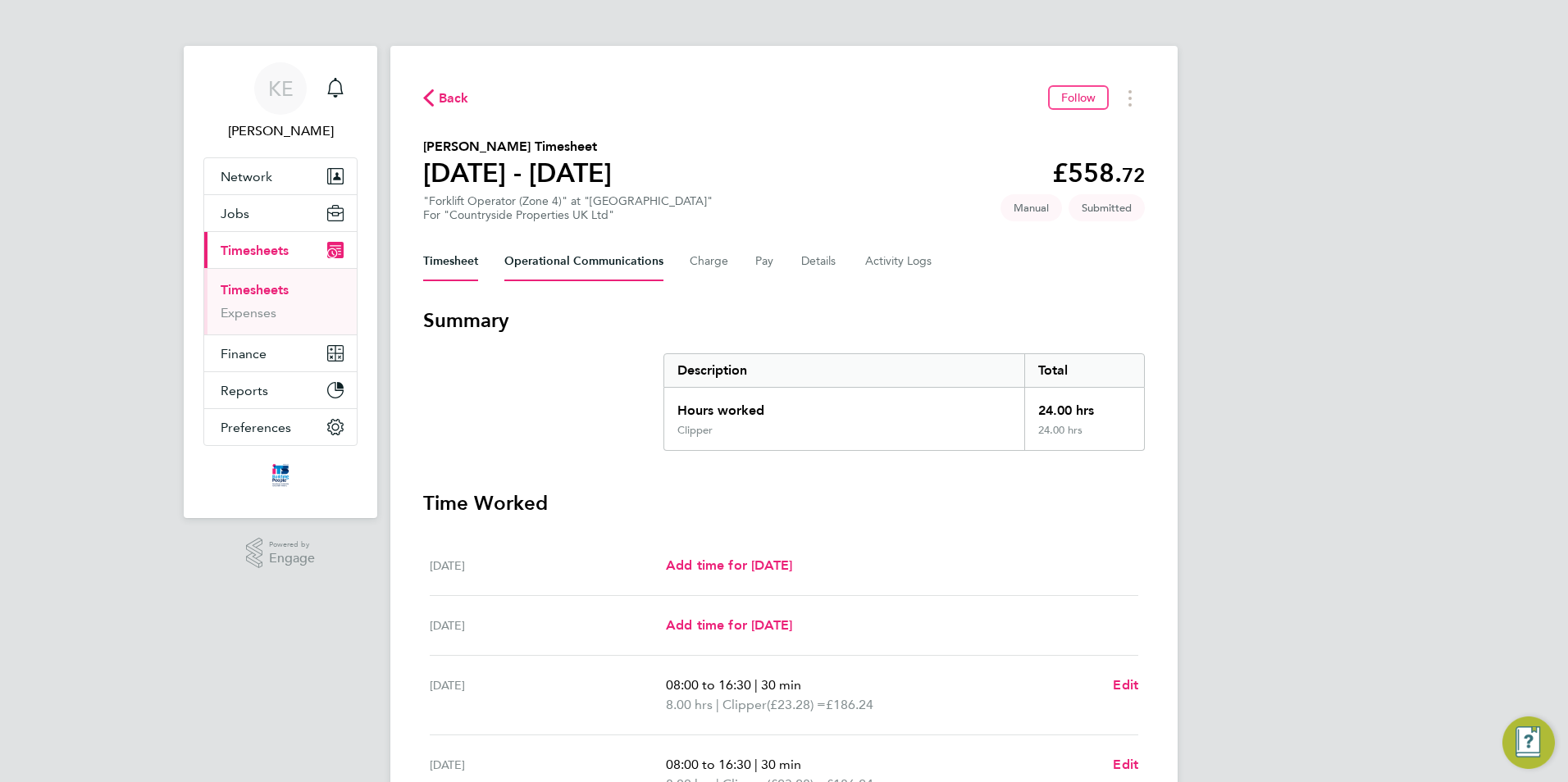
click at [556, 252] on Communications-tab "Operational Communications" at bounding box center [584, 261] width 159 height 39
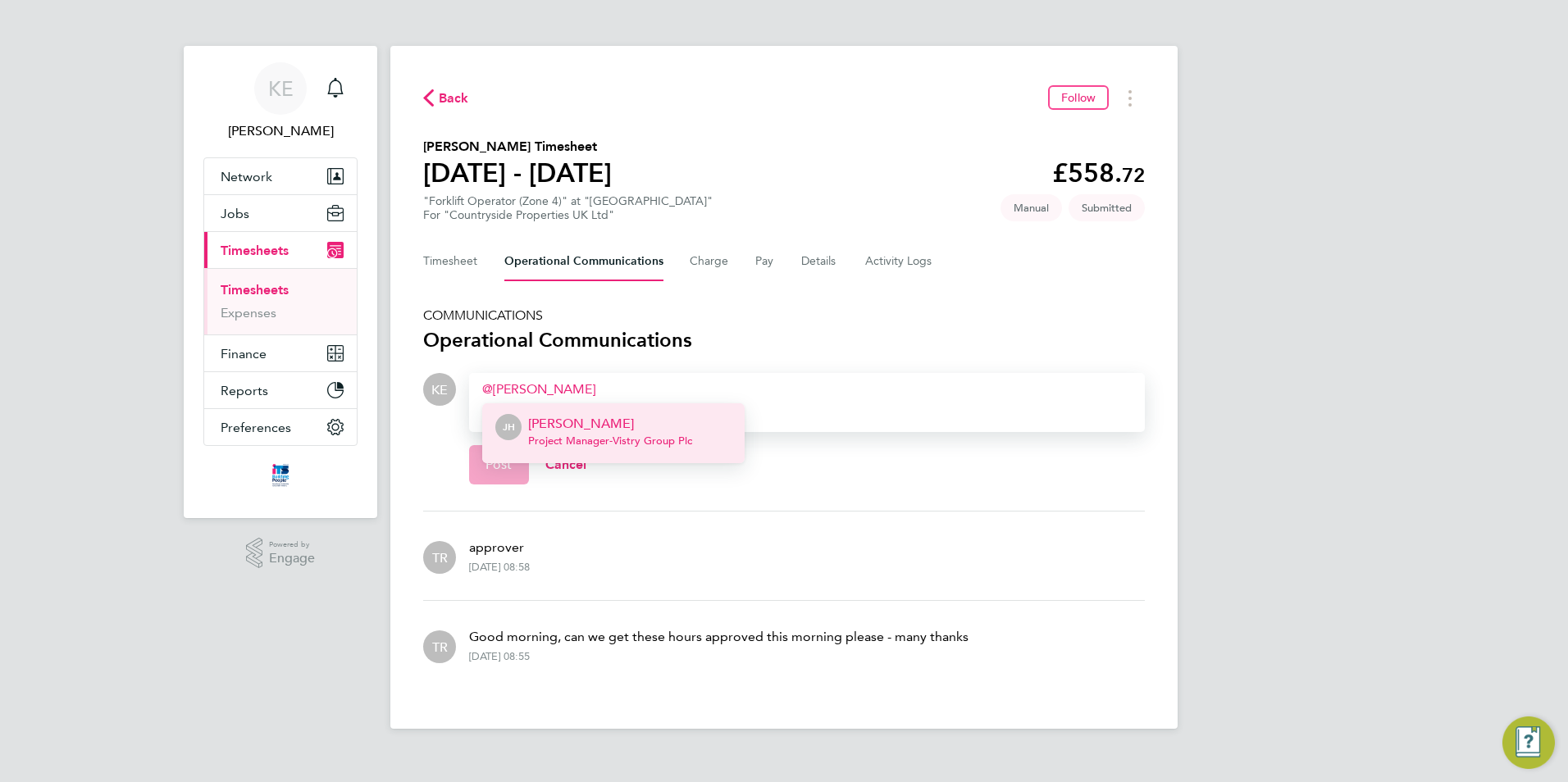
click at [639, 414] on p "Jamie Hurren" at bounding box center [610, 423] width 164 height 20
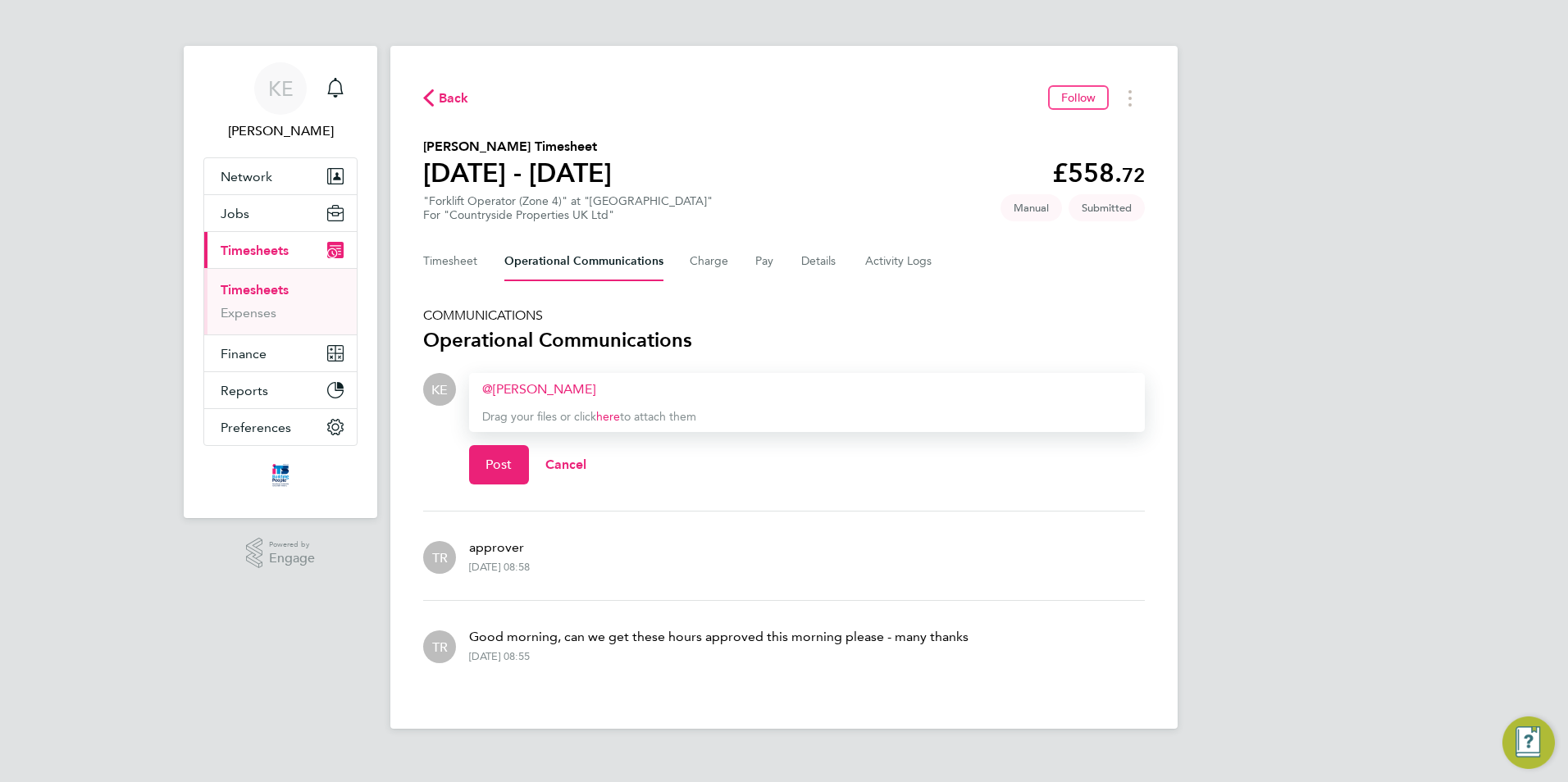
click at [608, 397] on div "Jamie Hurren ​" at bounding box center [808, 389] width 650 height 20
click at [498, 468] on span "Post" at bounding box center [498, 464] width 27 height 17
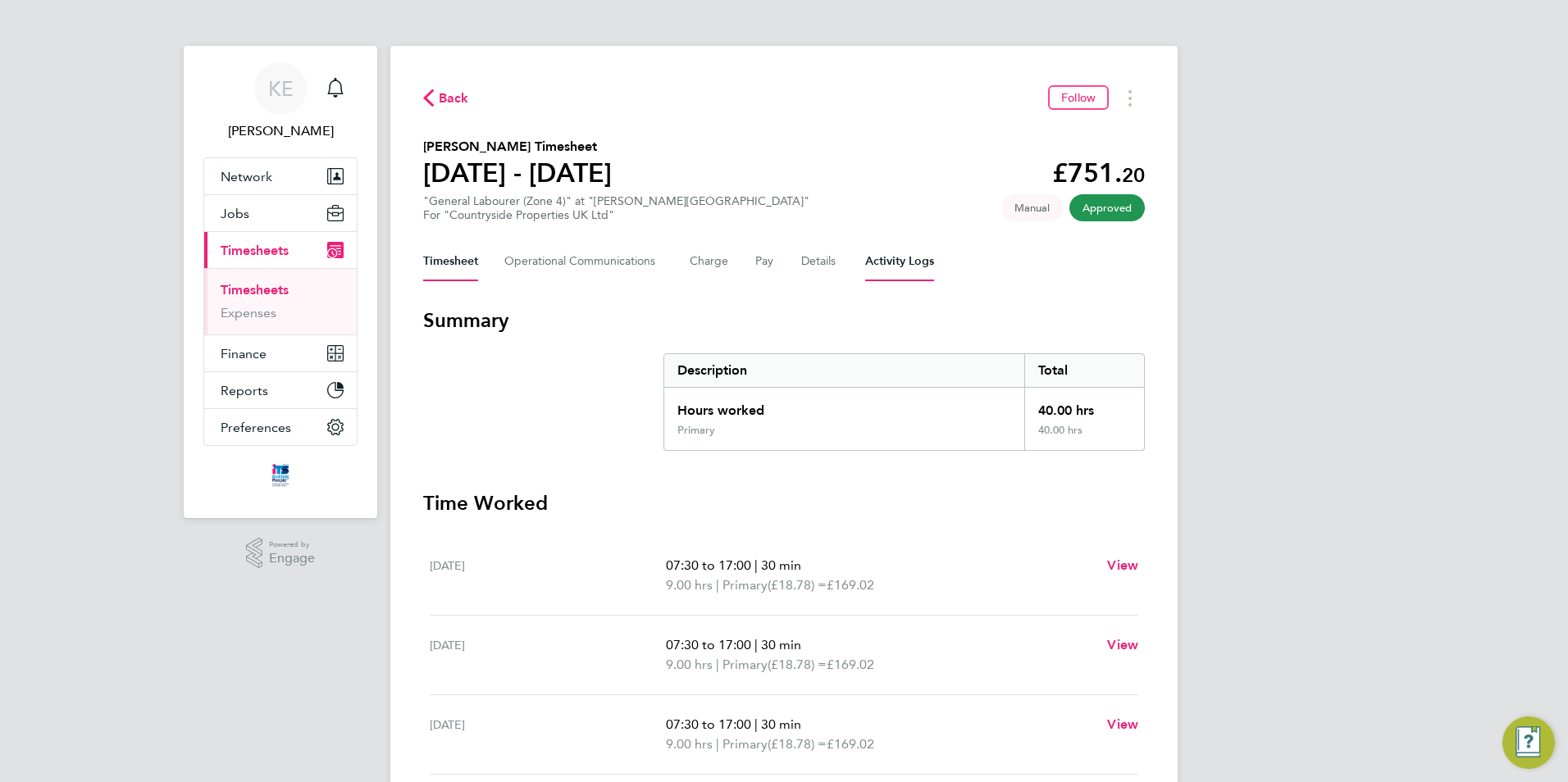
click at [920, 268] on Logs-tab "Activity Logs" at bounding box center [899, 261] width 69 height 39
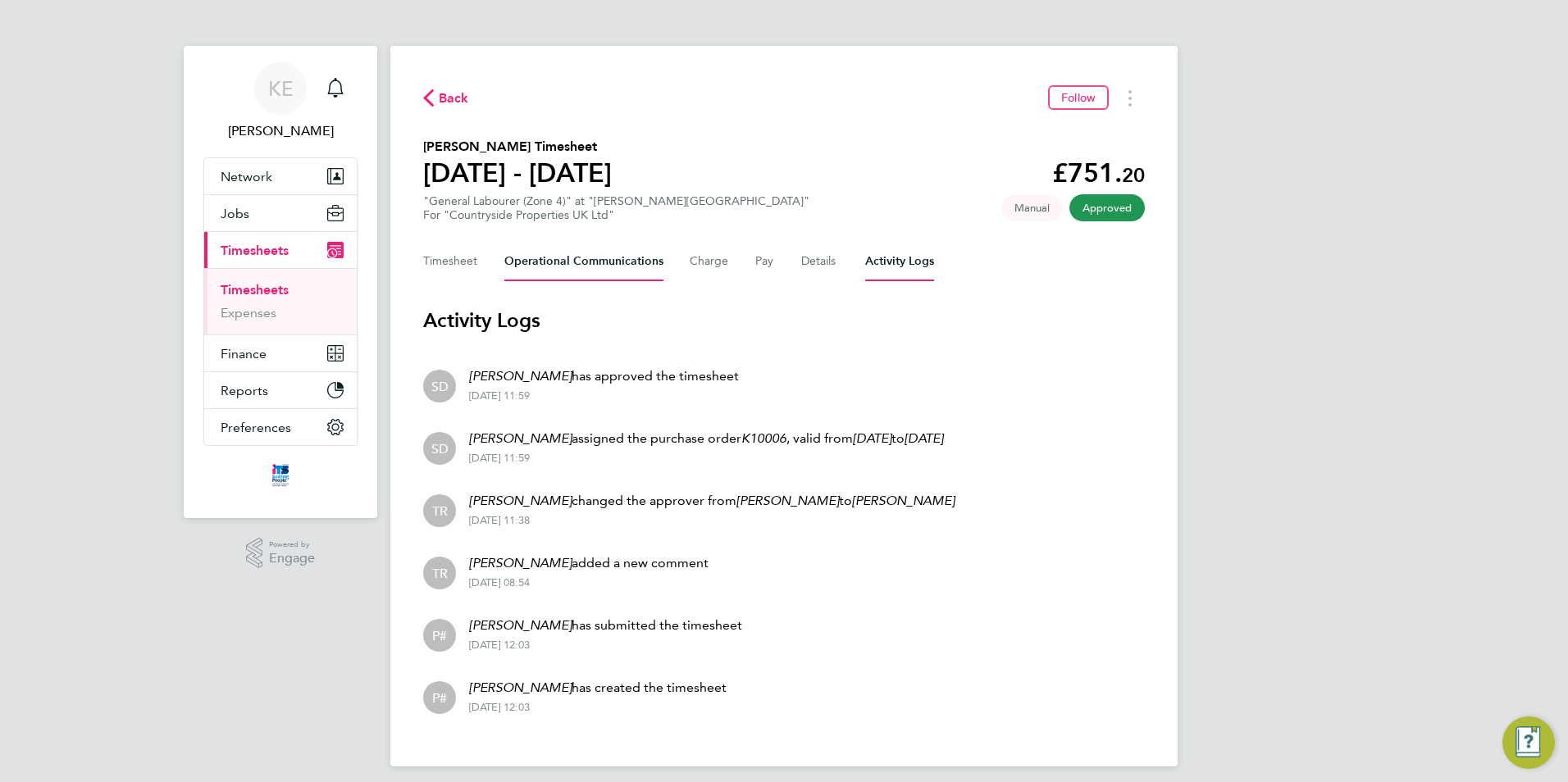
click at [625, 263] on Communications-tab "Operational Communications" at bounding box center [584, 261] width 159 height 39
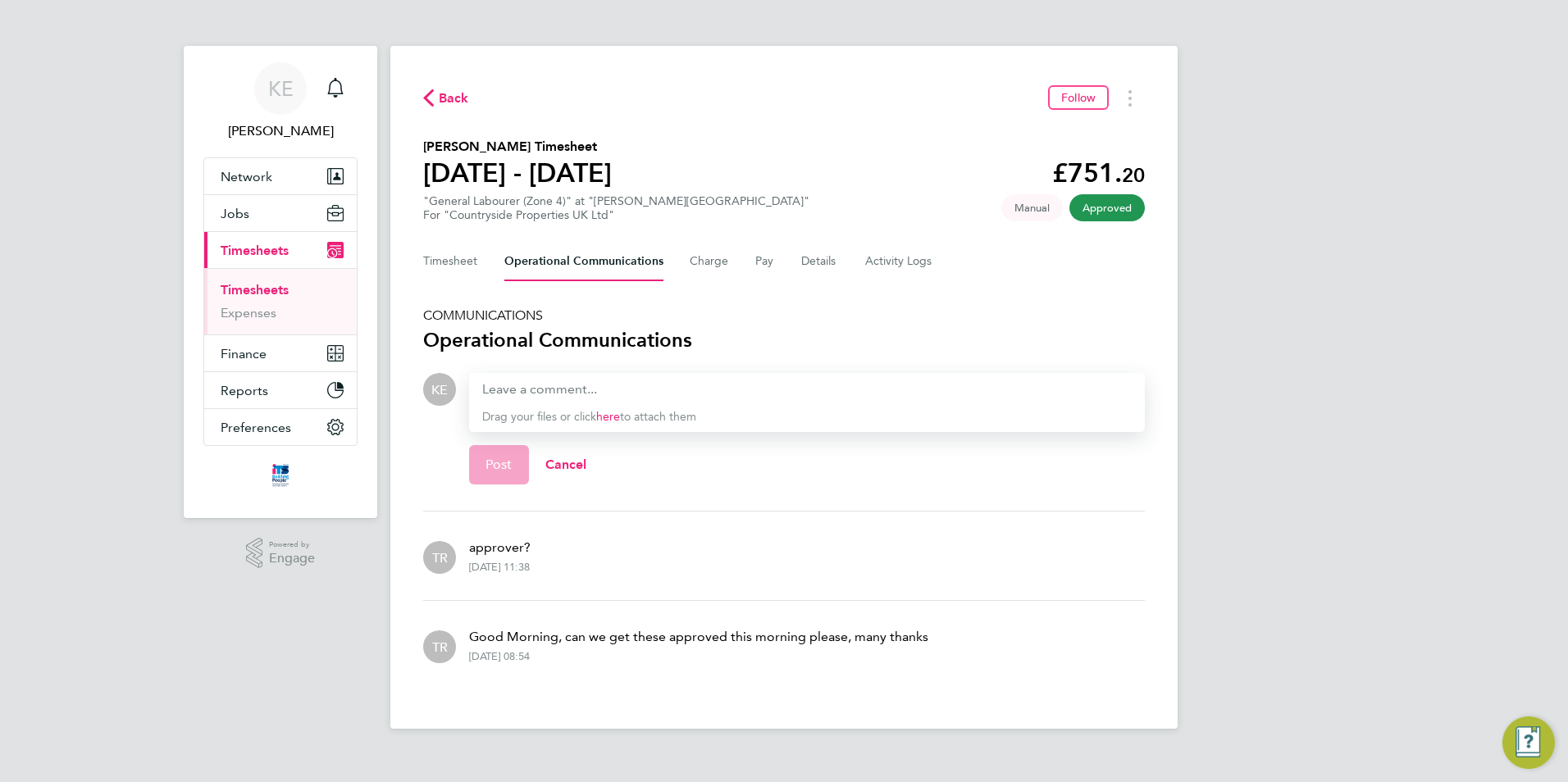
click at [623, 259] on Communications-tab "Operational Communications" at bounding box center [584, 261] width 159 height 39
click at [870, 260] on Logs-tab "Activity Logs" at bounding box center [899, 261] width 69 height 39
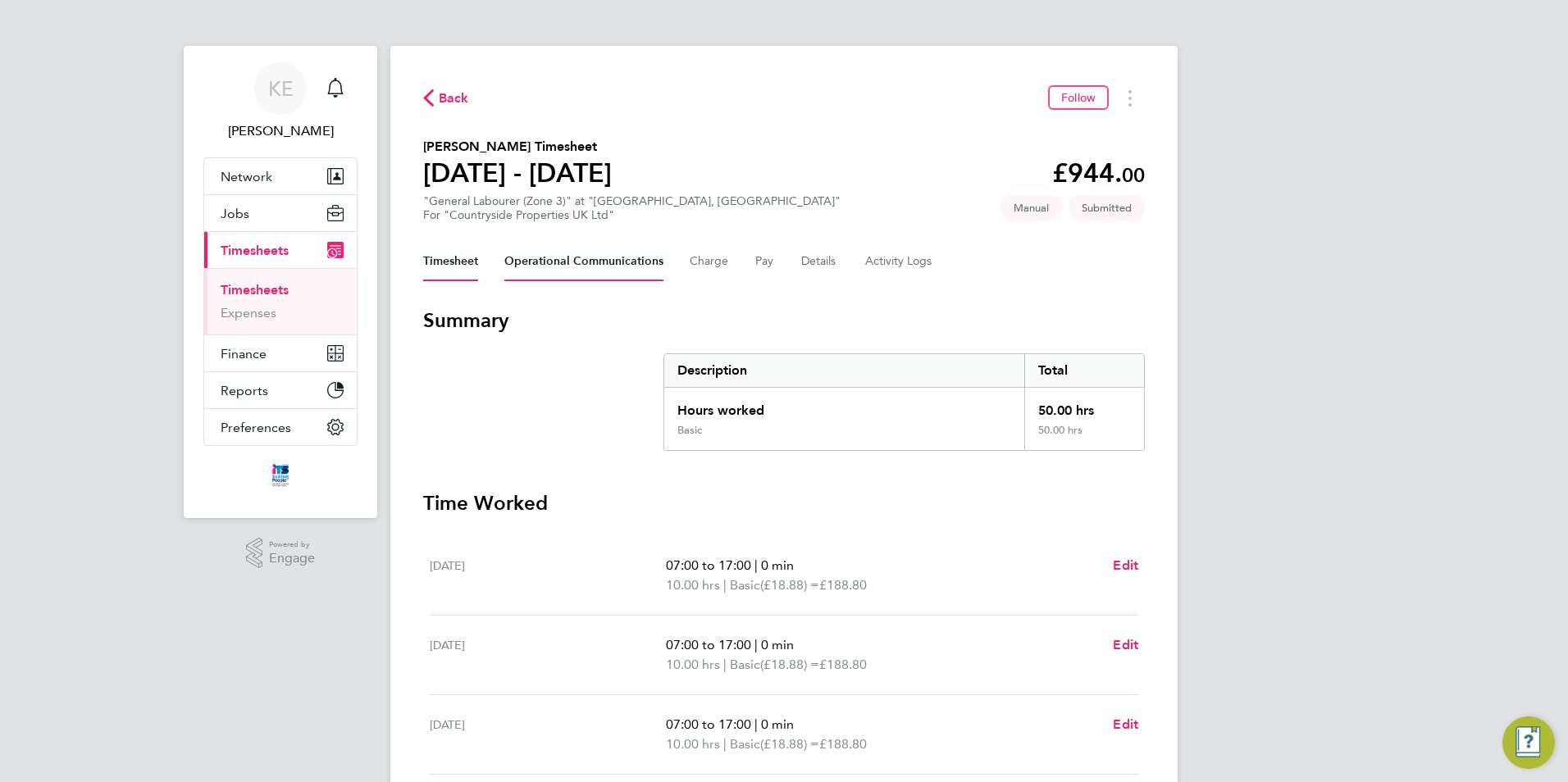
click at [583, 260] on Communications-tab "Operational Communications" at bounding box center [584, 261] width 159 height 39
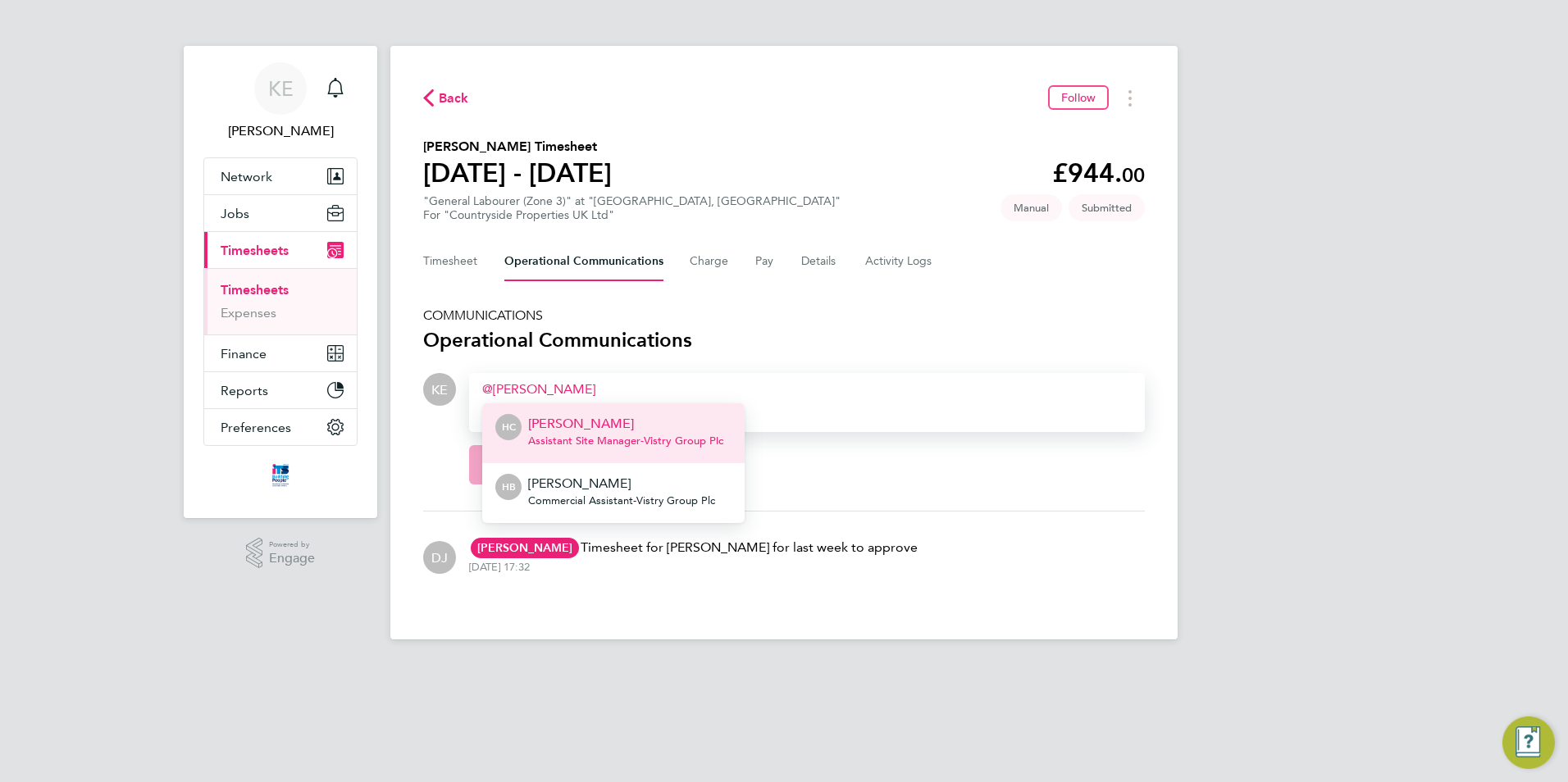
click at [612, 421] on p "Hannah Cornford" at bounding box center [625, 423] width 195 height 20
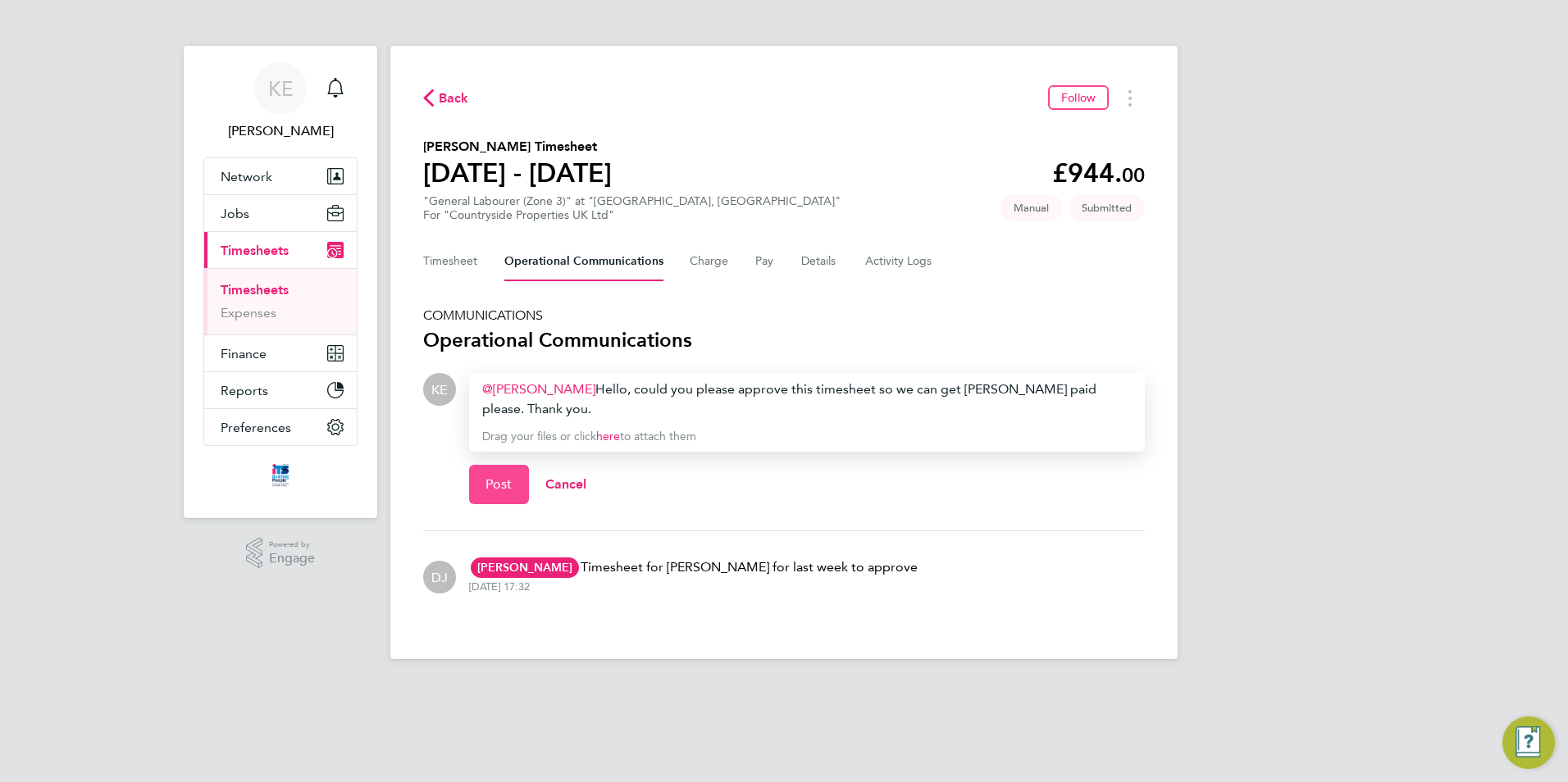
click at [497, 480] on span "Post" at bounding box center [498, 484] width 27 height 17
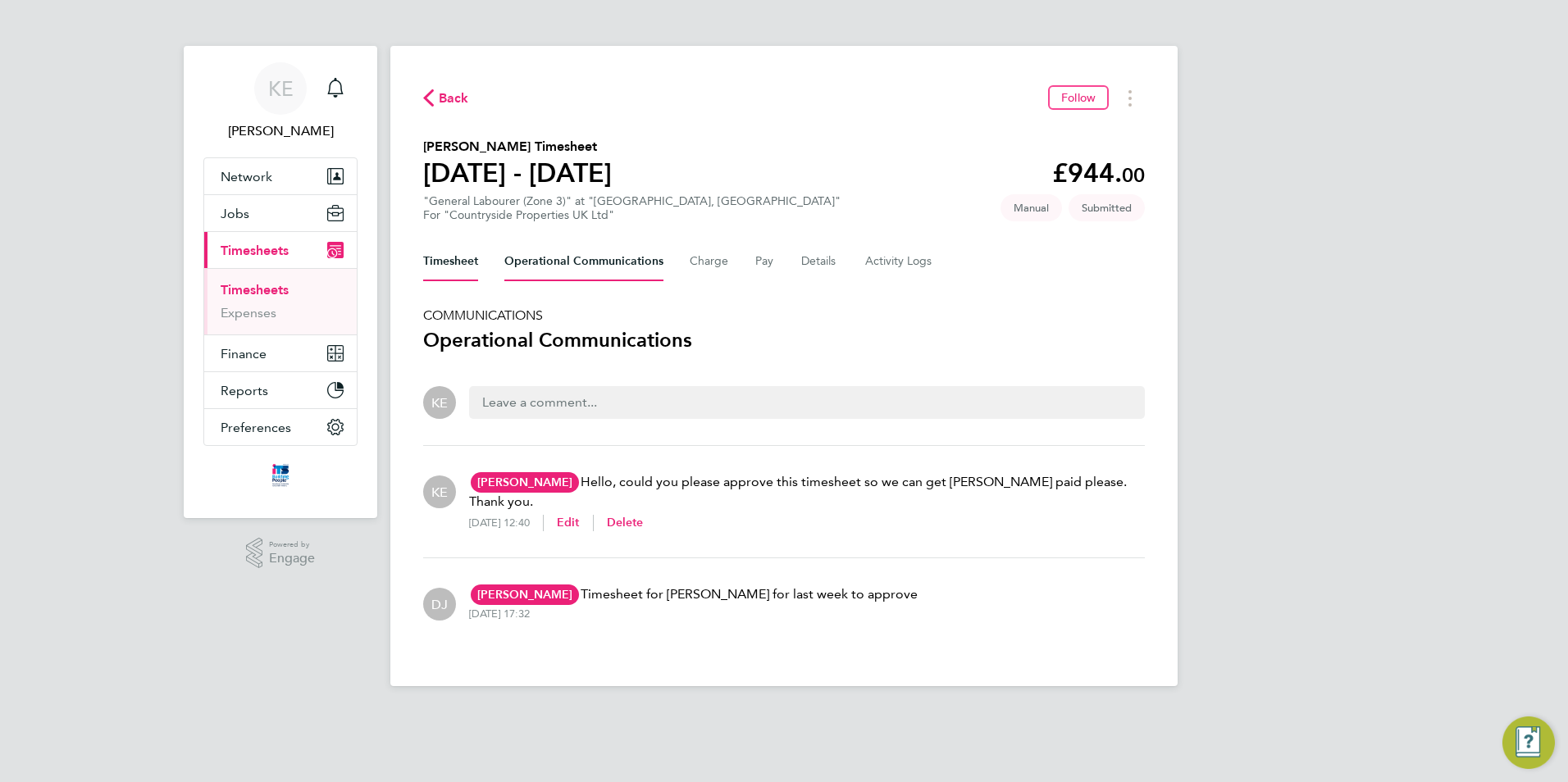
click at [448, 257] on button "Timesheet" at bounding box center [450, 261] width 55 height 39
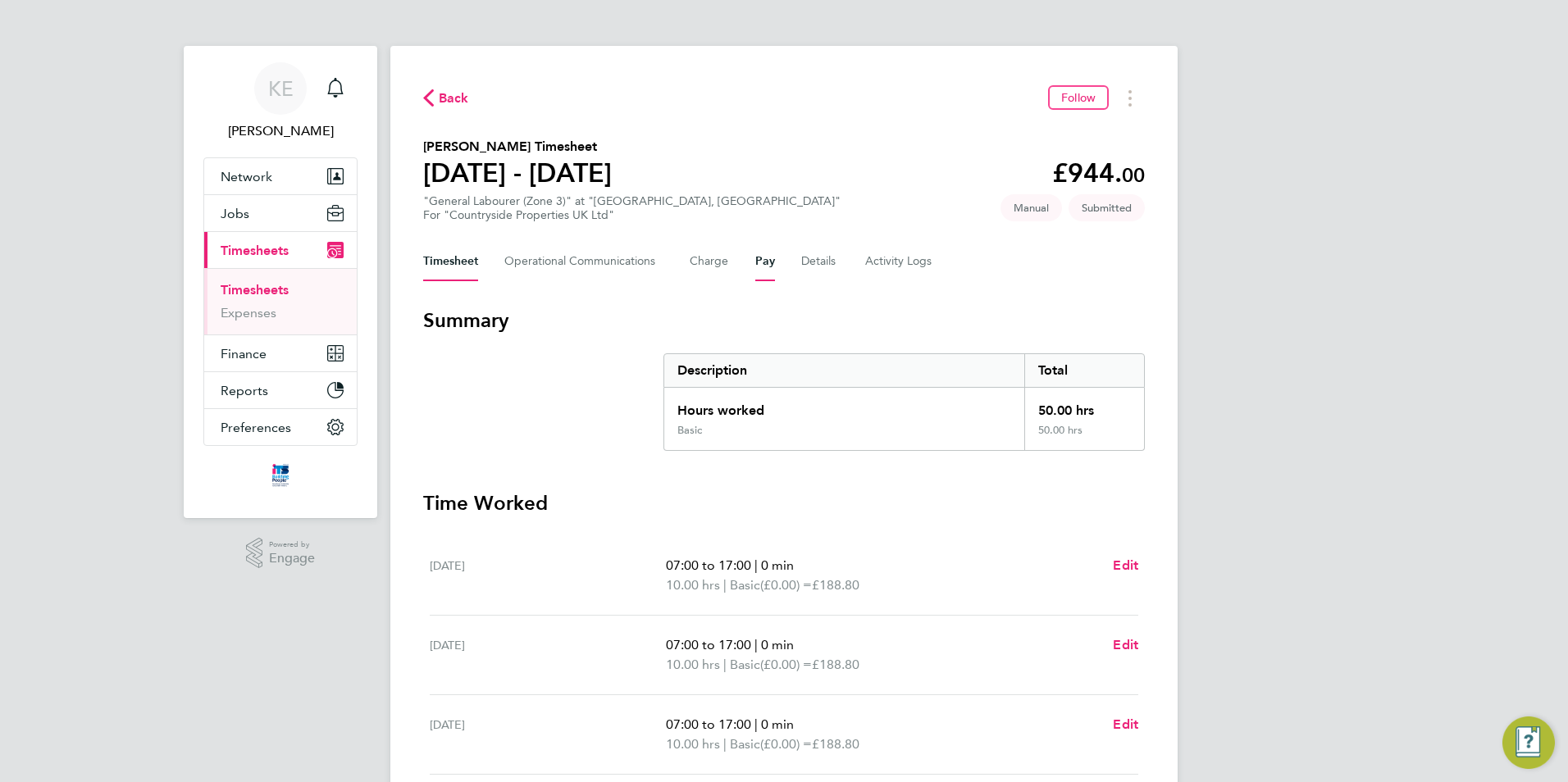
click at [765, 262] on button "Pay" at bounding box center [765, 261] width 20 height 39
